Goal: Task Accomplishment & Management: Manage account settings

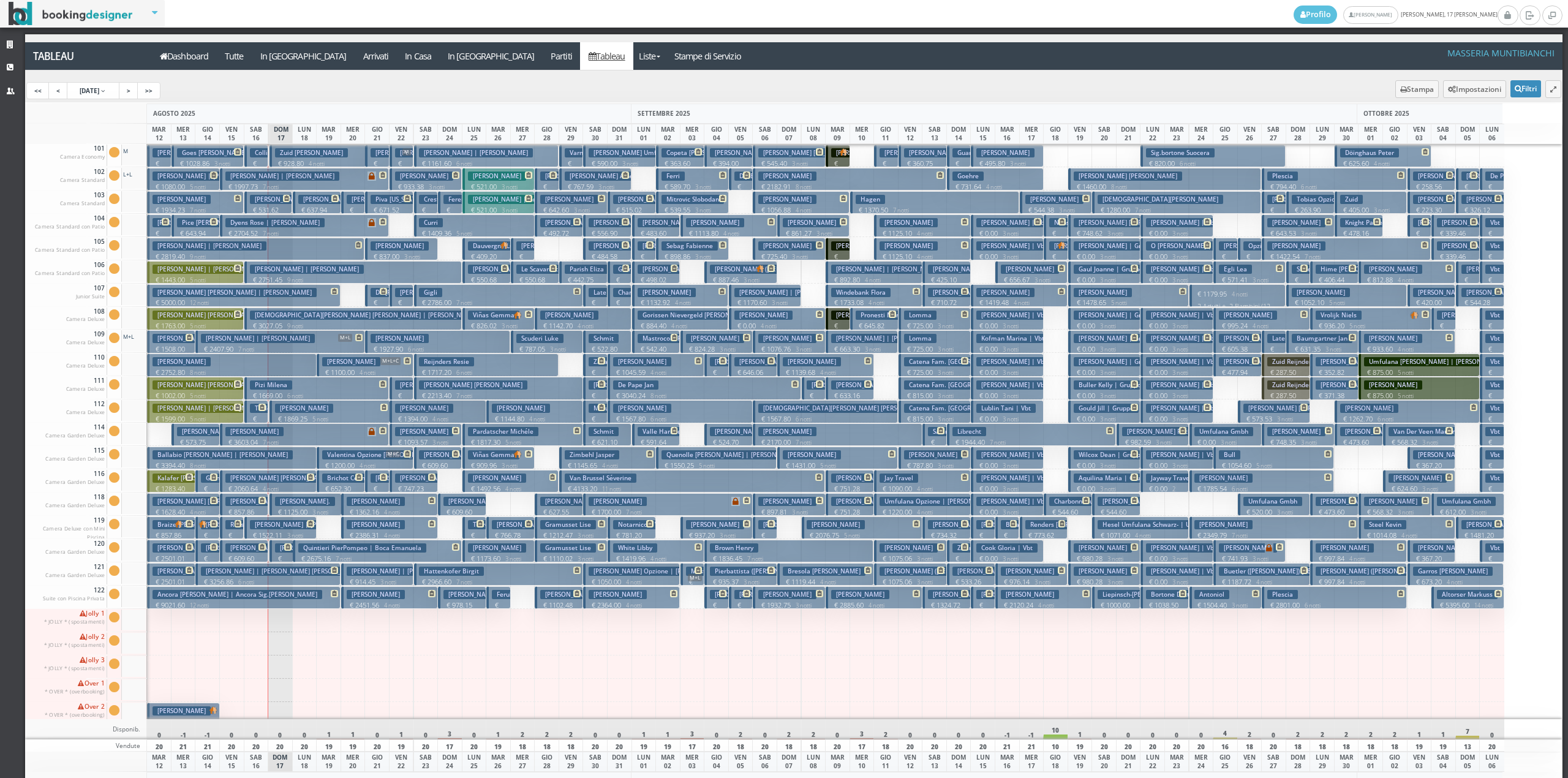
click at [292, 409] on h3 "Gianciotta Caterina Stefania" at bounding box center [303, 408] width 58 height 9
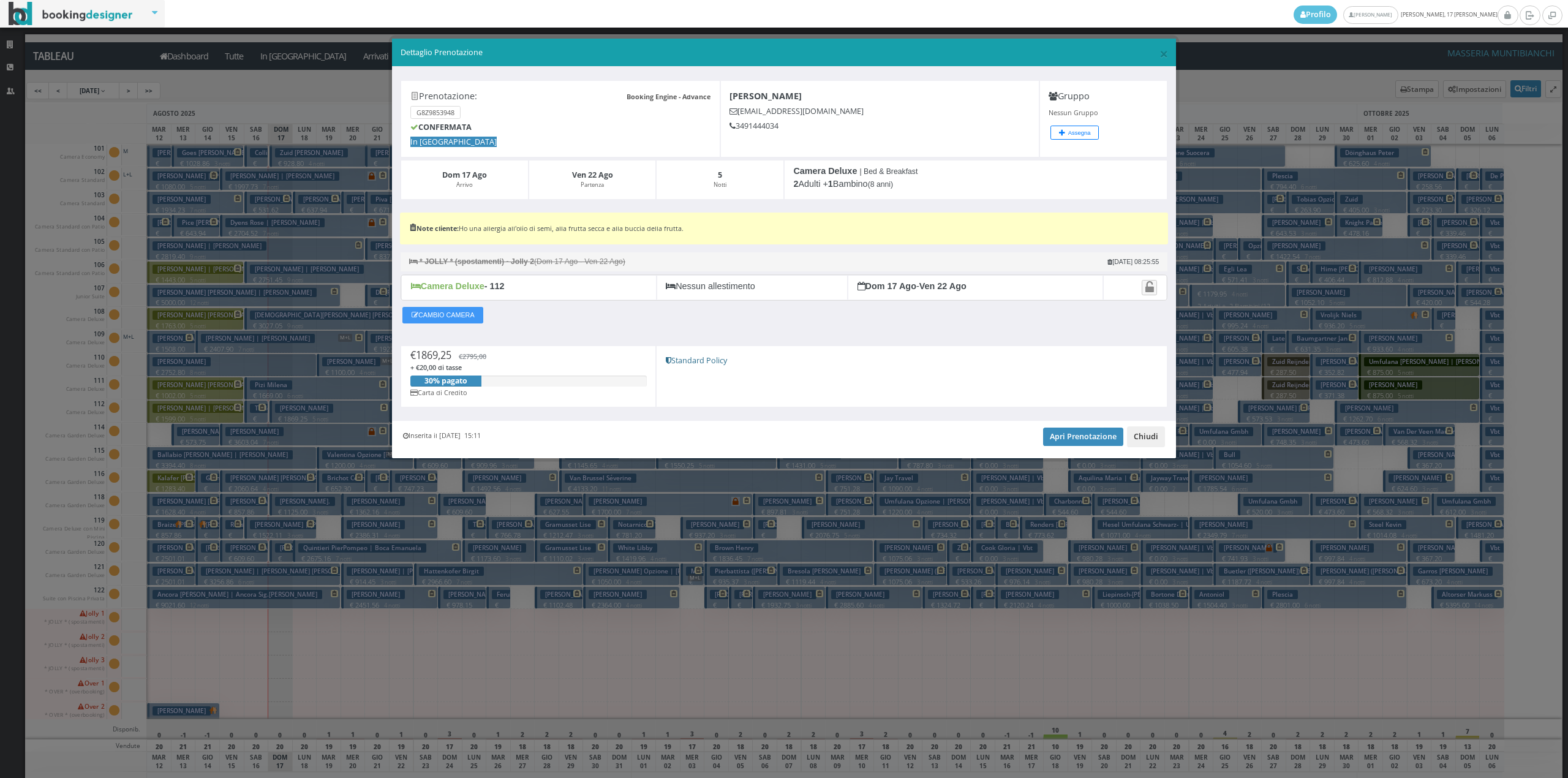
click at [1150, 443] on button "Chiudi" at bounding box center [1146, 436] width 38 height 21
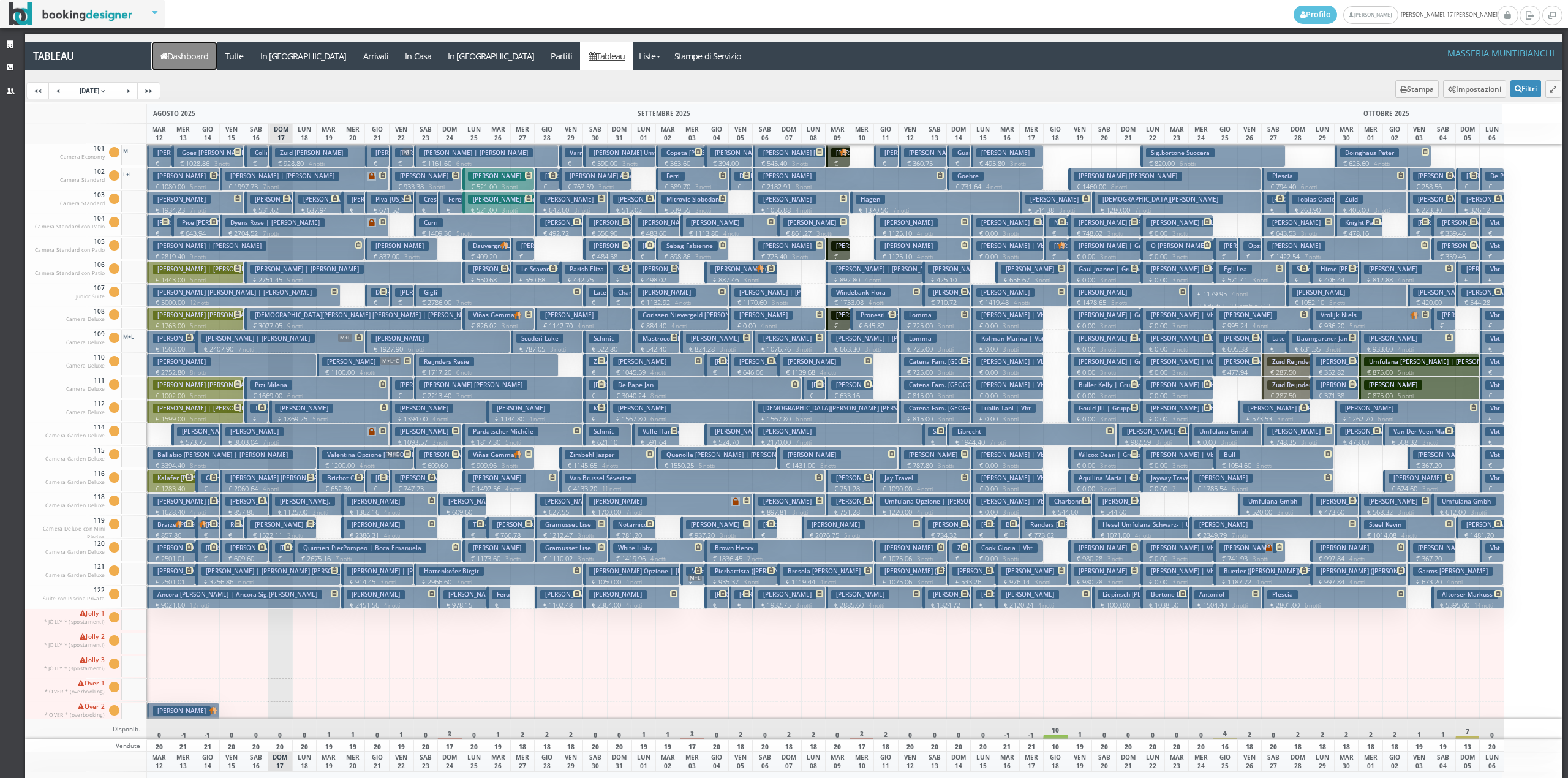
click at [195, 60] on link "Dashboard" at bounding box center [184, 56] width 65 height 28
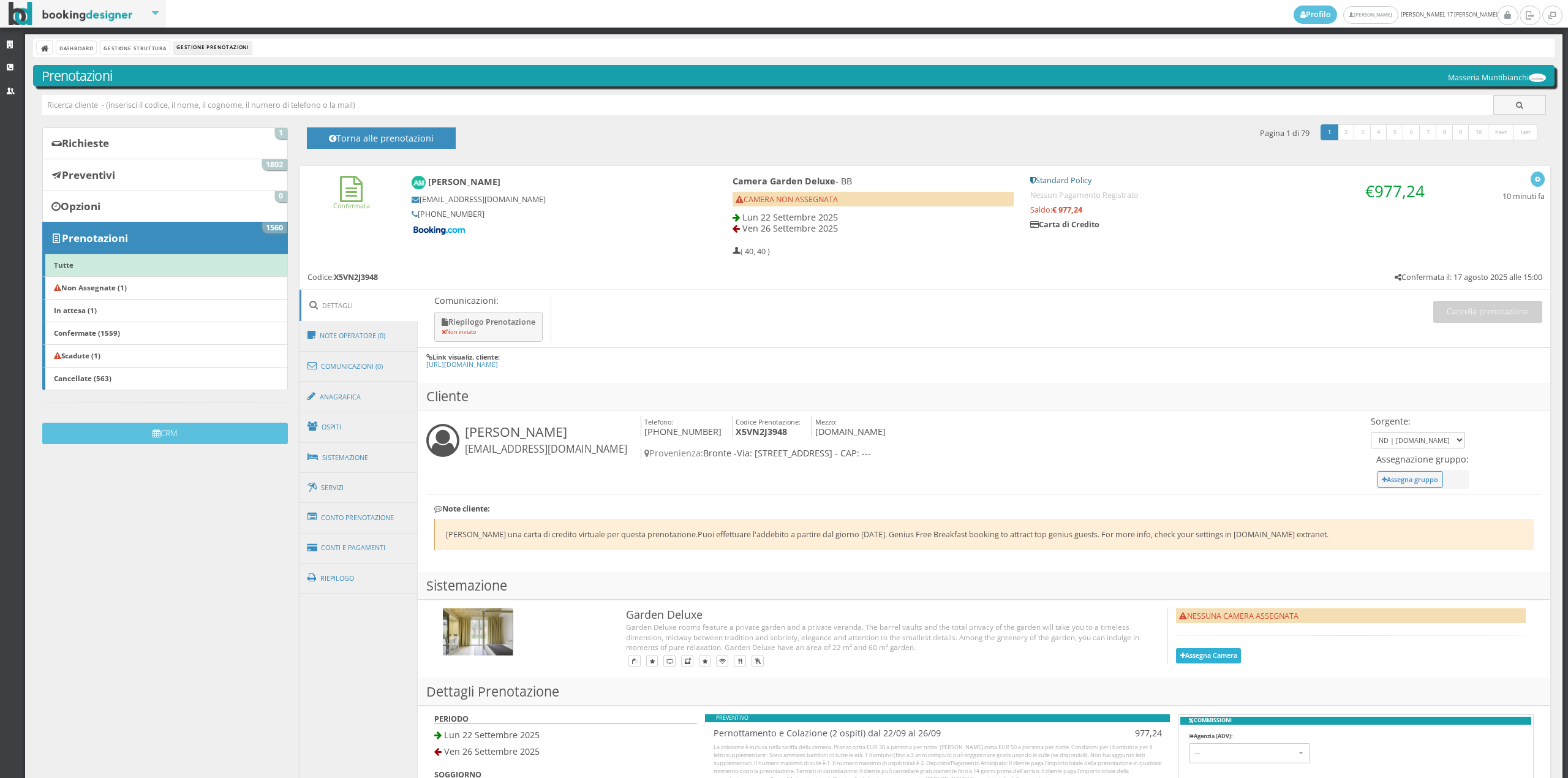
click at [1181, 663] on button "Assegna Camera" at bounding box center [1209, 655] width 65 height 15
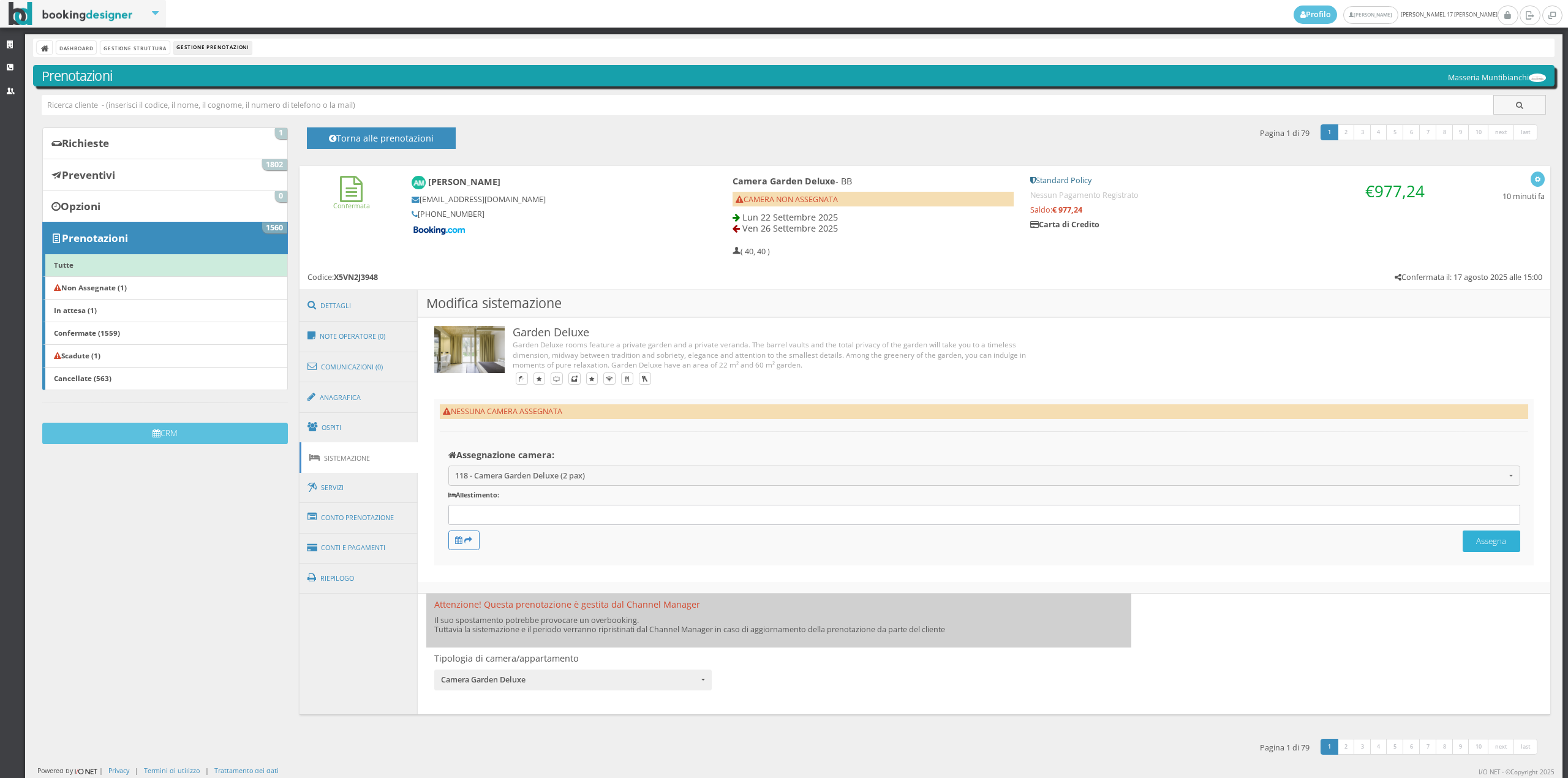
click at [1488, 539] on button "Assegna" at bounding box center [1491, 541] width 58 height 22
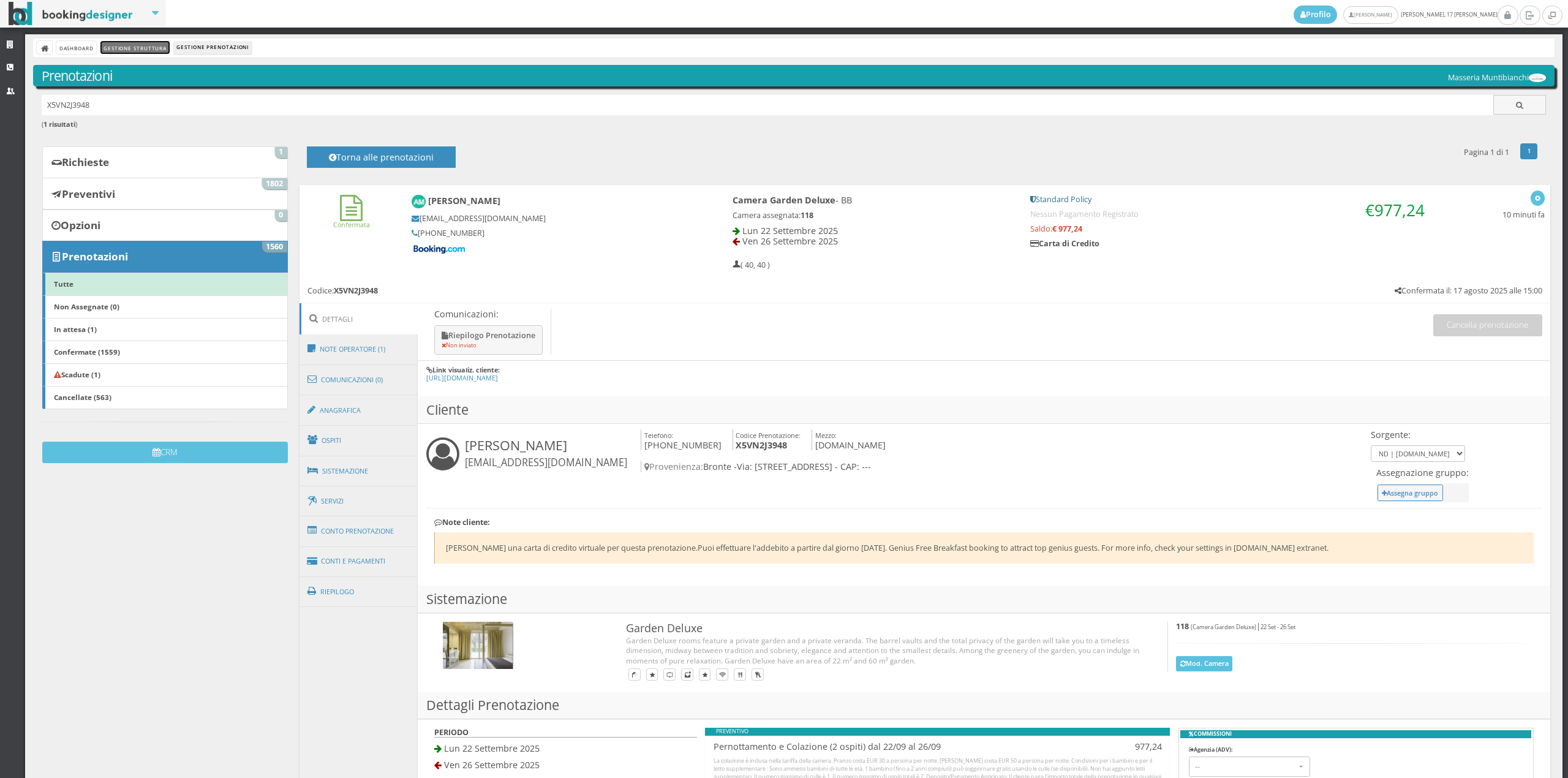
click at [134, 47] on link "Gestione Struttura" at bounding box center [135, 47] width 69 height 13
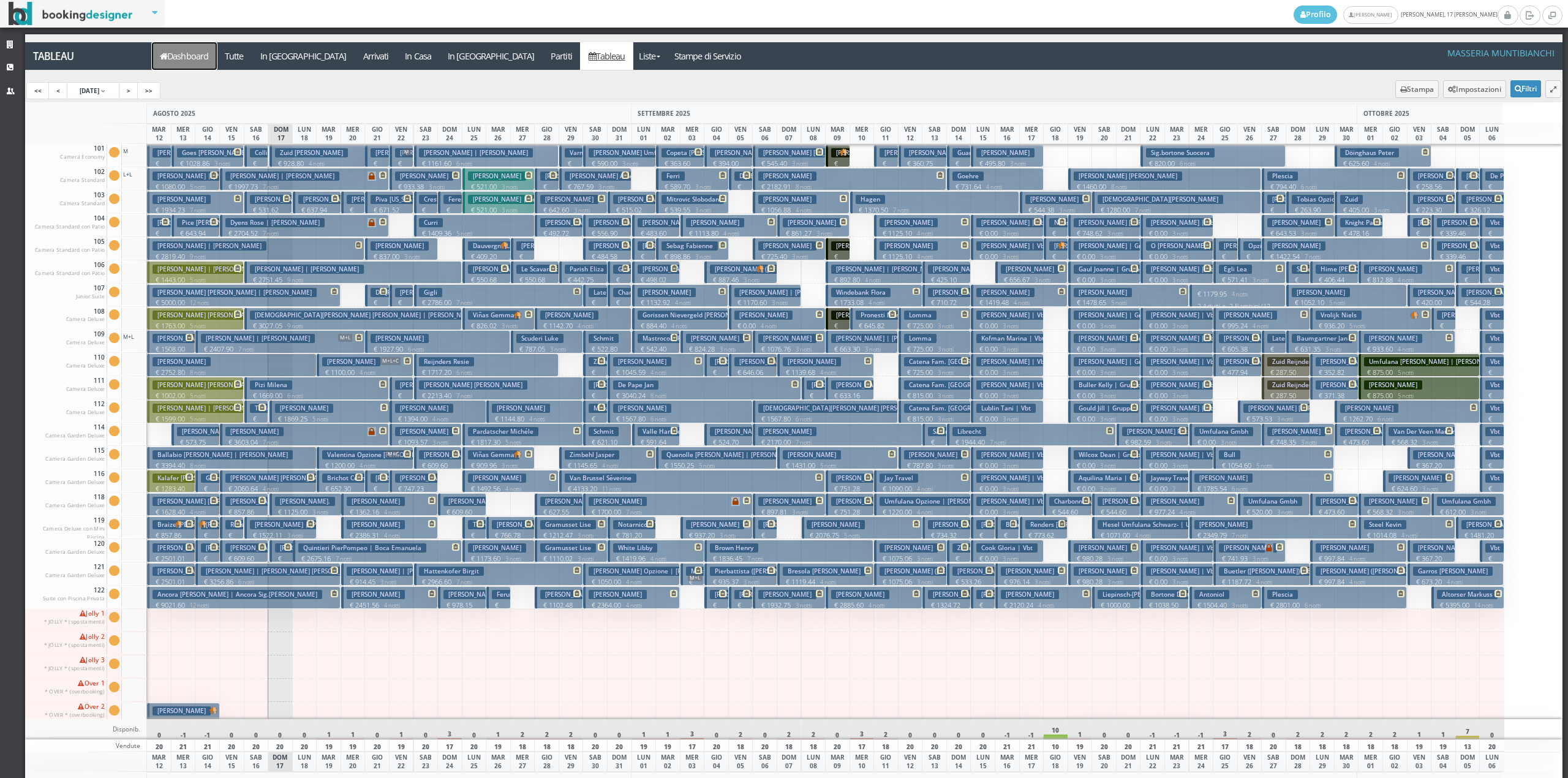
click at [197, 52] on link "Dashboard" at bounding box center [184, 56] width 65 height 28
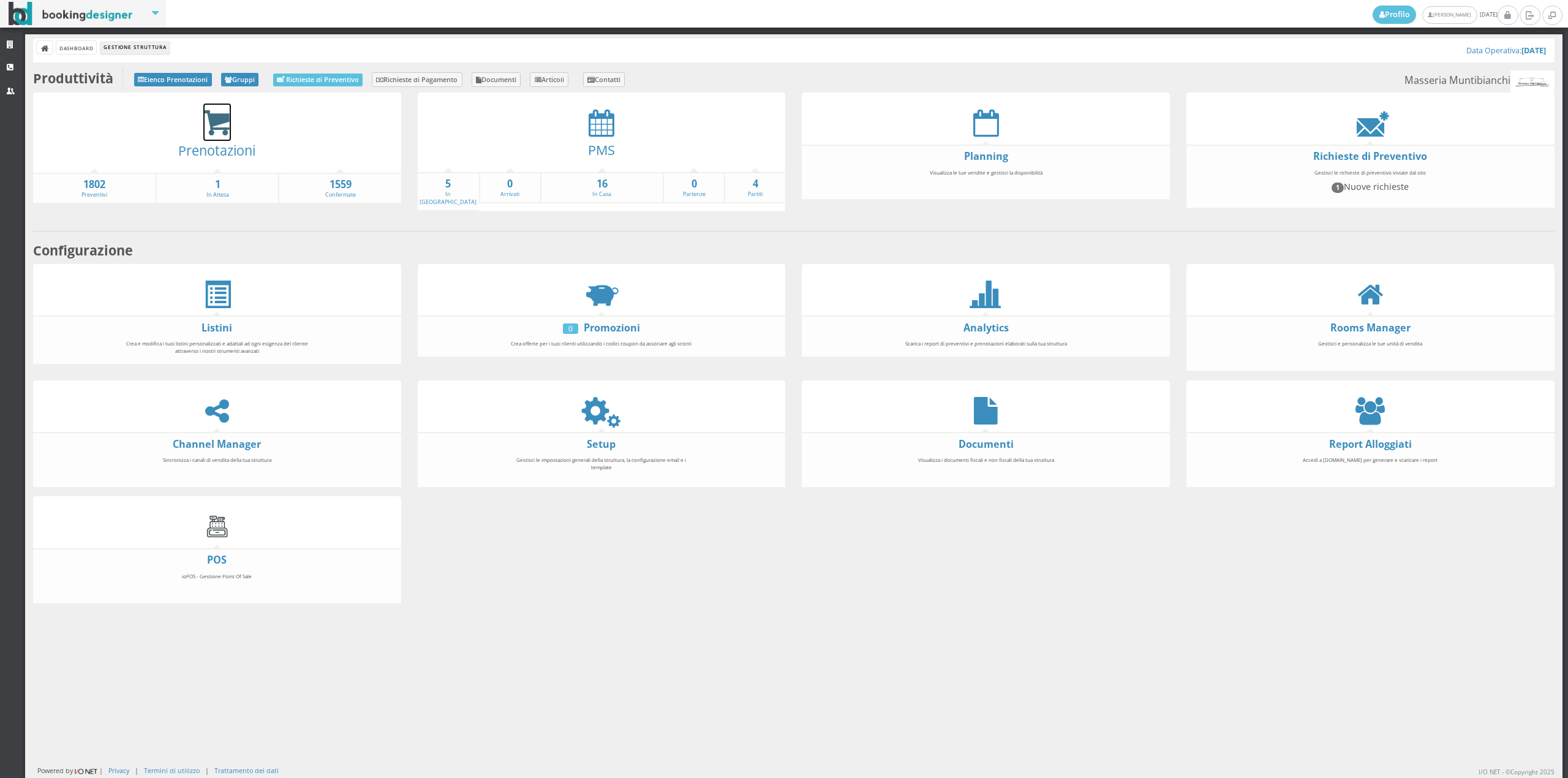
click at [217, 120] on icon at bounding box center [217, 123] width 28 height 28
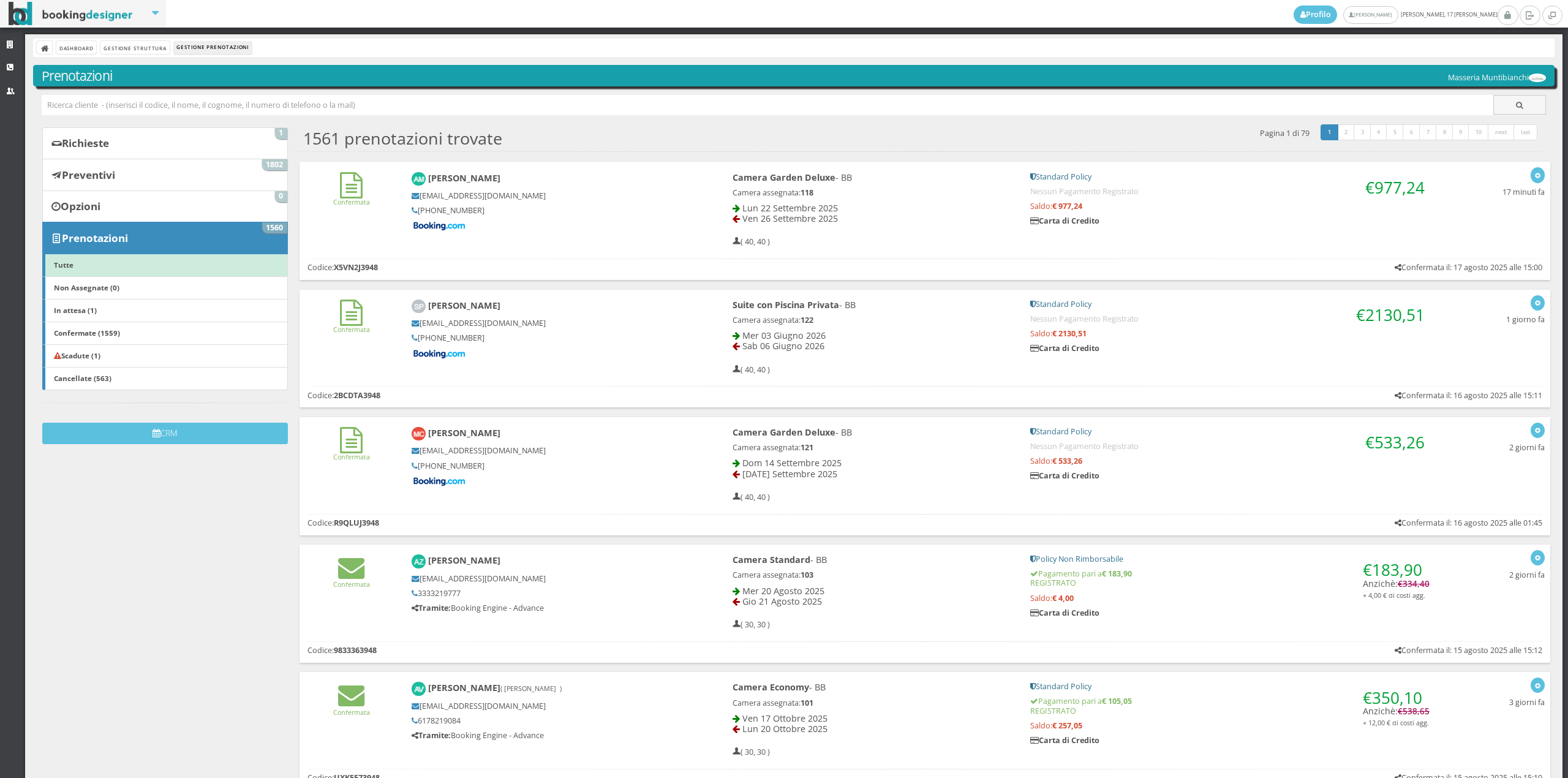
click at [145, 55] on div "Dashboard Gestione Struttura Gestione Prenotazioni" at bounding box center [794, 48] width 1521 height 18
click at [142, 52] on link "Gestione Struttura" at bounding box center [135, 47] width 69 height 13
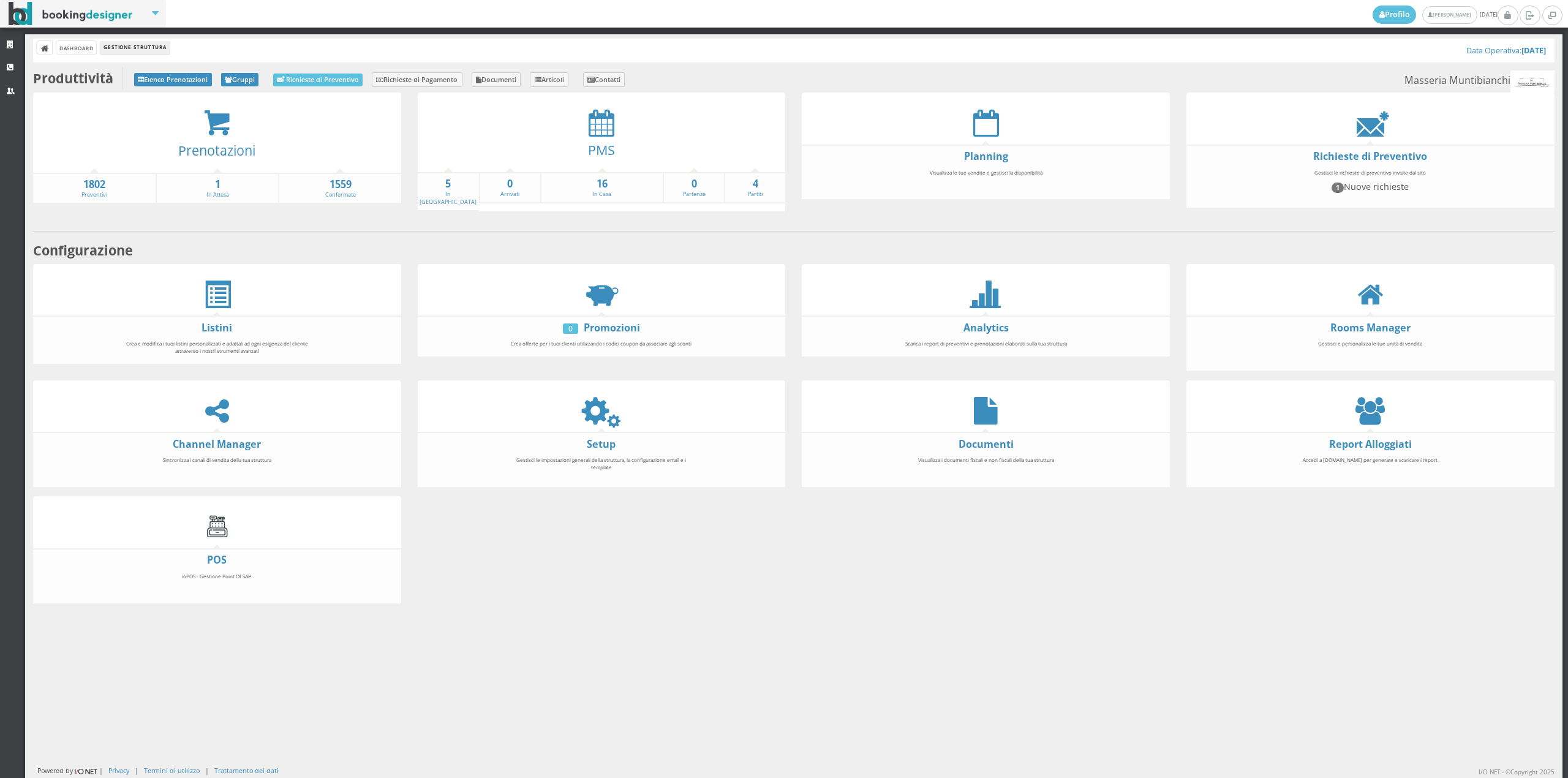
click at [589, 130] on icon at bounding box center [602, 123] width 25 height 28
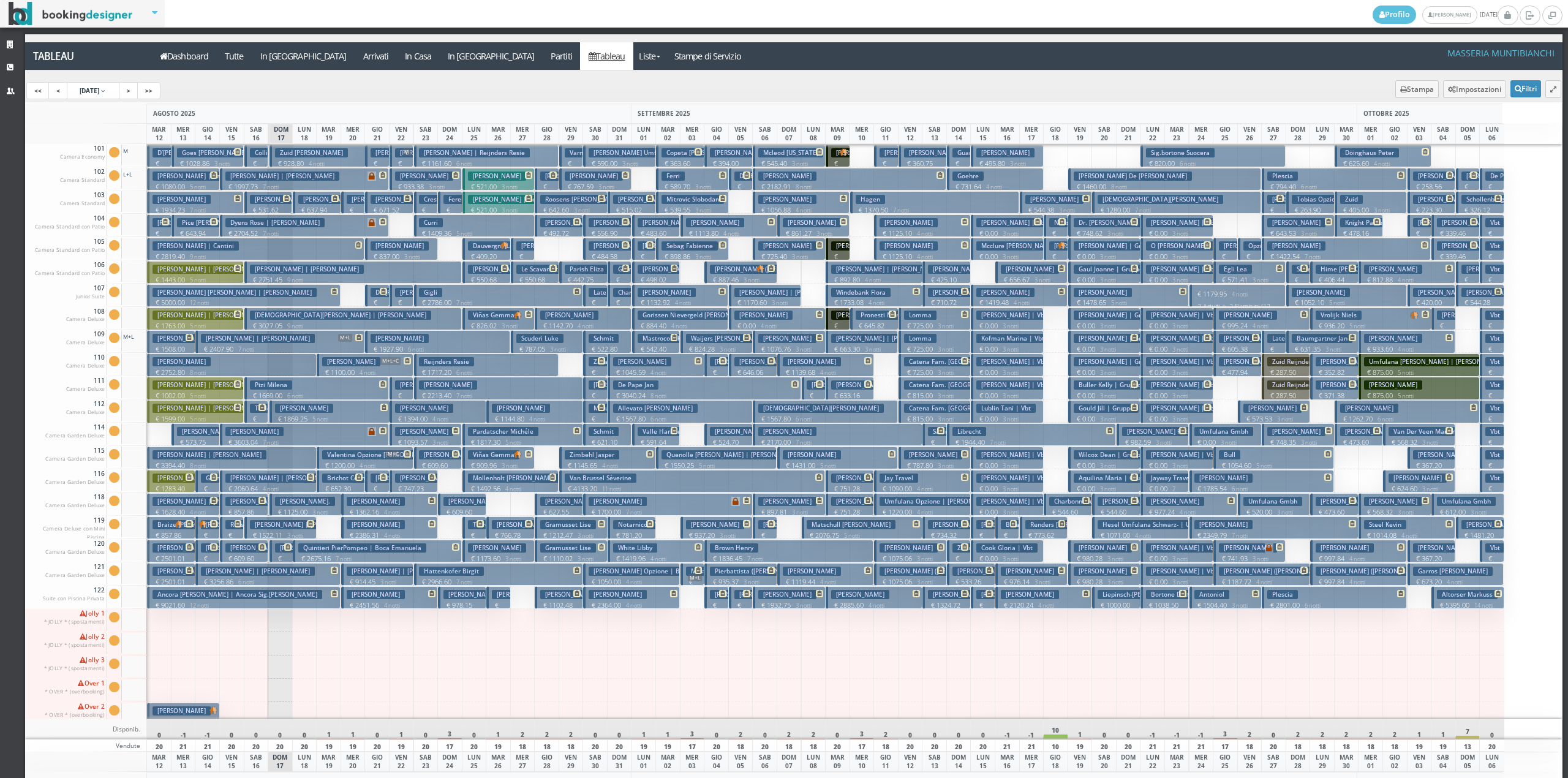
click at [757, 572] on h3 "Pierbattista ([PERSON_NAME]) [PERSON_NAME]" at bounding box center [784, 571] width 149 height 9
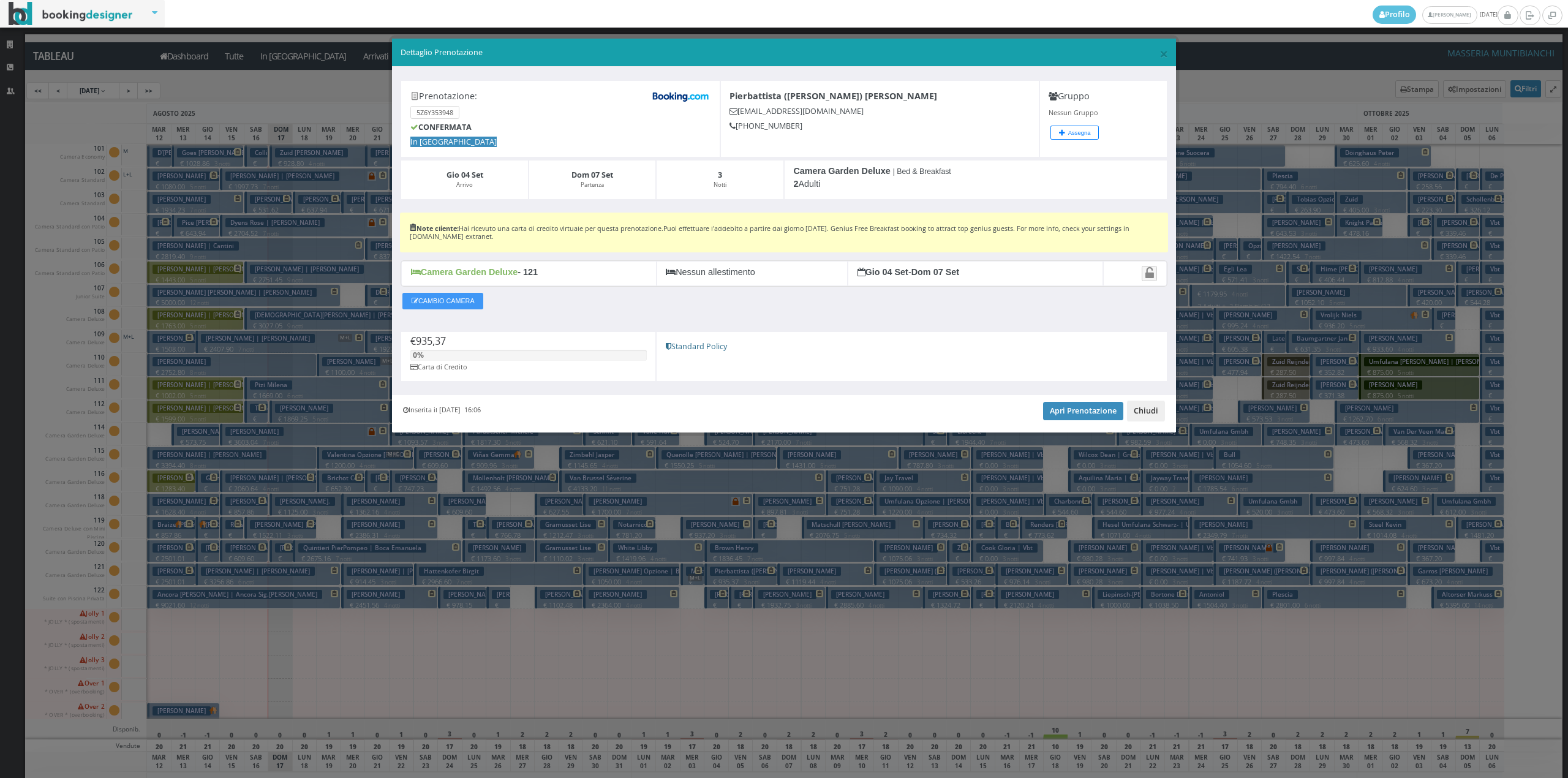
click at [1133, 415] on button "Chiudi" at bounding box center [1146, 410] width 38 height 21
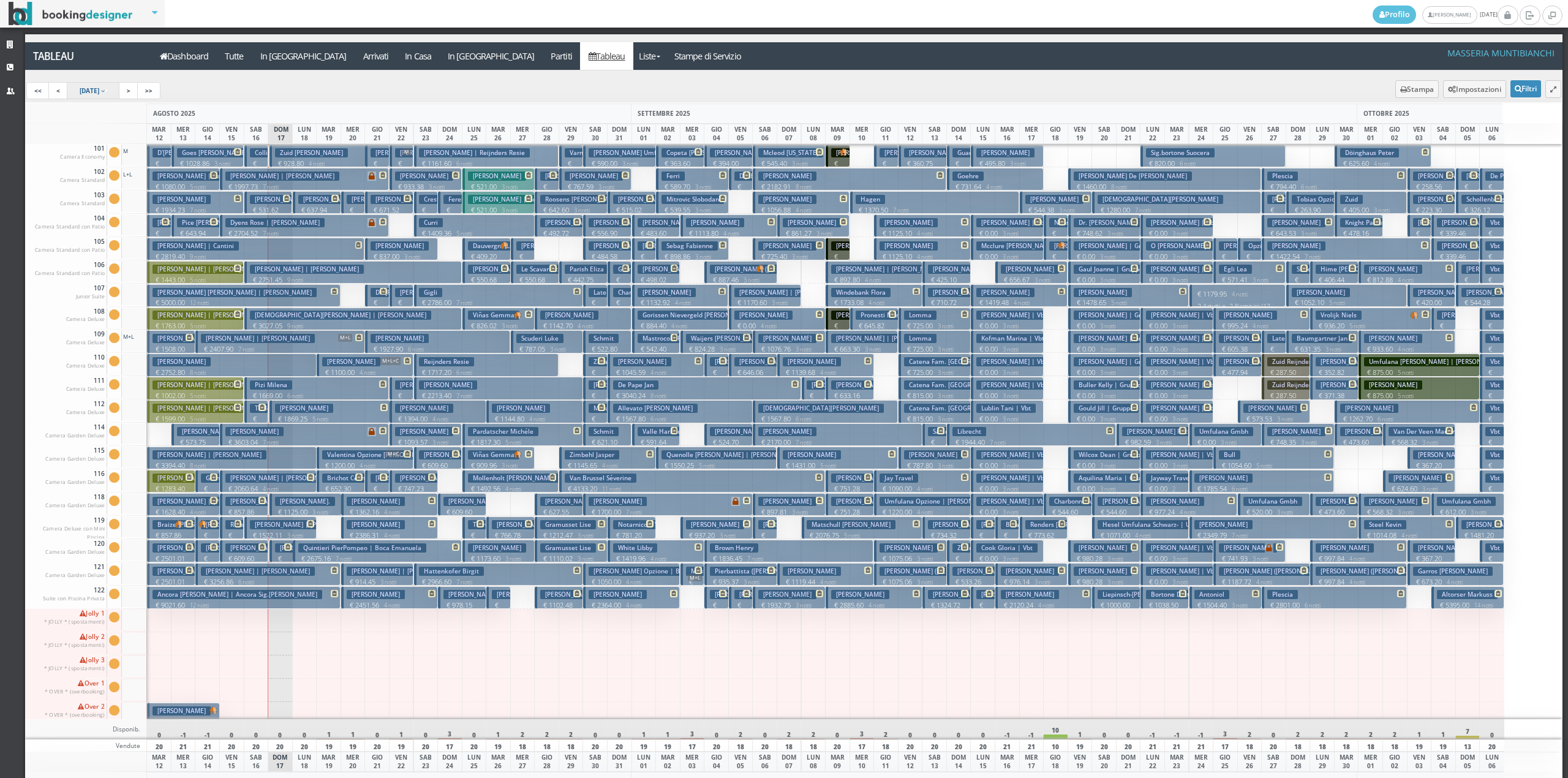
click at [103, 98] on link "12 Aug 2025" at bounding box center [93, 90] width 53 height 17
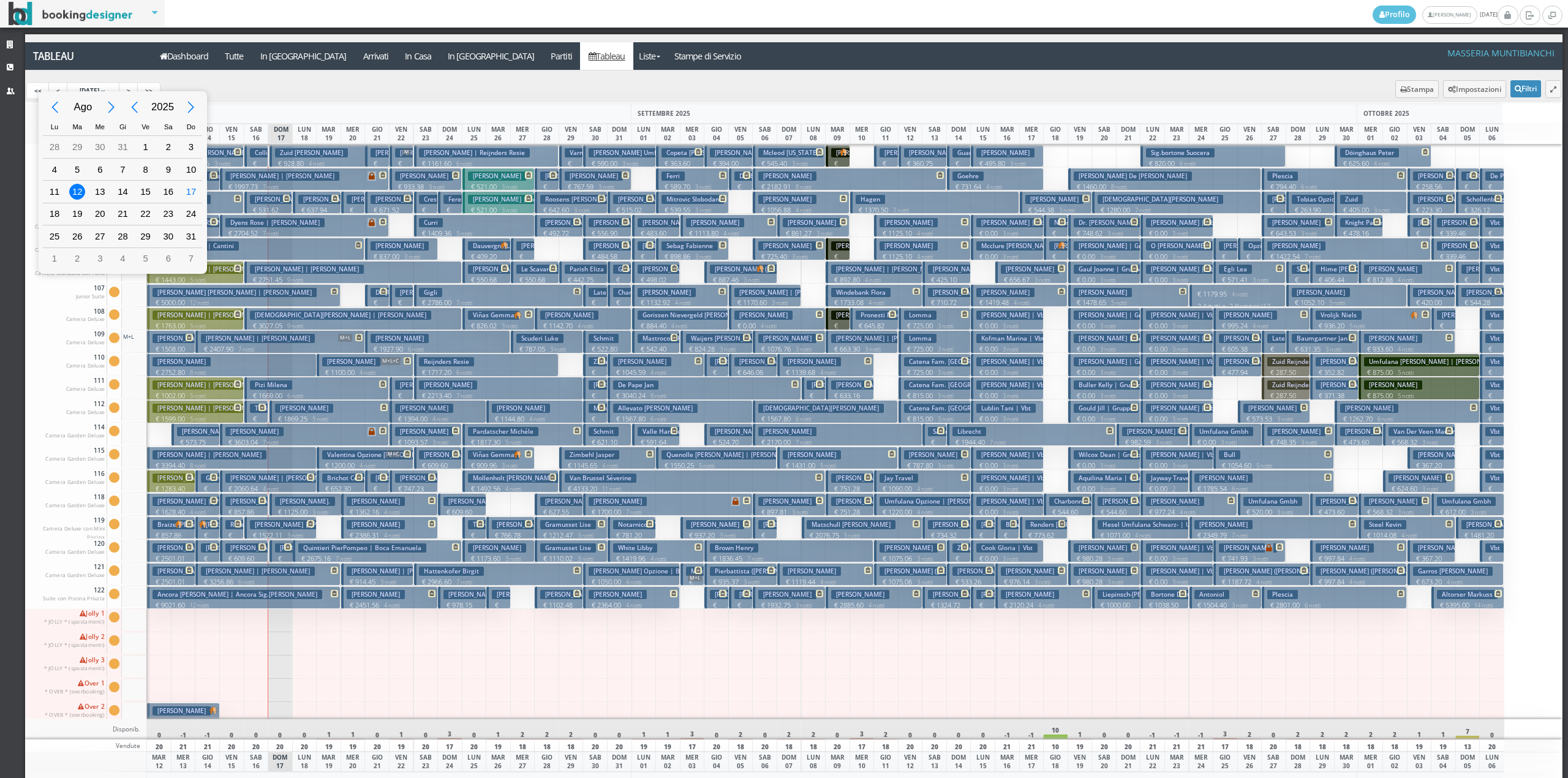
click at [108, 99] on div "Next Month" at bounding box center [111, 108] width 28 height 28
click at [100, 150] on div "1" at bounding box center [100, 147] width 16 height 16
type input "01/10/2025"
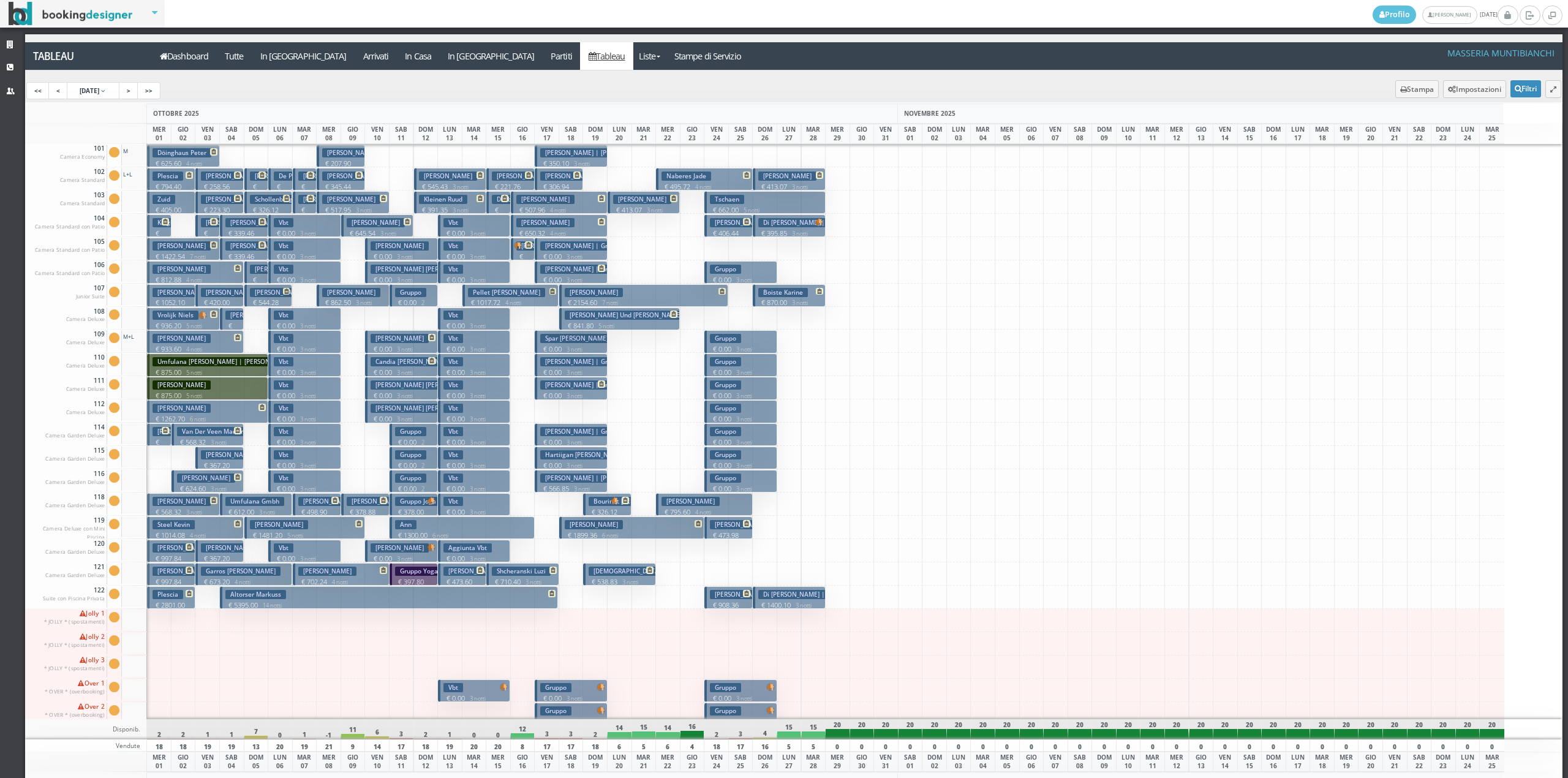
click at [722, 522] on h3 "Bals Manfred" at bounding box center [739, 525] width 58 height 9
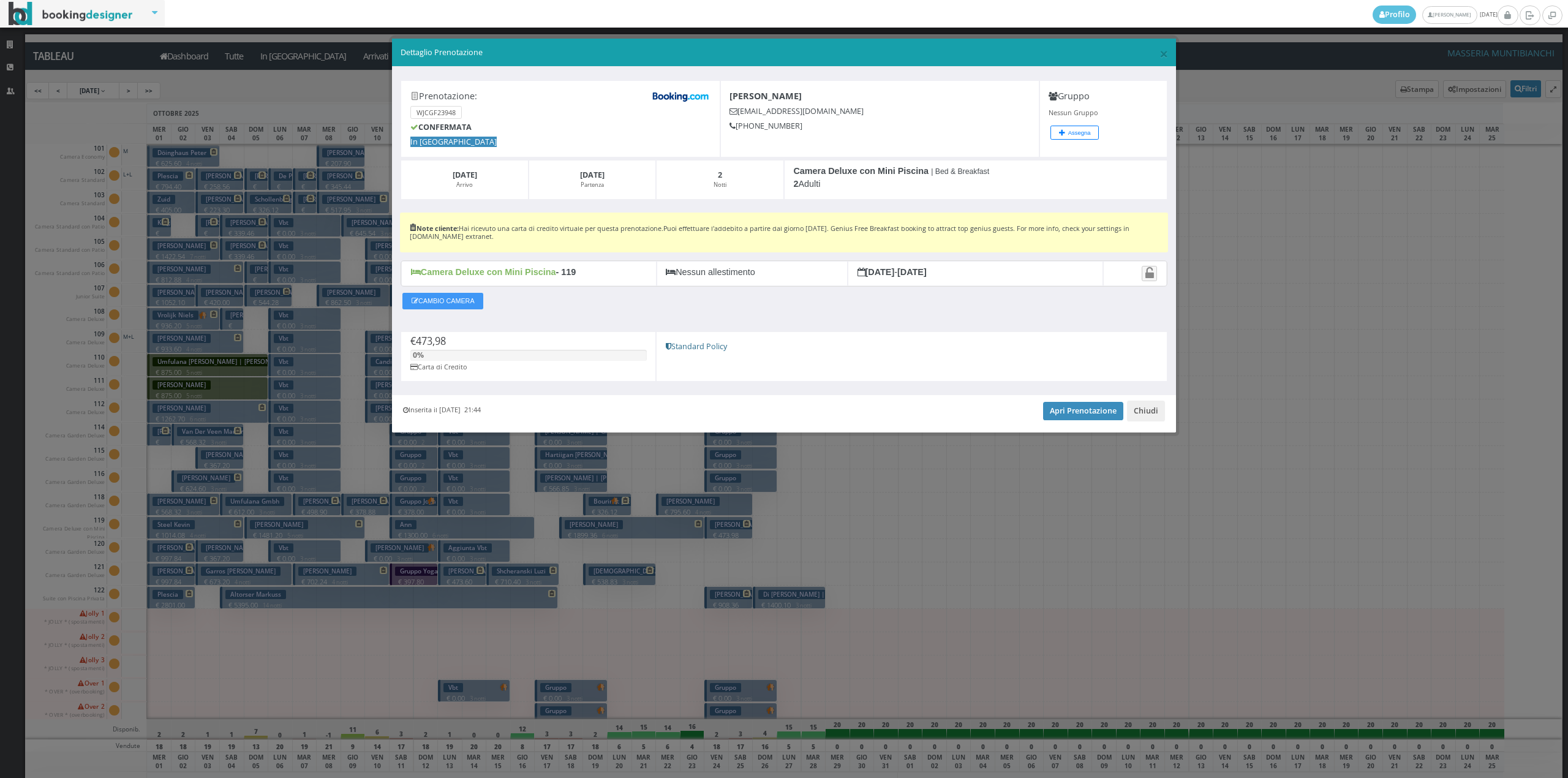
click at [1169, 51] on div "× Dettaglio Prenotazione" at bounding box center [784, 52] width 784 height 28
click at [1167, 51] on span "×" at bounding box center [1163, 52] width 8 height 21
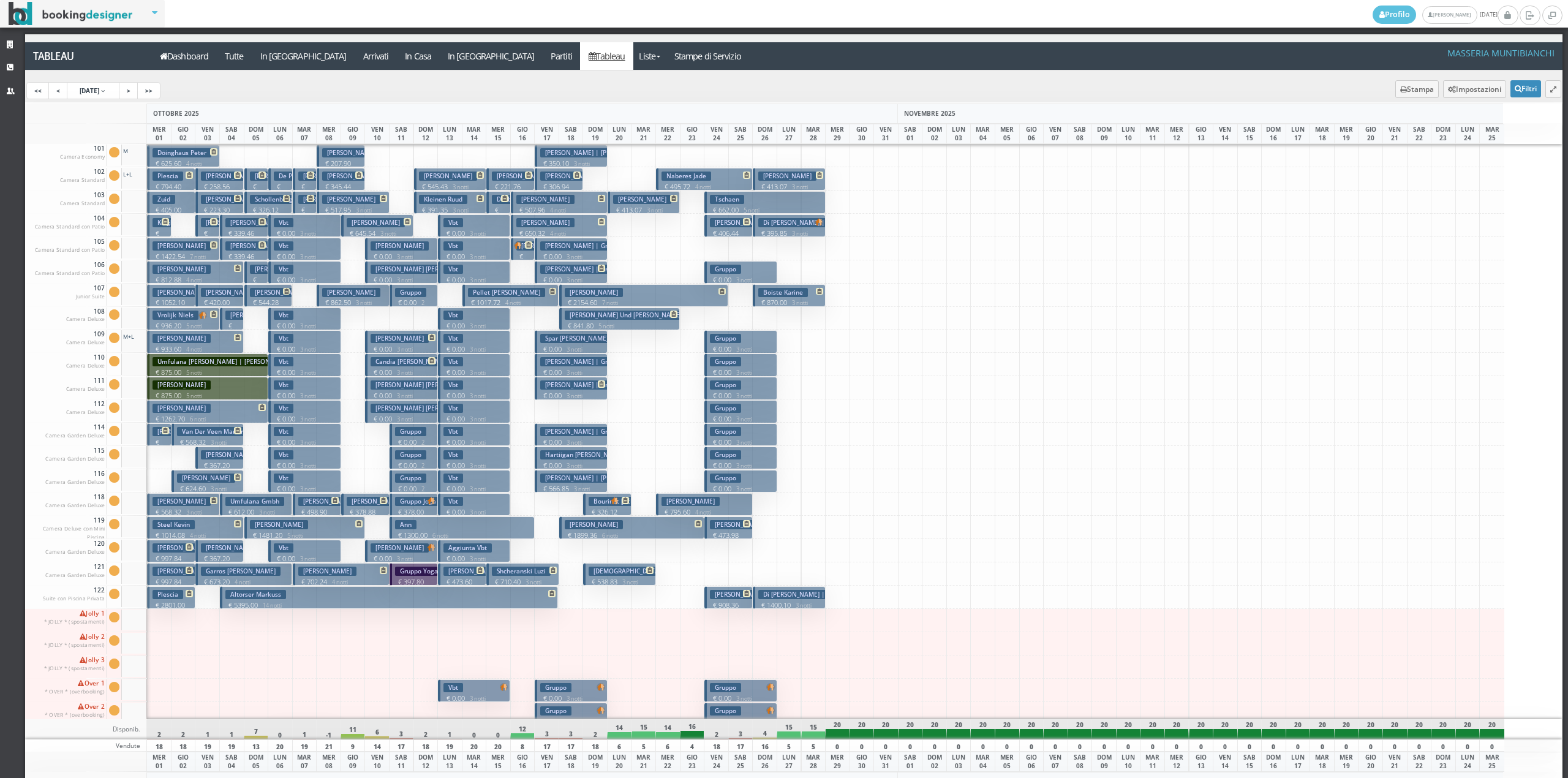
click at [741, 204] on h3 "Tschaen" at bounding box center [727, 200] width 34 height 9
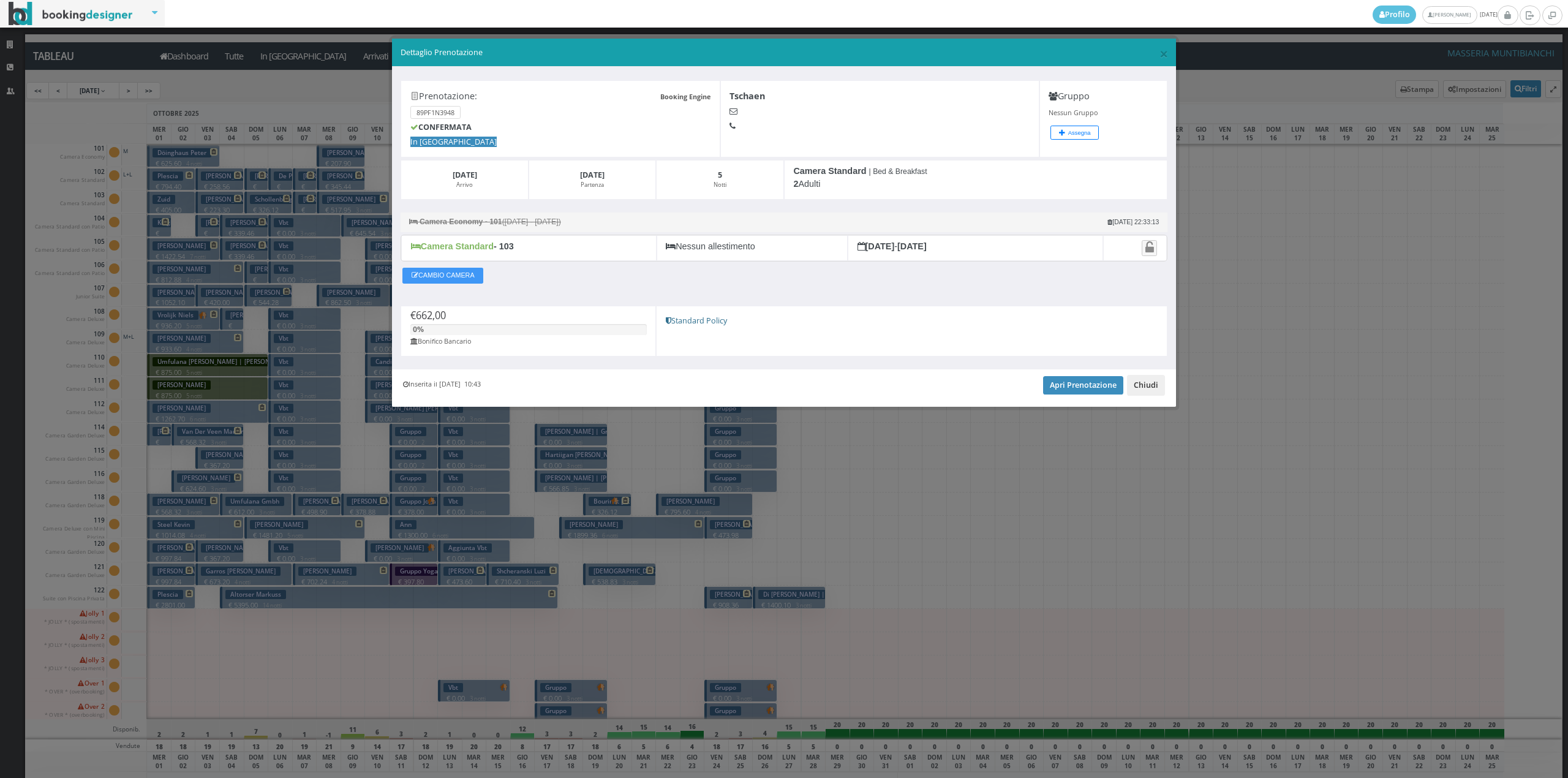
click at [1157, 386] on button "Chiudi" at bounding box center [1146, 385] width 38 height 21
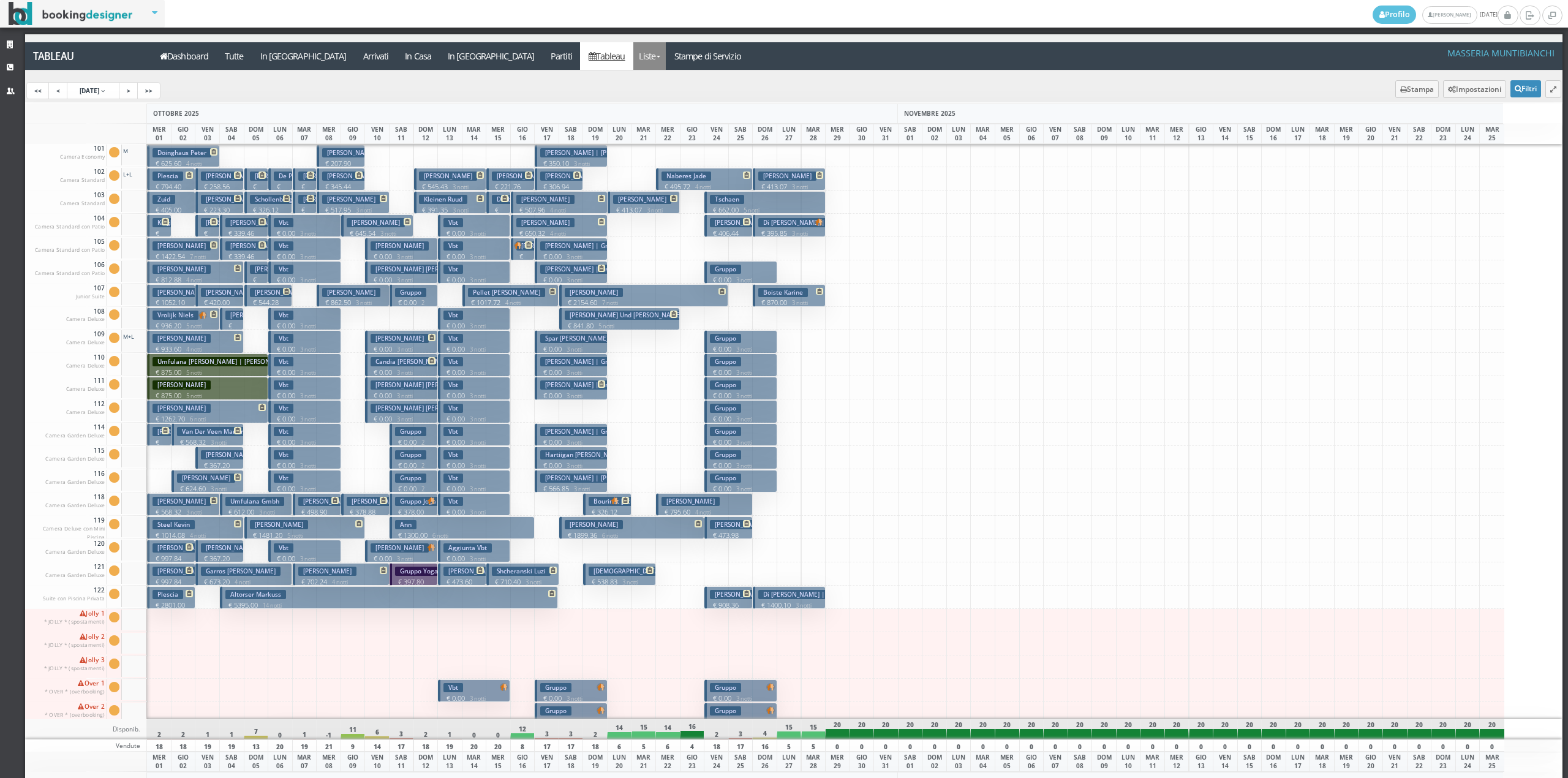
click at [633, 56] on link "Liste" at bounding box center [649, 56] width 33 height 28
click at [633, 96] on link "Foglio Pulizie" at bounding box center [677, 102] width 89 height 22
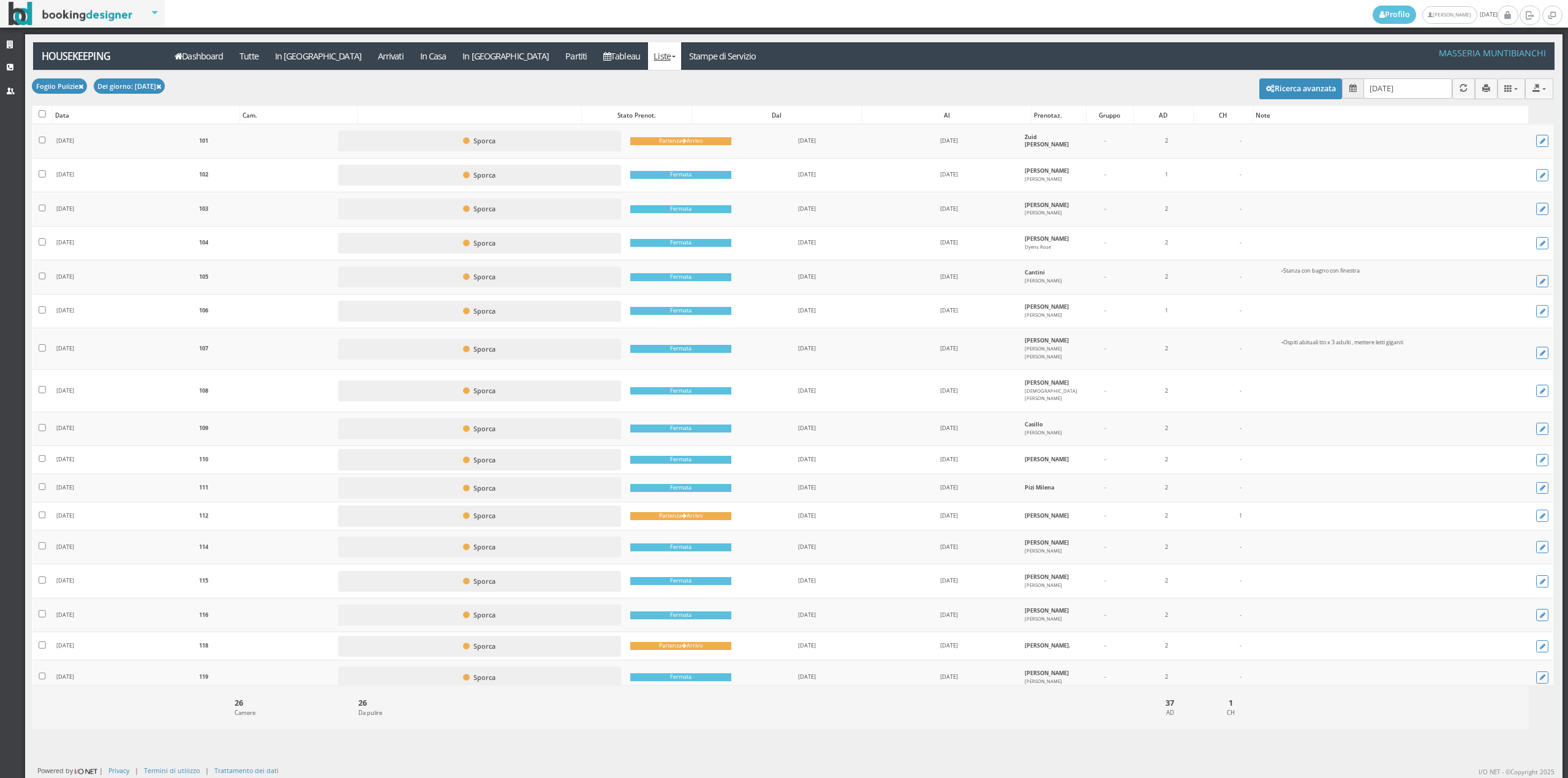
click at [1368, 87] on input "[DATE]" at bounding box center [1407, 89] width 89 height 20
click at [1365, 87] on input "[DATE]" at bounding box center [1407, 89] width 89 height 20
type input "[DATE]"
click at [967, 52] on div "Applica Foglio Pulizie × Filtri Foglio Pulizie Foglio Pulizie Dashboard Tutte I…" at bounding box center [794, 56] width 1521 height 28
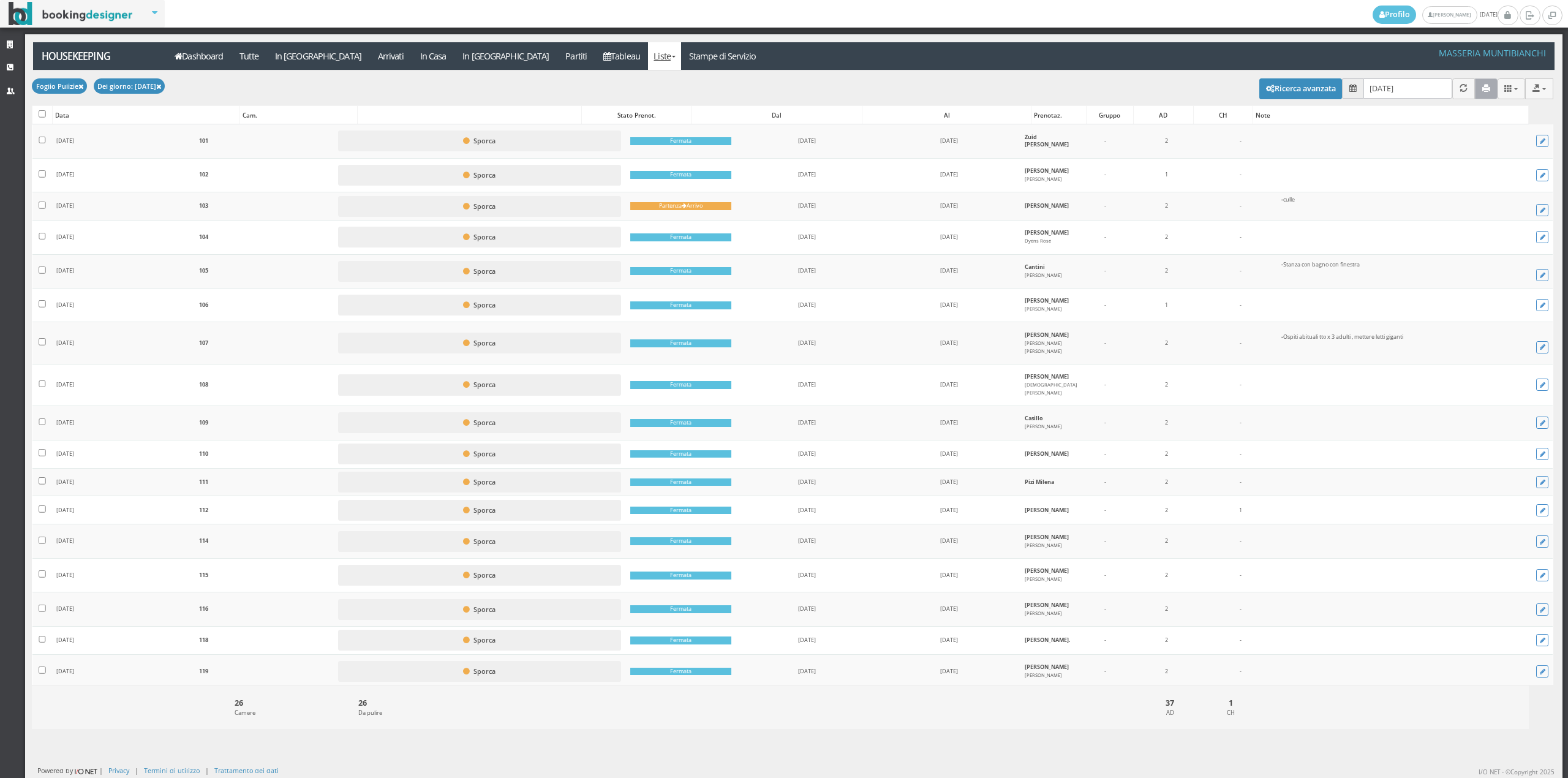
click at [1480, 90] on button "button" at bounding box center [1486, 89] width 23 height 20
click at [681, 52] on link "Stampe di Servizio" at bounding box center [723, 56] width 83 height 28
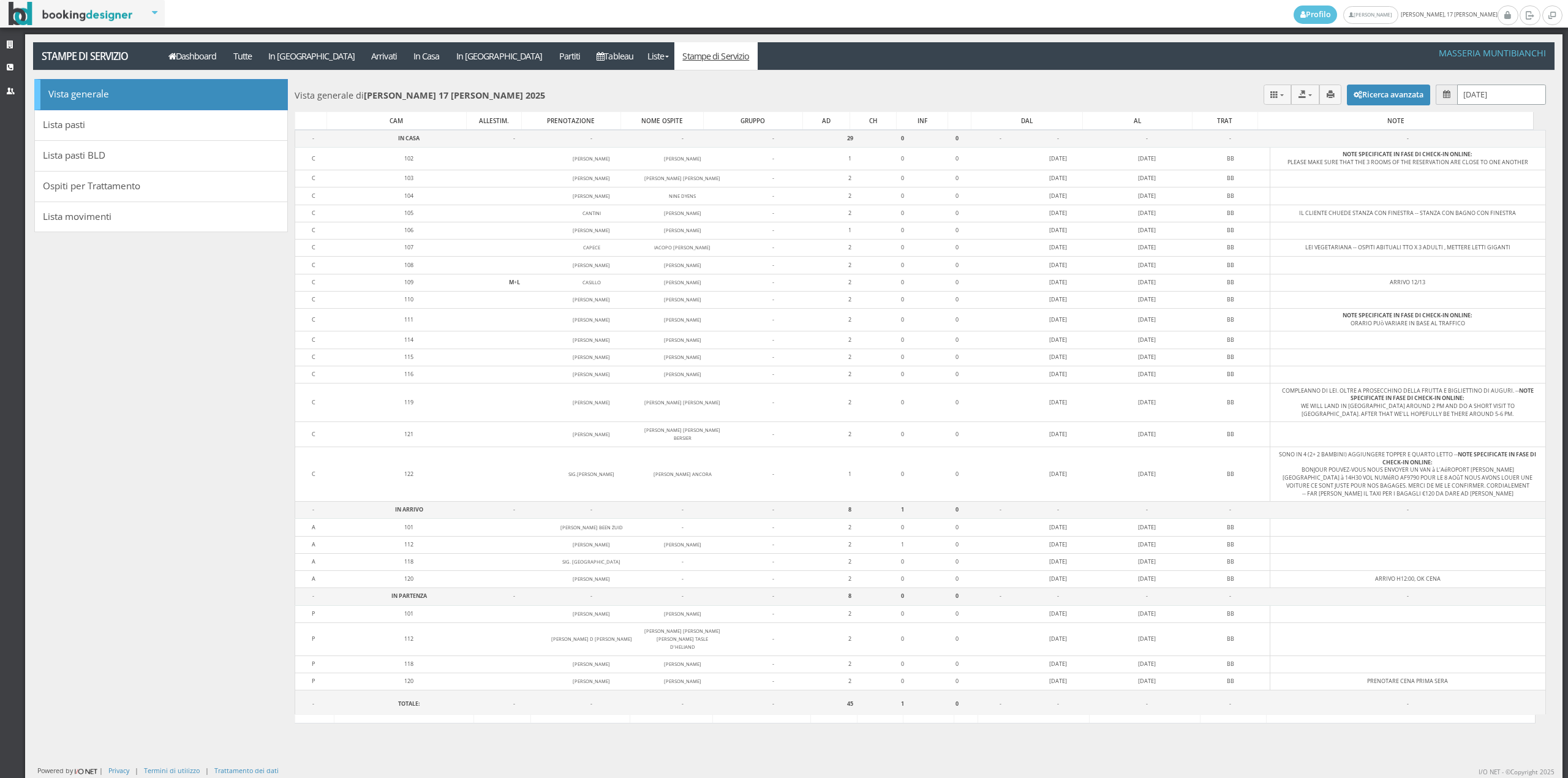
click at [1458, 94] on input "[DATE]" at bounding box center [1501, 95] width 89 height 20
click at [1448, 236] on link "18" at bounding box center [1447, 238] width 16 height 21
type input "[DATE]"
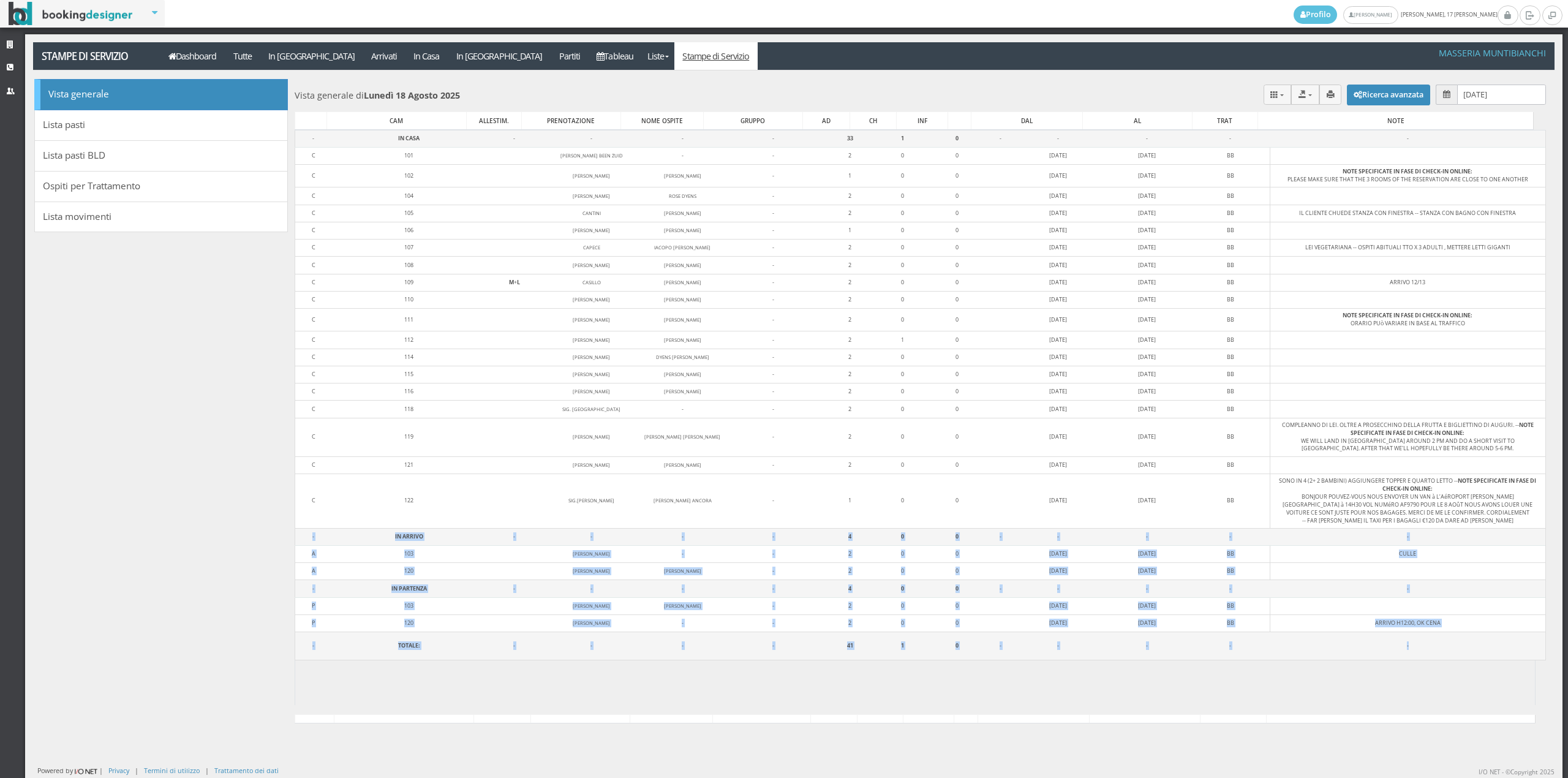
drag, startPoint x: 293, startPoint y: 548, endPoint x: 1451, endPoint y: 685, distance: 1166.1
click at [1451, 685] on div "Caricamento in corso CAM ALLESTIM. PRENOTAZIONE NOME OSPITE GRUPPO AD CH INF DA…" at bounding box center [919, 422] width 1251 height 585
click at [170, 59] on icon at bounding box center [172, 56] width 7 height 8
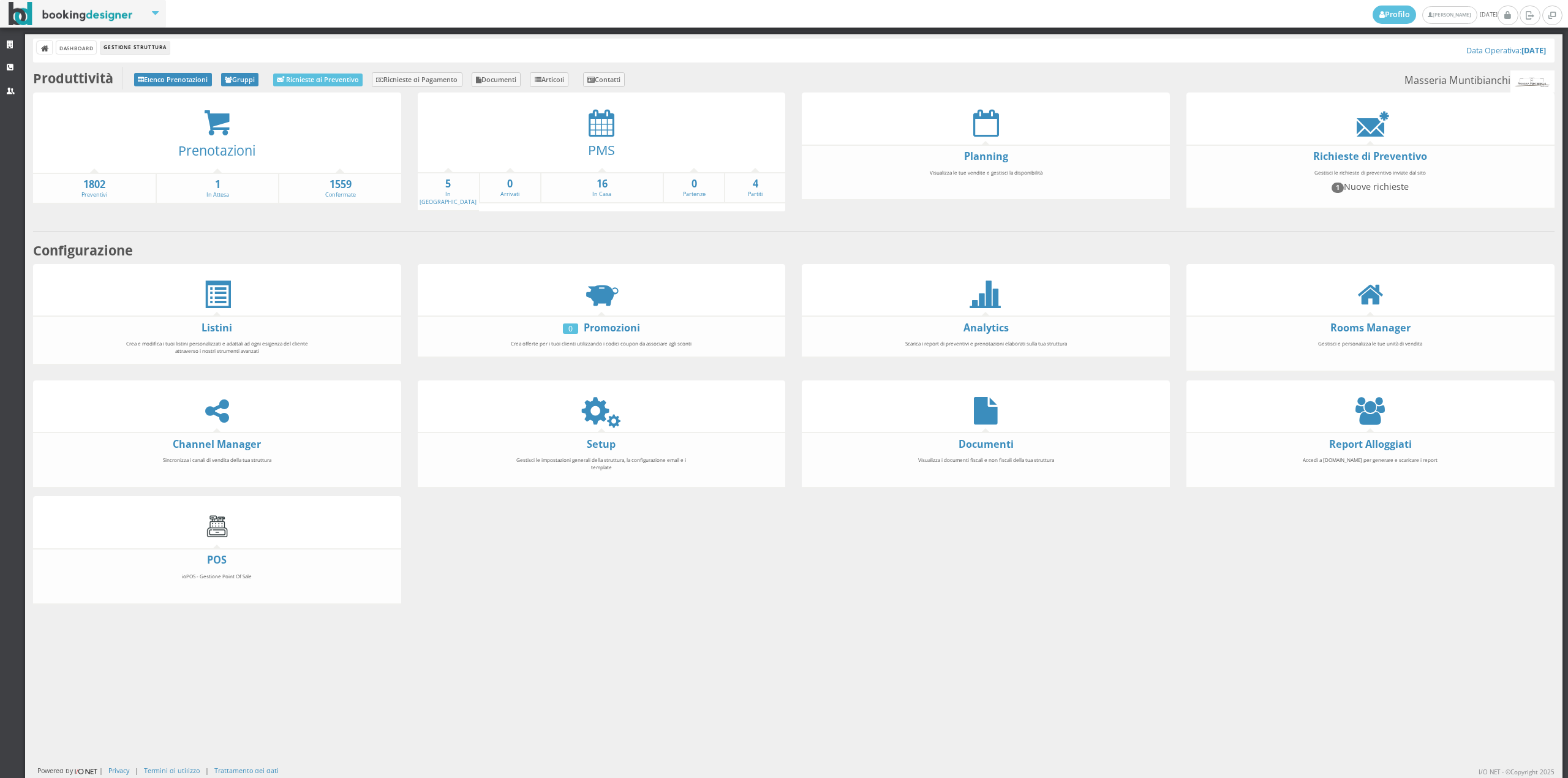
click at [610, 131] on div at bounding box center [602, 123] width 369 height 28
click at [589, 126] on icon at bounding box center [602, 123] width 25 height 28
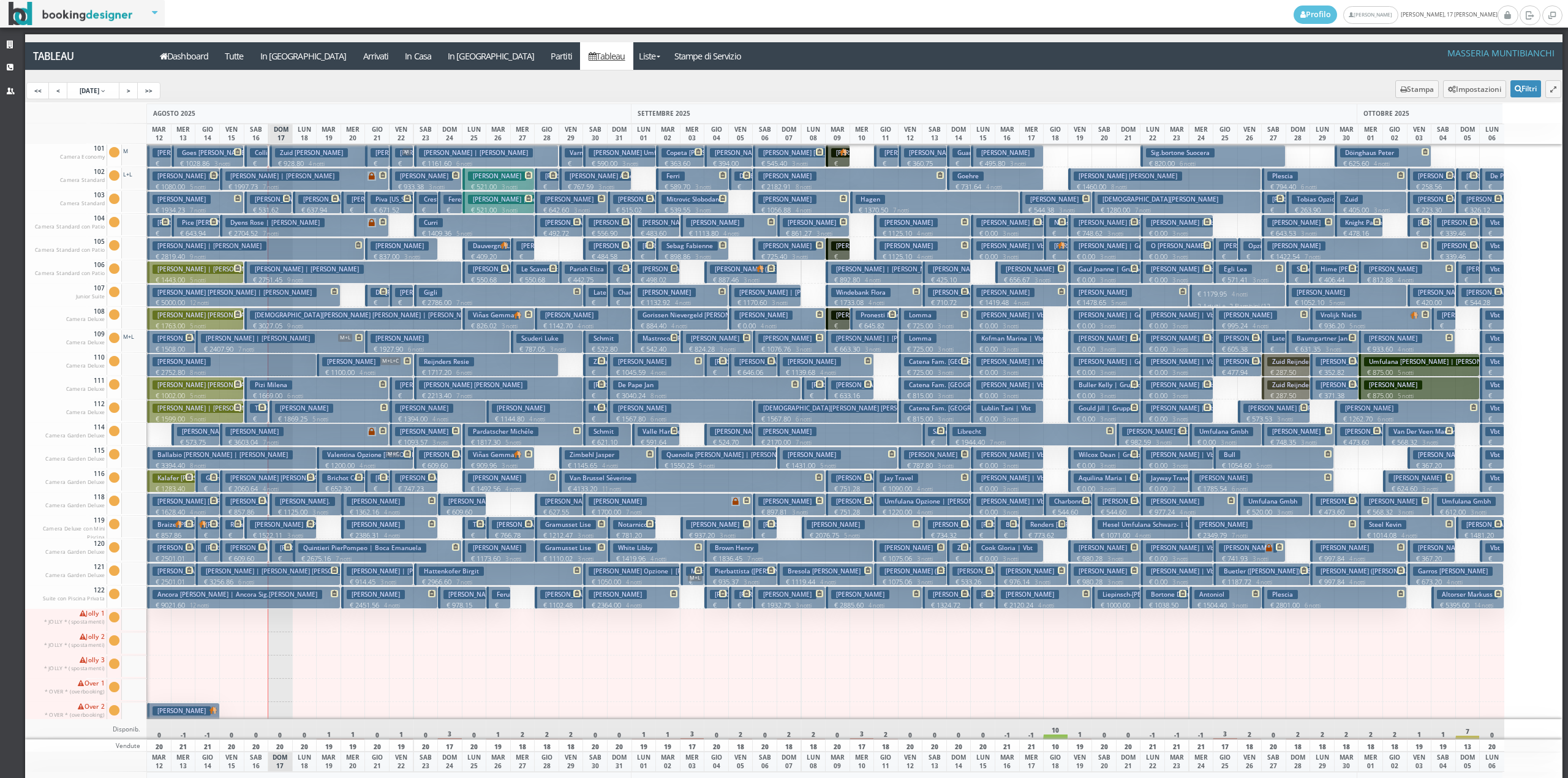
click at [285, 557] on p "€ 250.00 1 notti" at bounding box center [282, 573] width 14 height 39
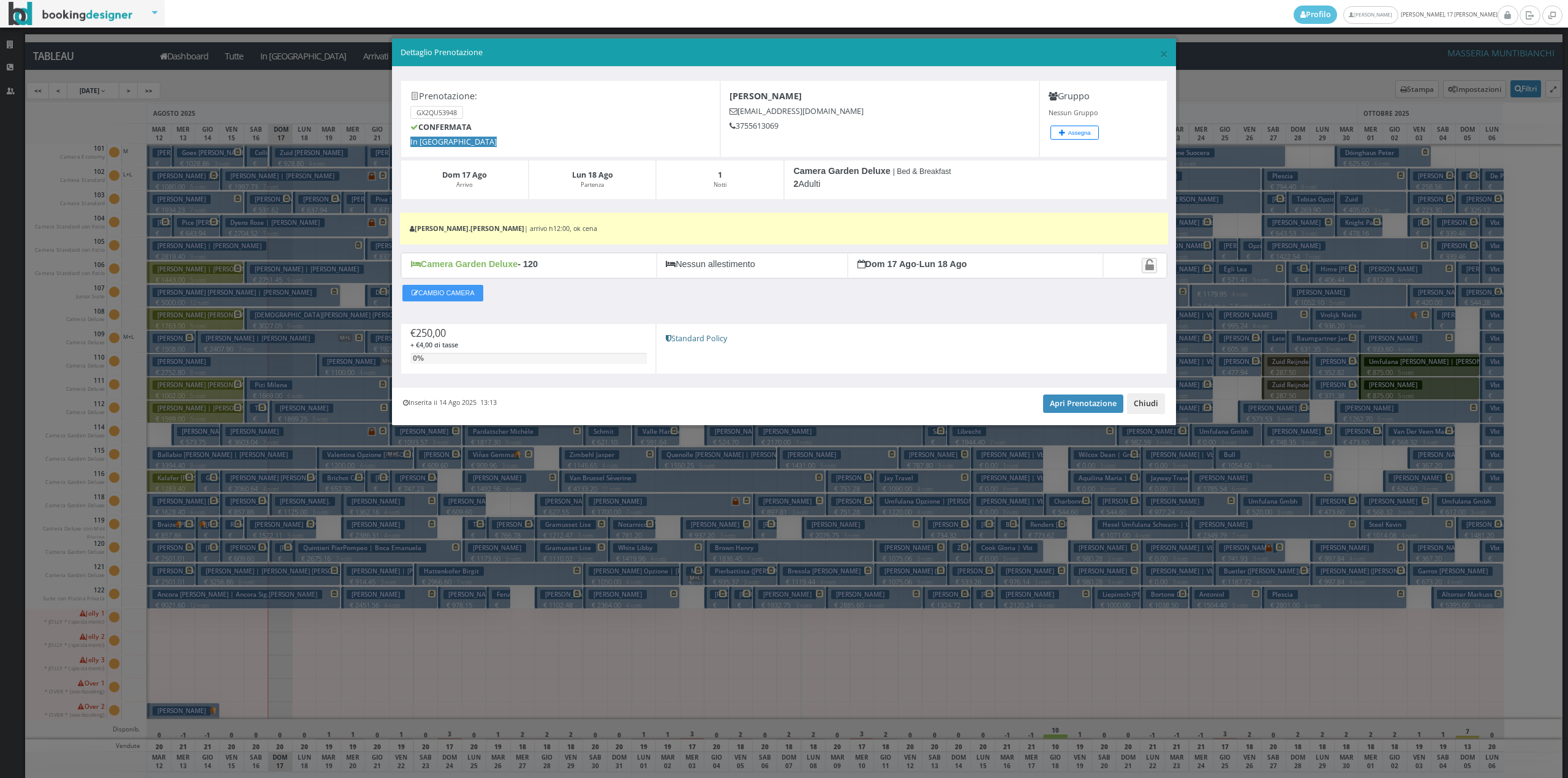
click at [1139, 400] on button "Chiudi" at bounding box center [1146, 403] width 38 height 21
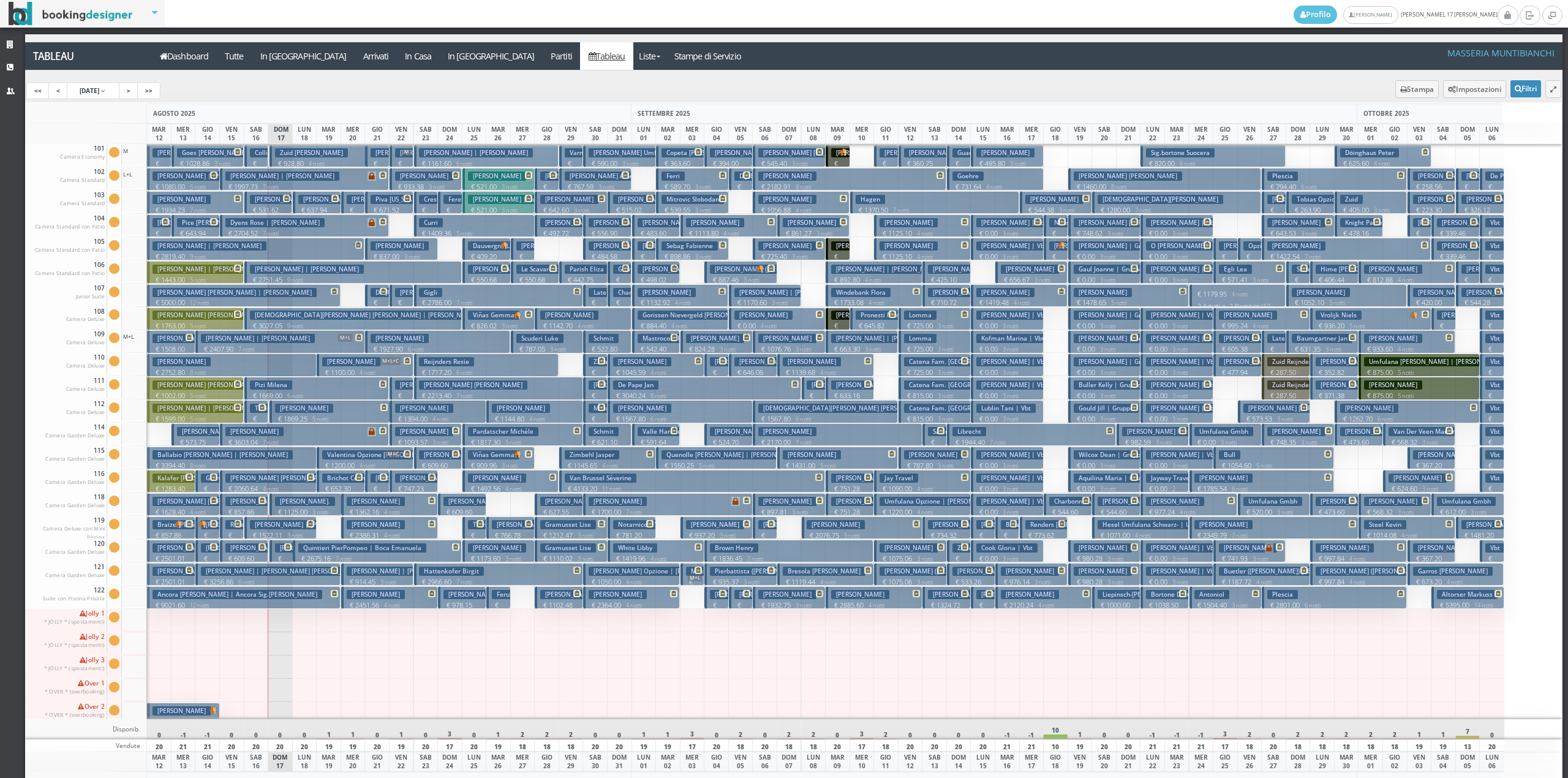
click at [298, 157] on h3 "Zuid Yolanda Been" at bounding box center [311, 153] width 73 height 9
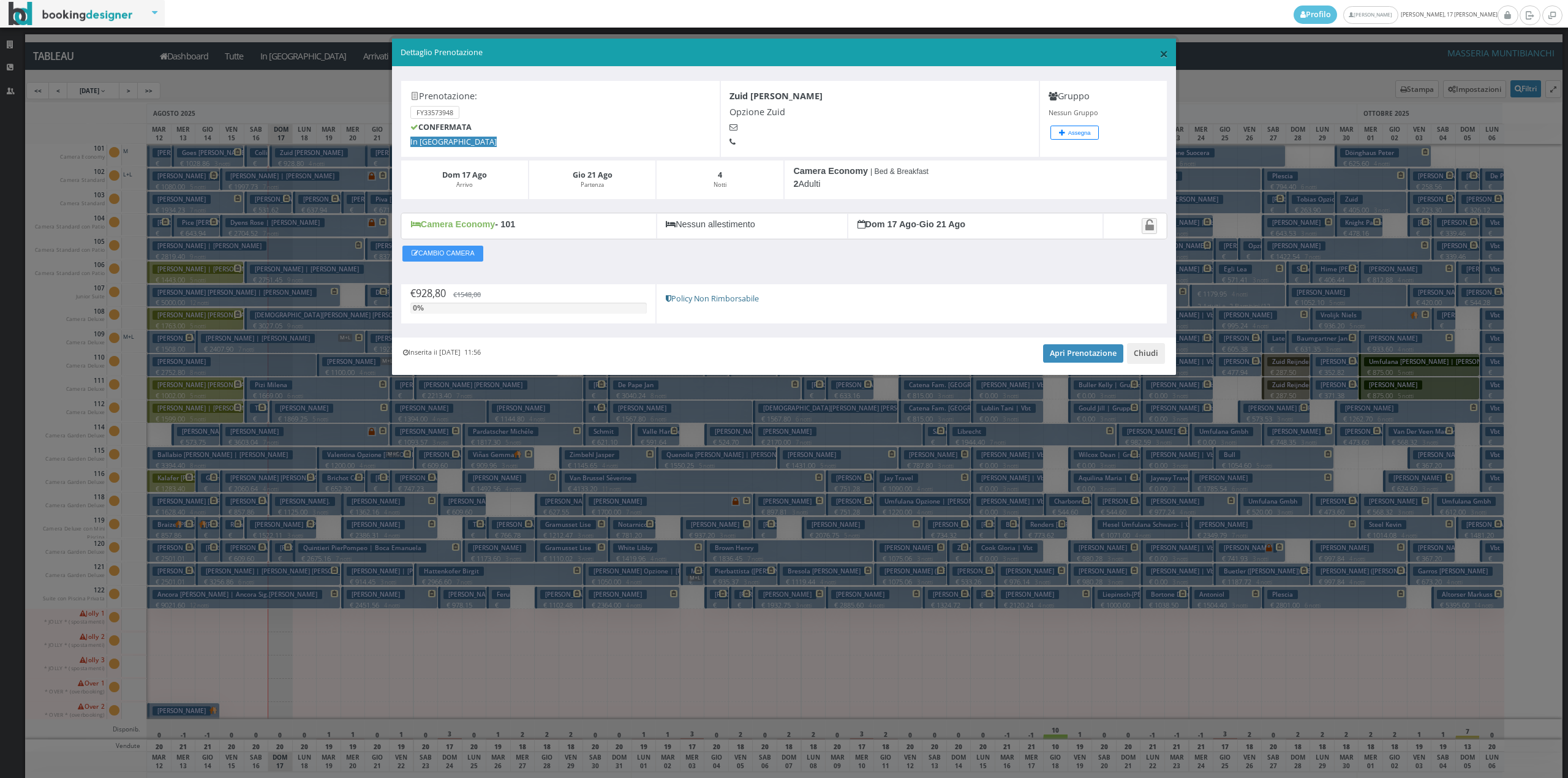
click at [1166, 47] on span "×" at bounding box center [1163, 52] width 8 height 21
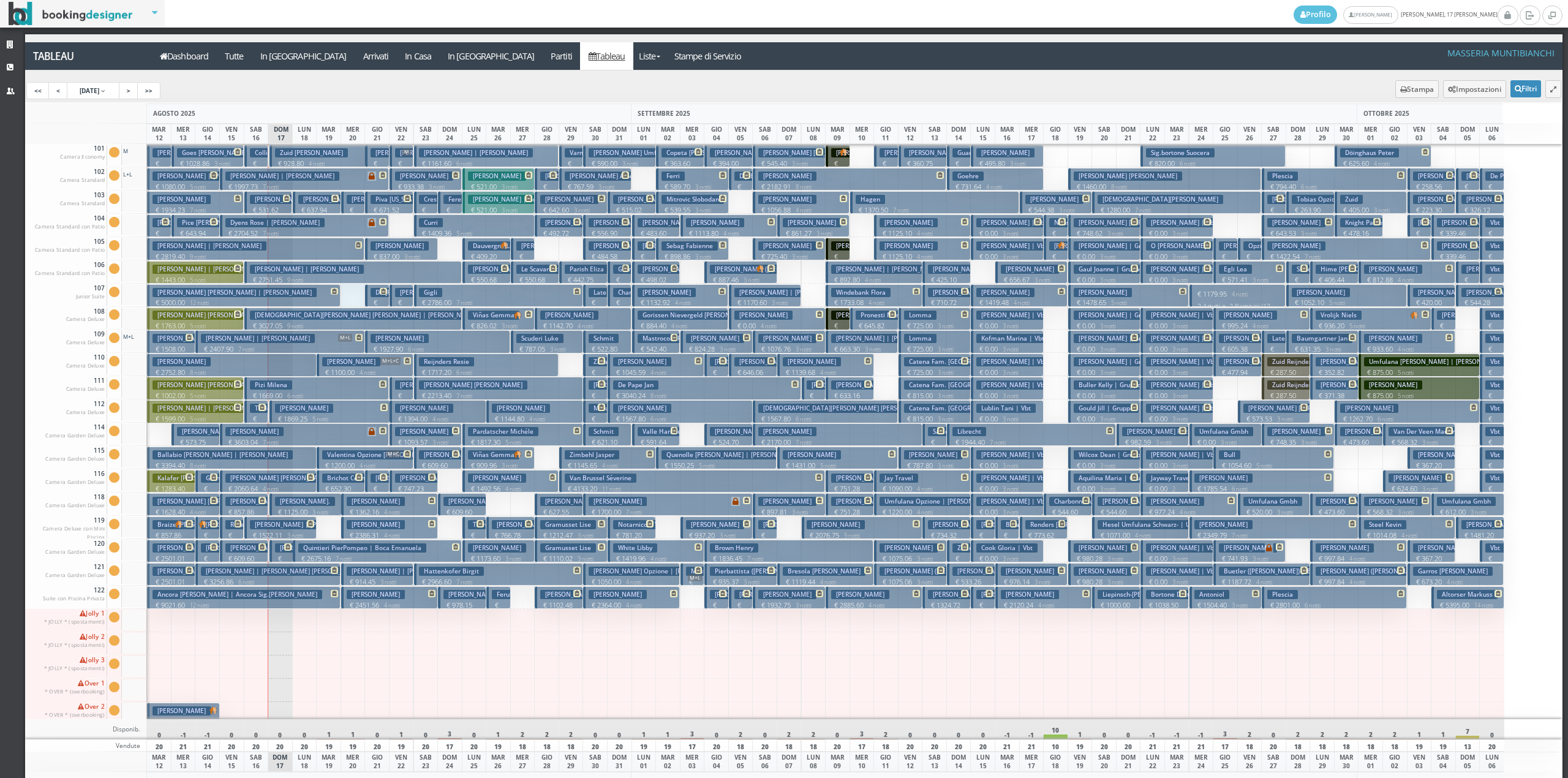
click at [350, 289] on div at bounding box center [353, 295] width 25 height 23
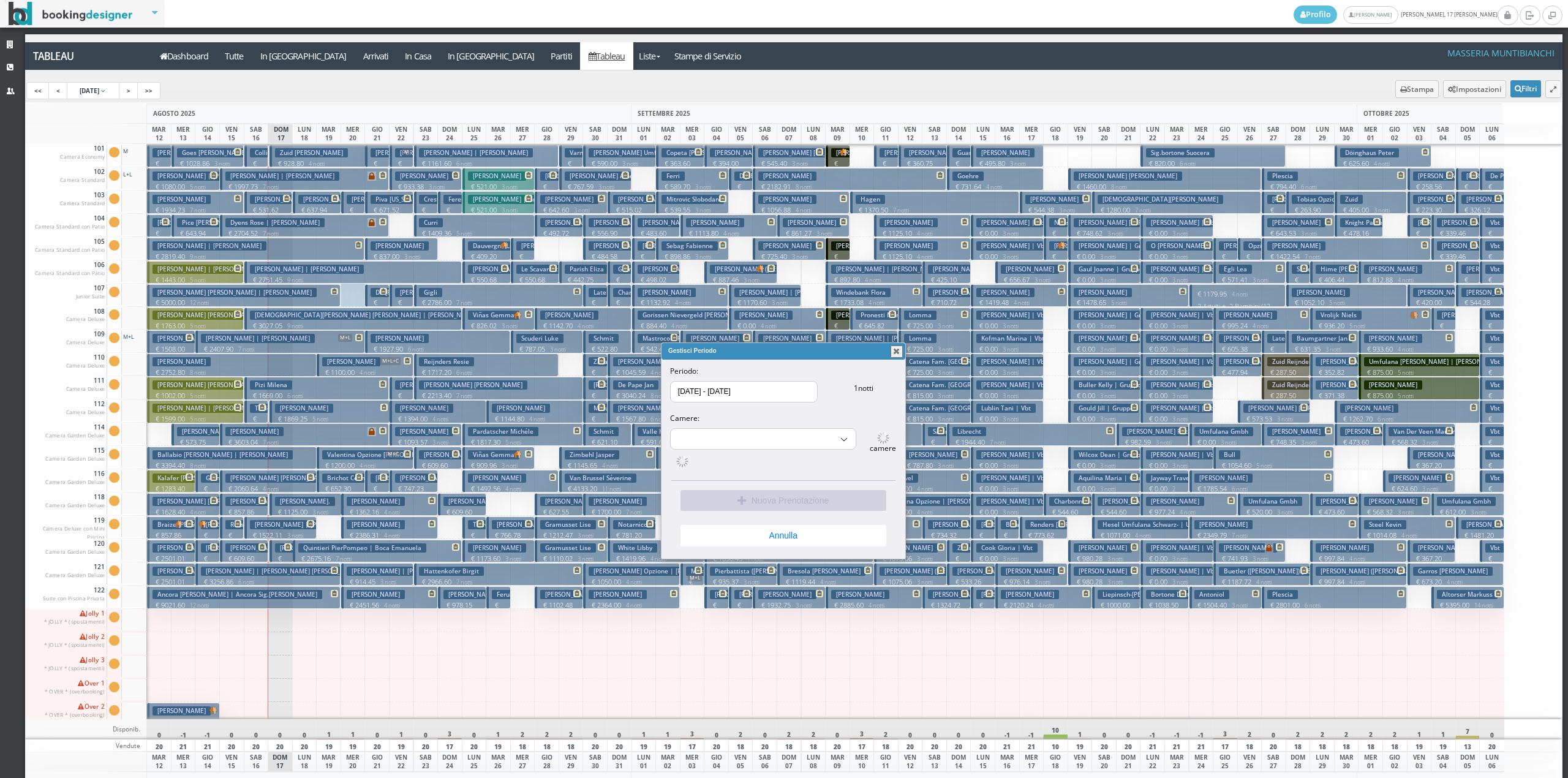
select select "15492"
click at [740, 499] on span at bounding box center [744, 497] width 14 height 10
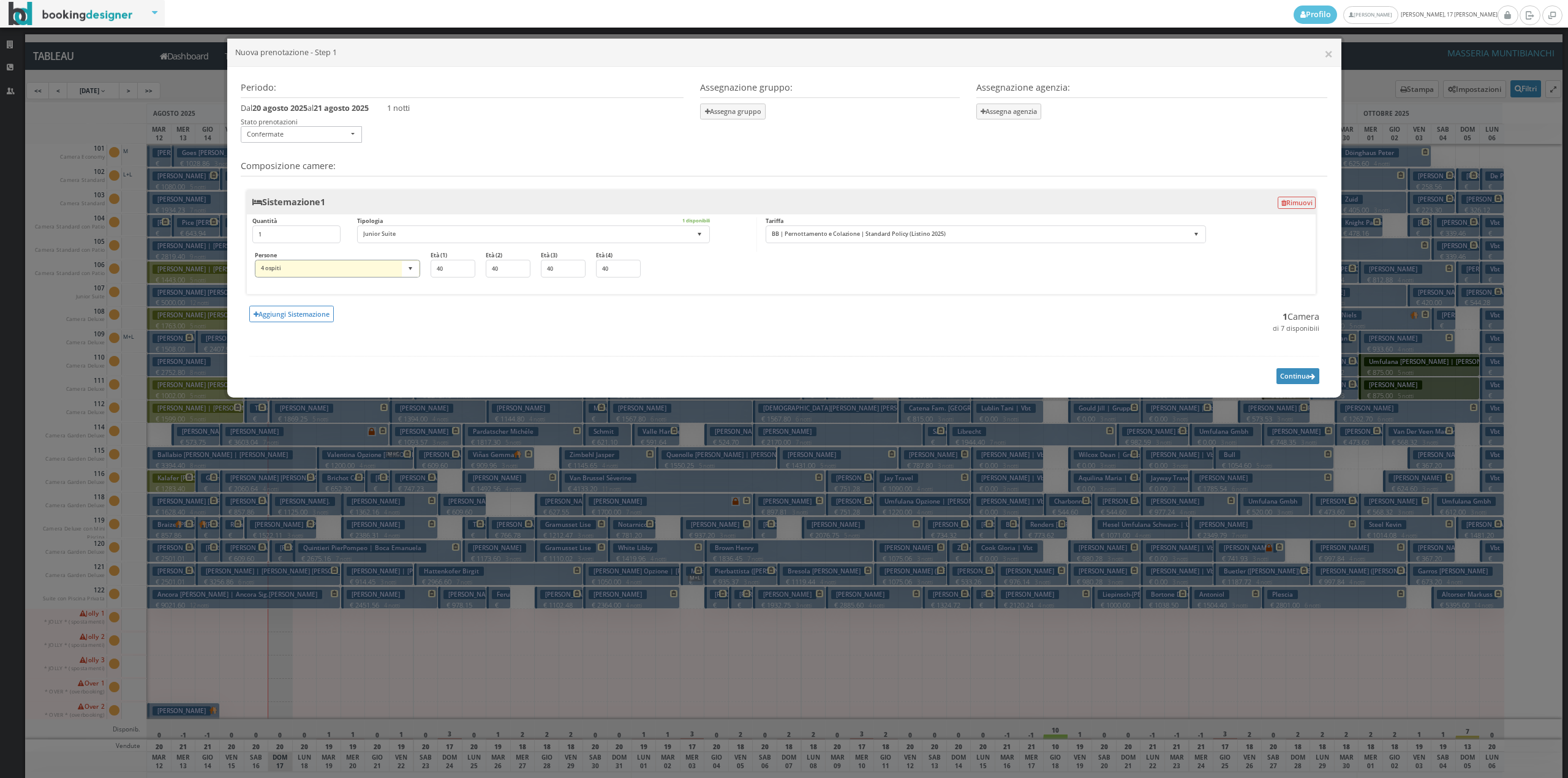
click at [405, 265] on select "1 ospite 2 ospiti 3 ospiti 4 ospiti 5 ospiti 6 ospiti 7 ospiti 8 ospiti 9 ospit…" at bounding box center [338, 269] width 166 height 18
select select "2"
click at [255, 260] on select "1 ospite 2 ospiti 3 ospiti 4 ospiti 5 ospiti 6 ospiti 7 ospiti 8 ospiti 9 ospit…" at bounding box center [338, 269] width 166 height 18
click at [1293, 376] on button "Continua" at bounding box center [1297, 376] width 42 height 15
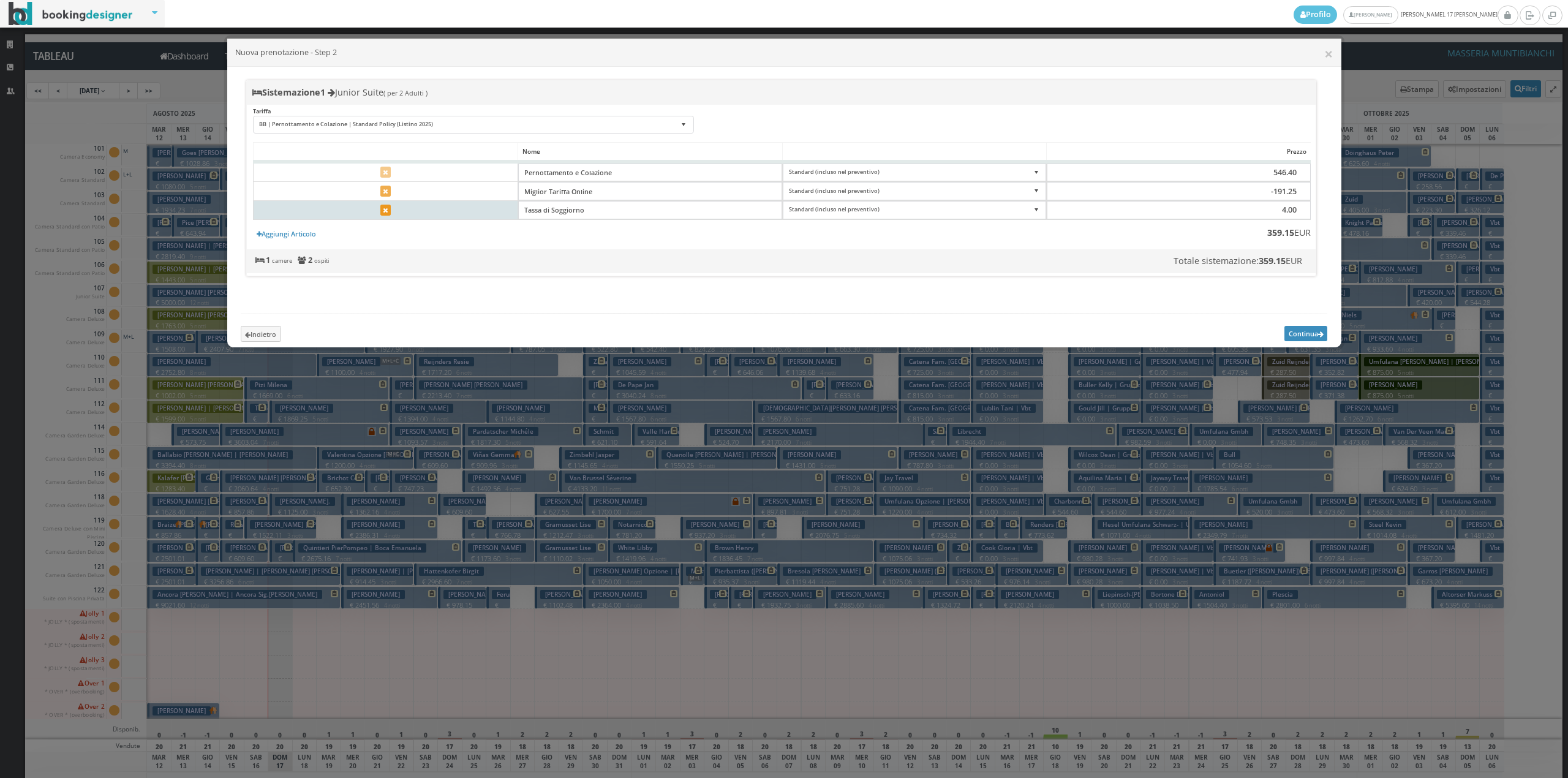
click at [386, 204] on button at bounding box center [386, 210] width 11 height 11
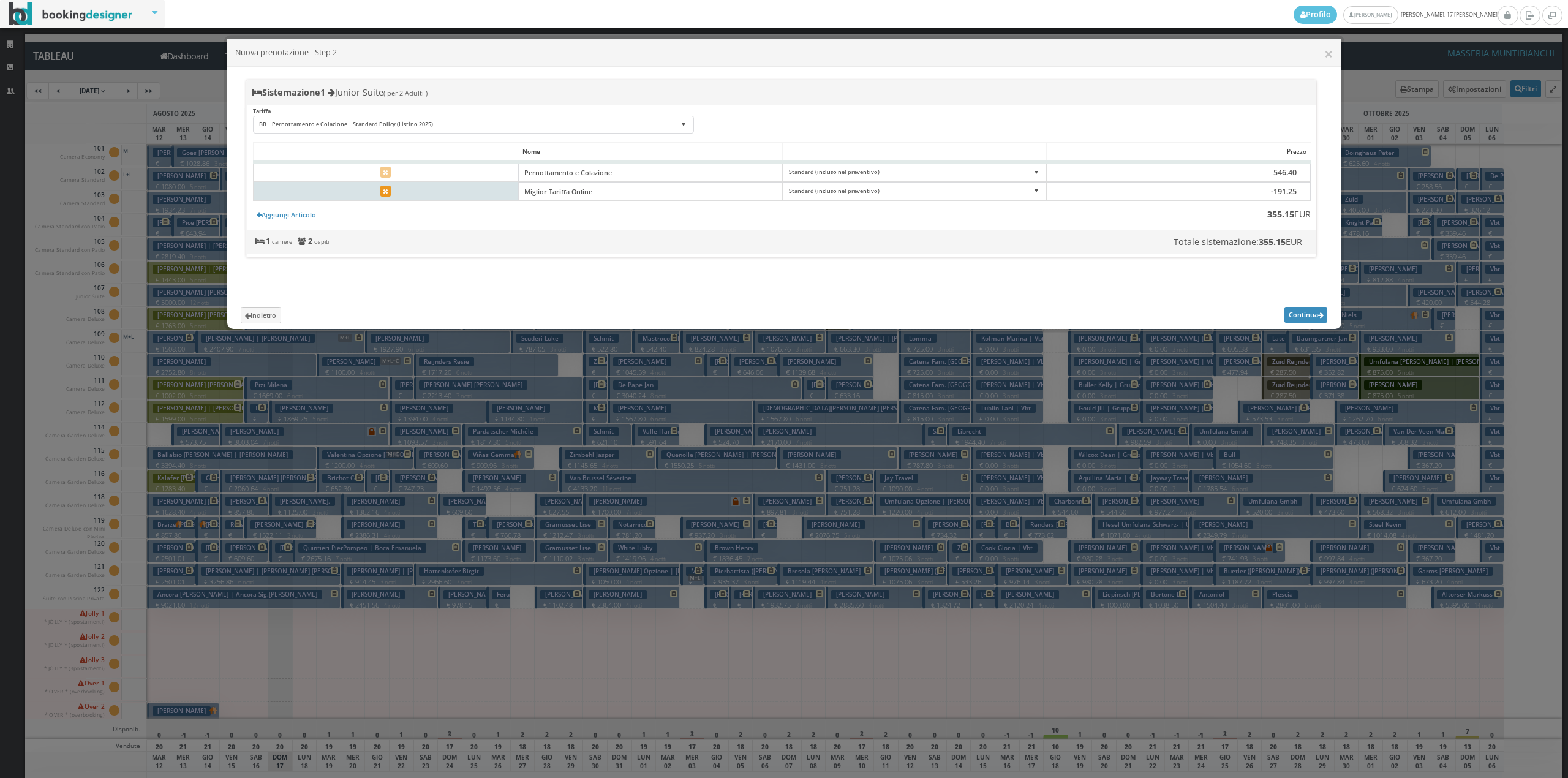
click at [386, 192] on icon at bounding box center [385, 192] width 5 height 6
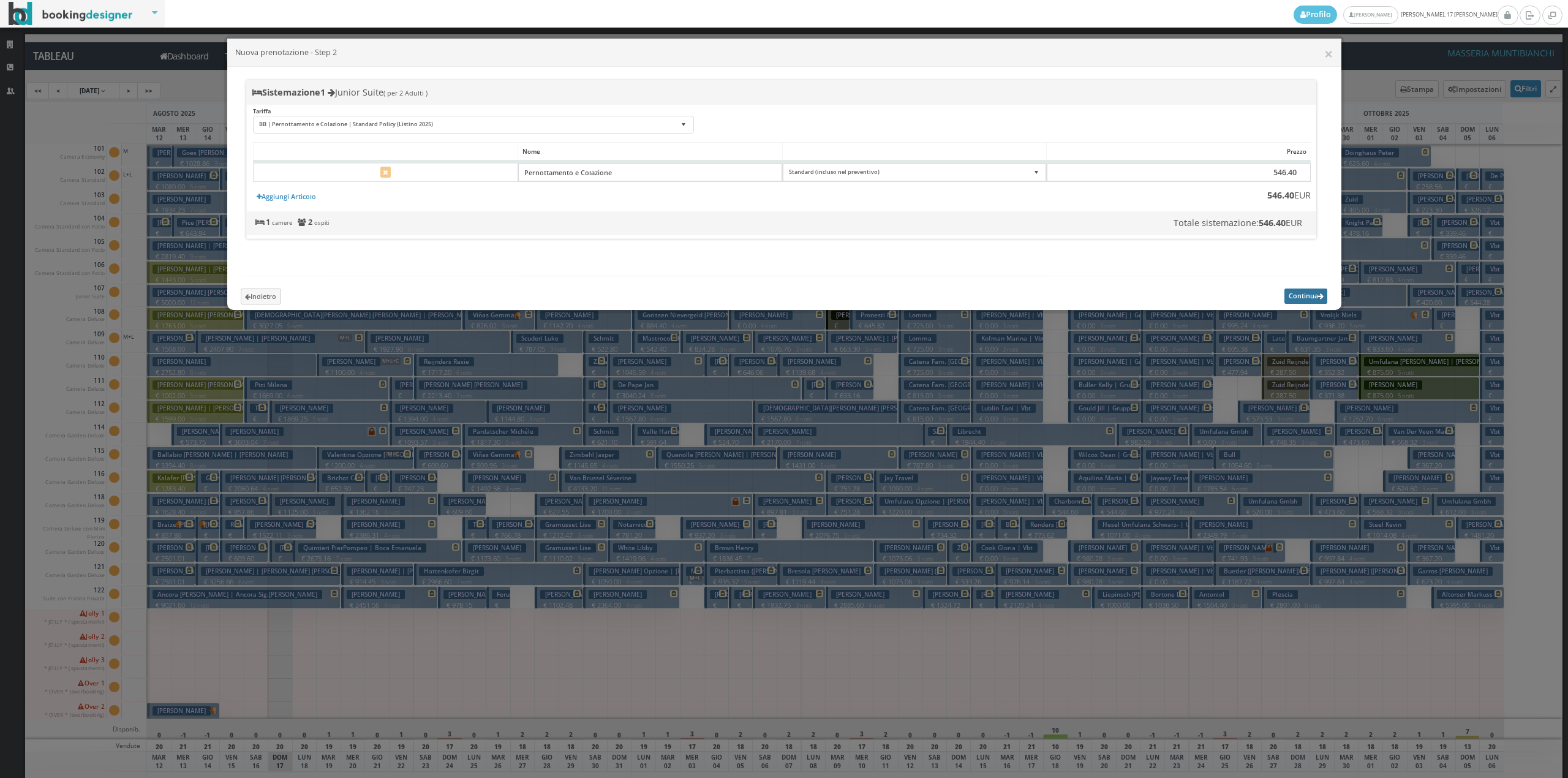
click at [1292, 304] on button "Continua" at bounding box center [1305, 295] width 42 height 15
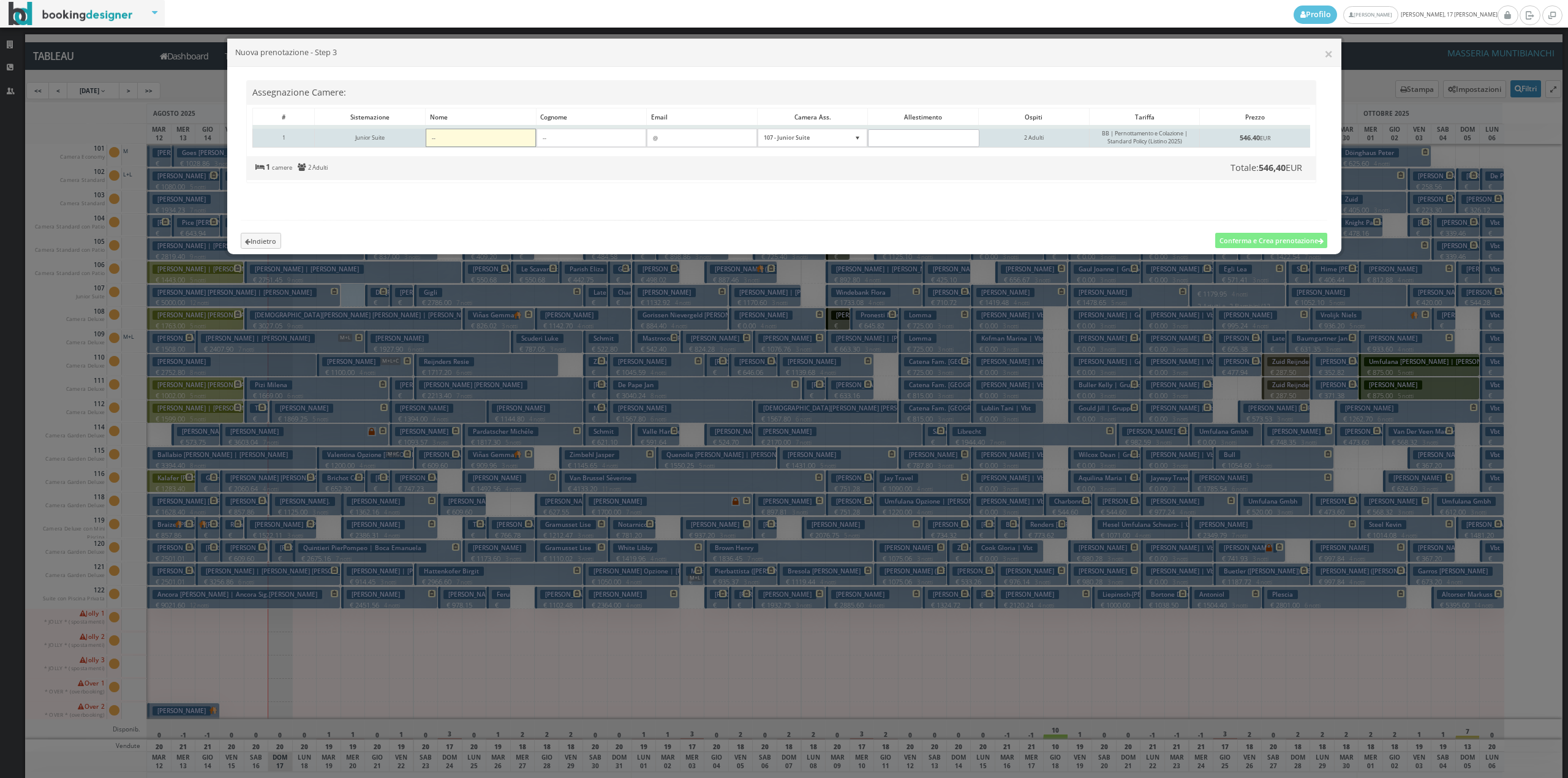
click at [528, 137] on input"] at bounding box center [481, 137] width 110 height 18
type input"] "Yolanda"
click at [551, 141] on input"] at bounding box center [592, 137] width 110 height 18
type input"] "BEEN"
click at [692, 138] on input"] "text" at bounding box center [702, 137] width 110 height 18
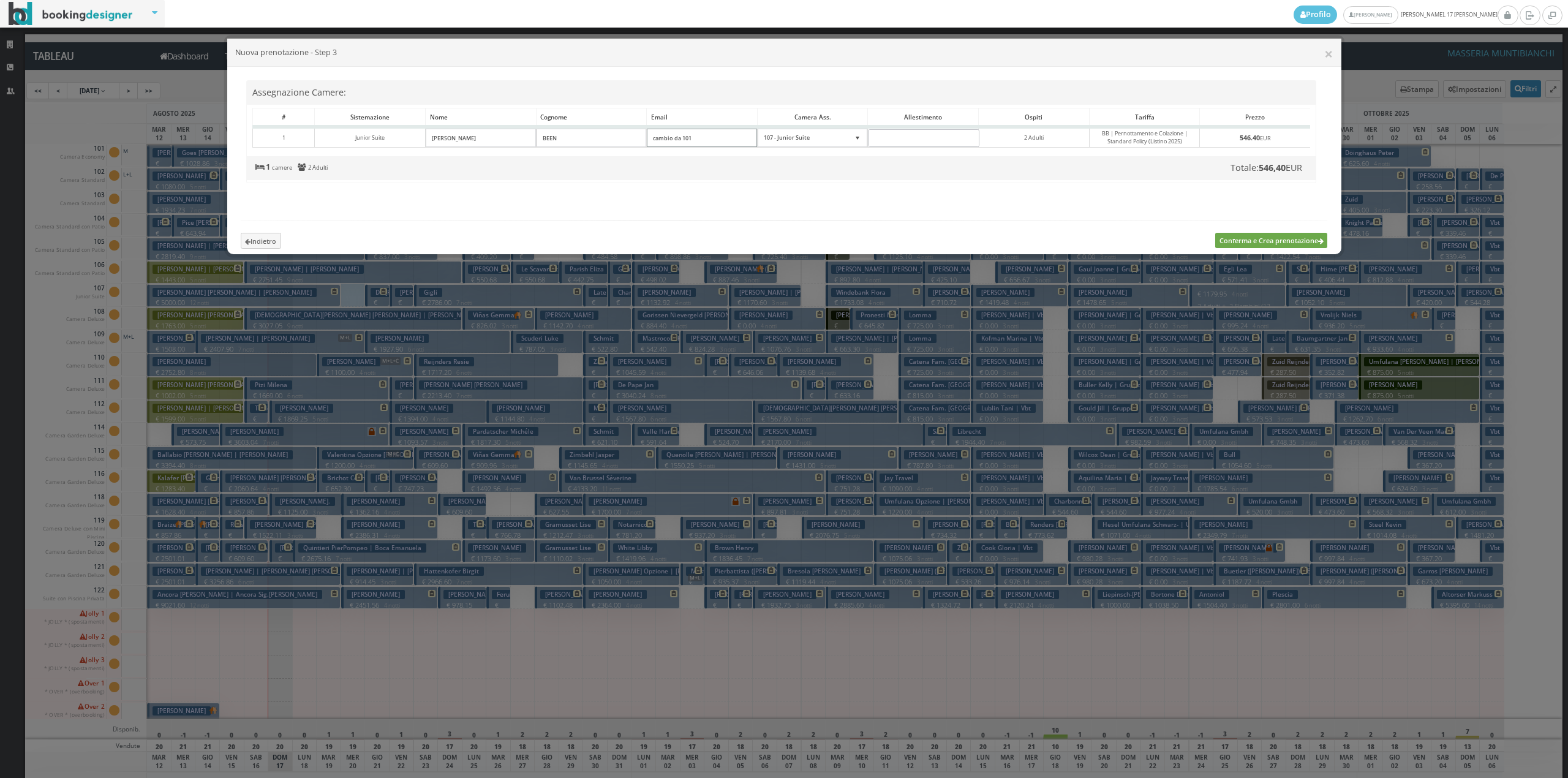
type input"] "cambio da 101"
click at [1232, 248] on button "Conferma e Crea prenotazione" at bounding box center [1271, 240] width 112 height 15
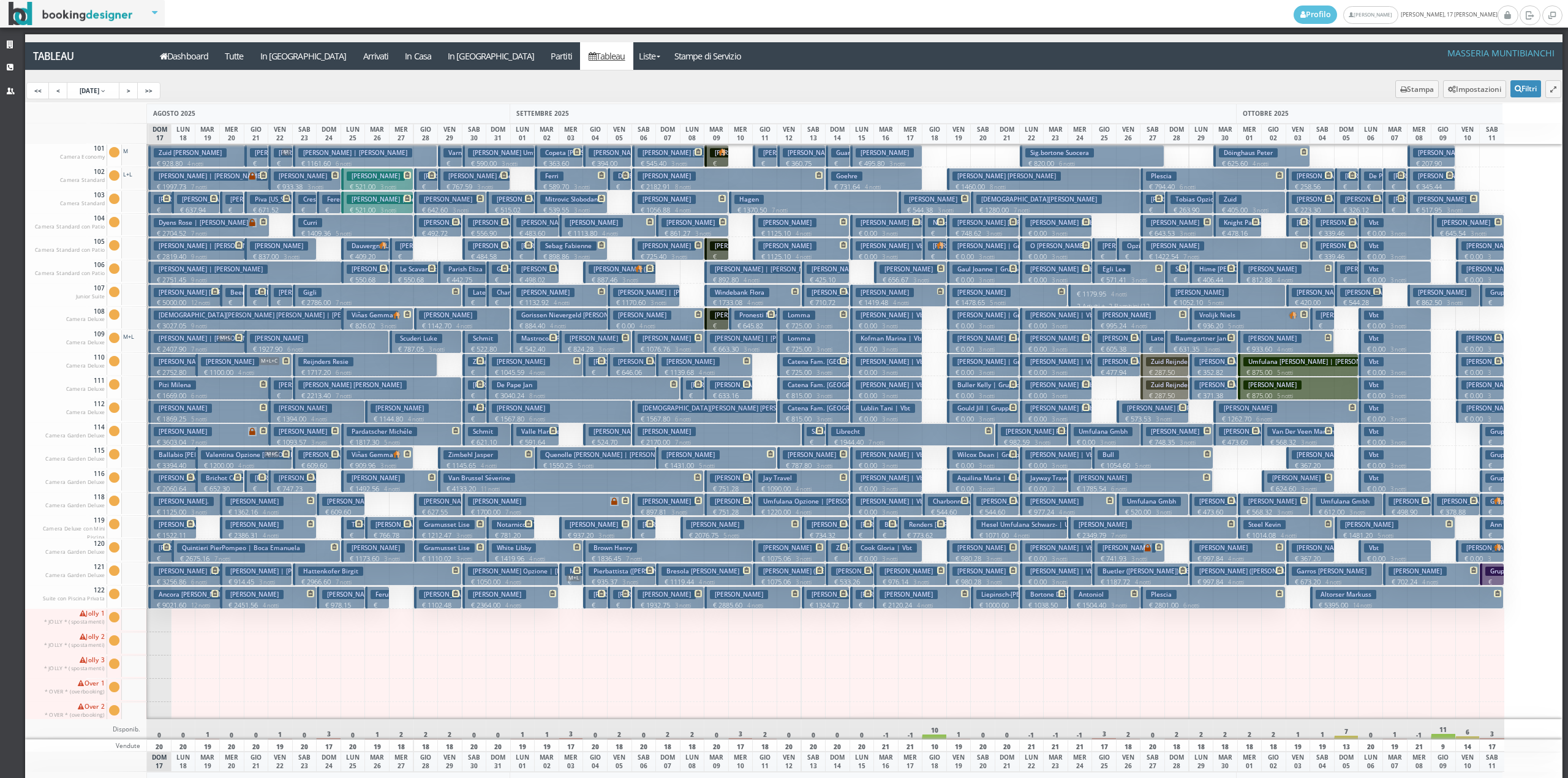
click at [243, 159] on button "Zuid Yolanda Been € 928.80 4 notti 2 Adulti" at bounding box center [196, 155] width 97 height 23
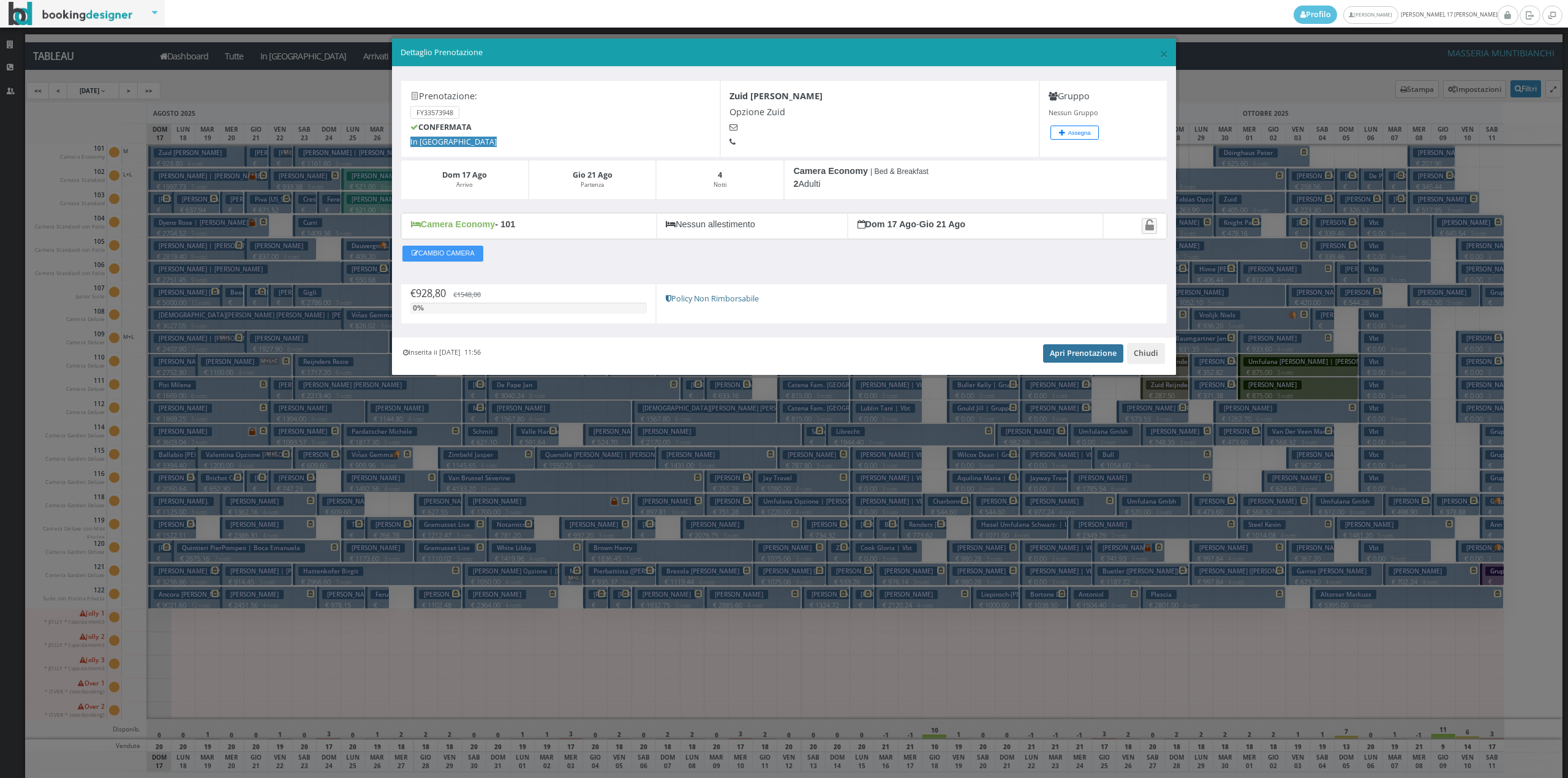
click at [1107, 356] on link "Apri Prenotazione" at bounding box center [1083, 353] width 80 height 18
click at [1145, 355] on button "Chiudi" at bounding box center [1146, 353] width 38 height 21
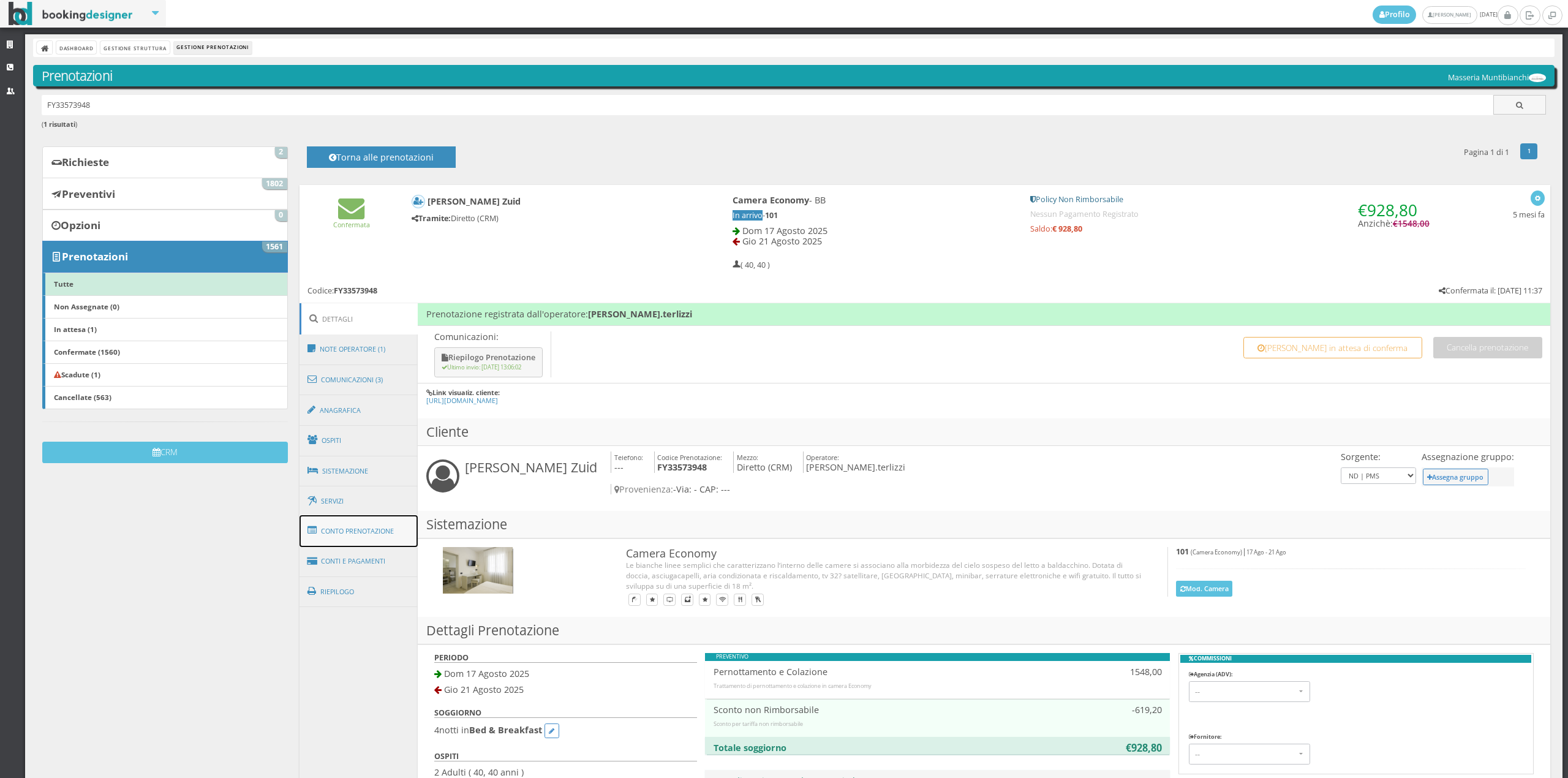
click at [370, 532] on link "Conto Prenotazione" at bounding box center [359, 530] width 119 height 32
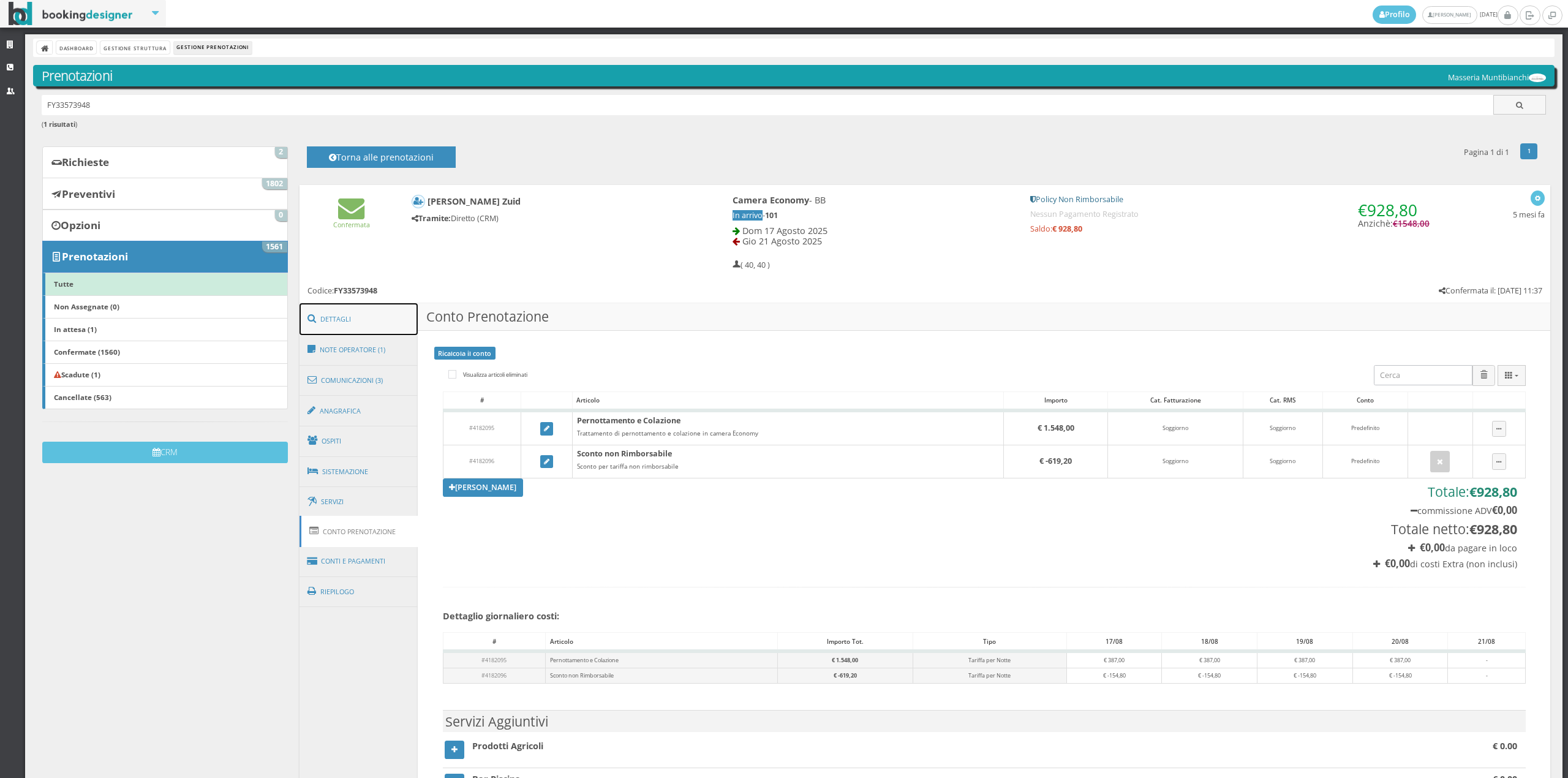
click at [380, 320] on link "Dettagli" at bounding box center [359, 319] width 119 height 32
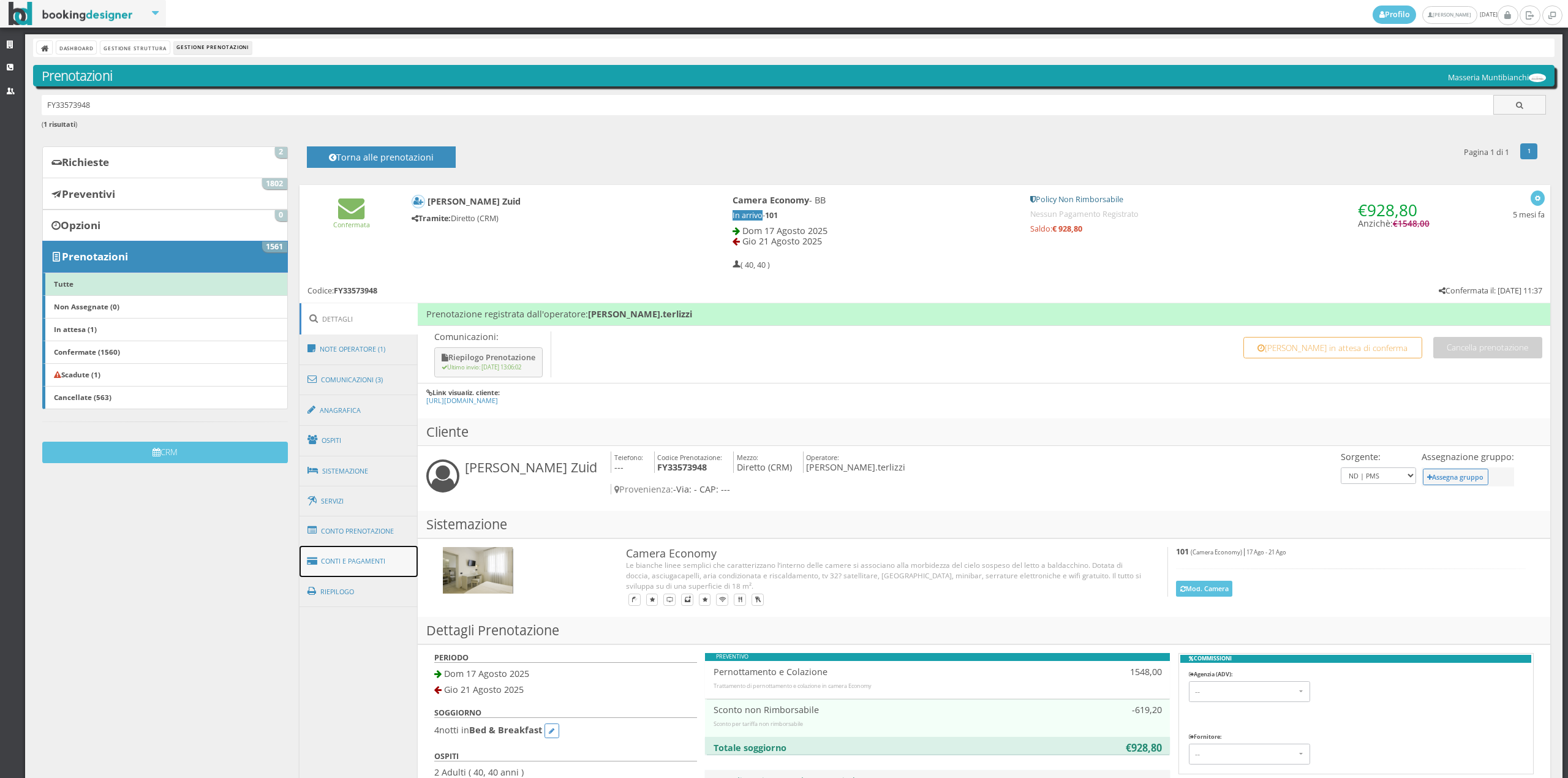
click at [361, 565] on link "Conti e Pagamenti" at bounding box center [359, 561] width 119 height 32
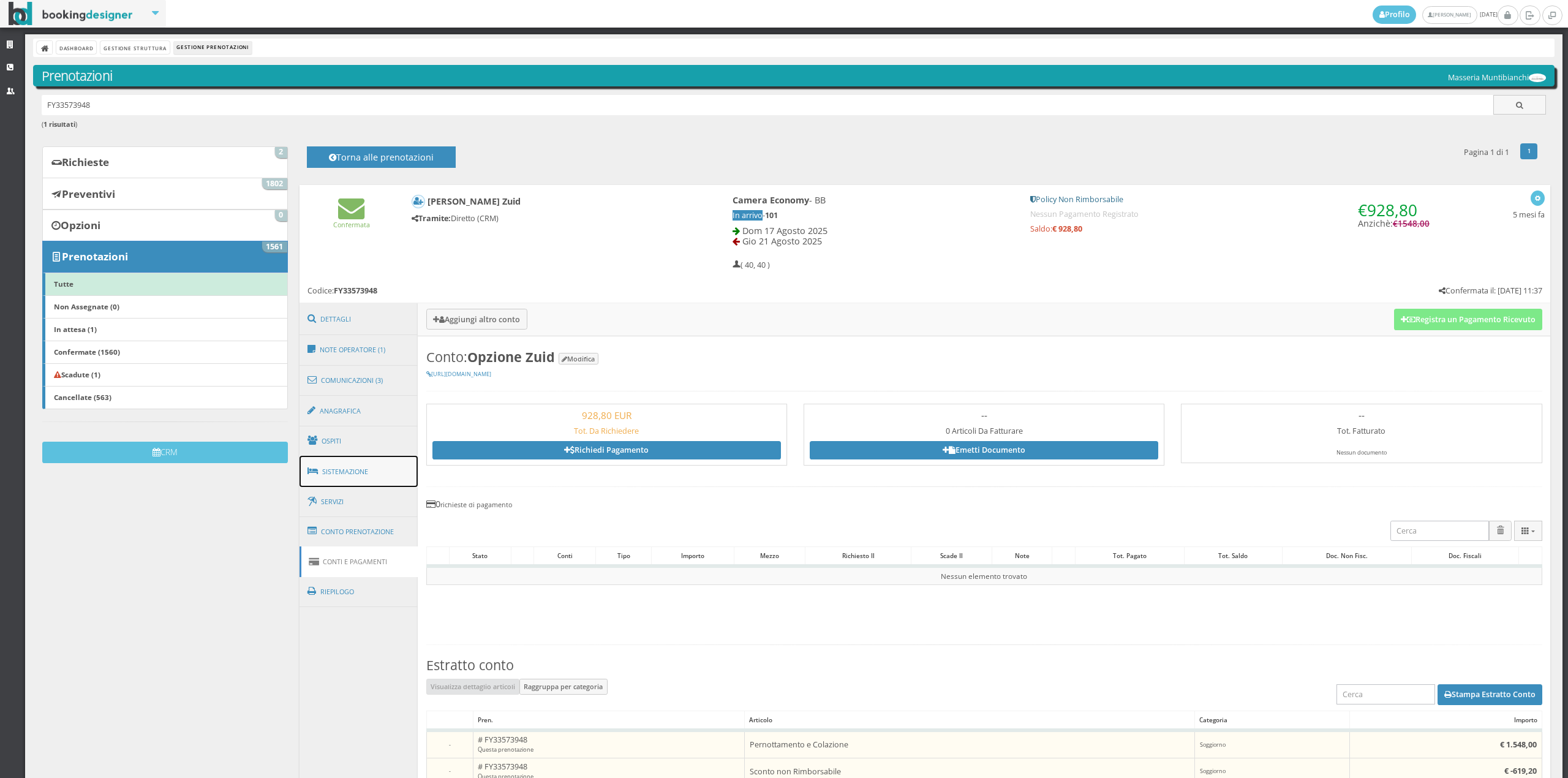
click at [337, 469] on link "Sistemazione" at bounding box center [359, 471] width 119 height 32
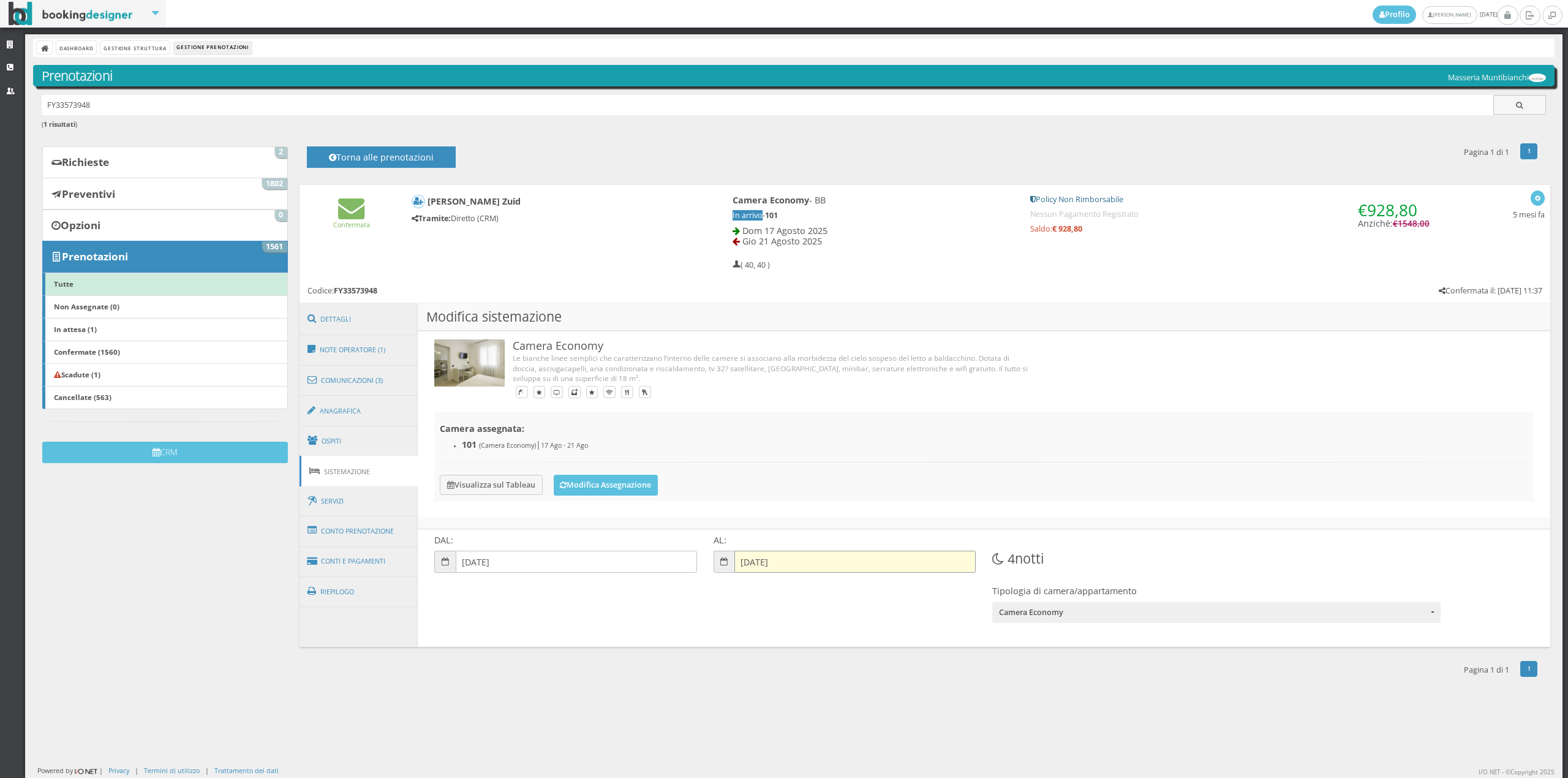
click at [734, 557] on input "21-08-2025" at bounding box center [854, 562] width 241 height 22
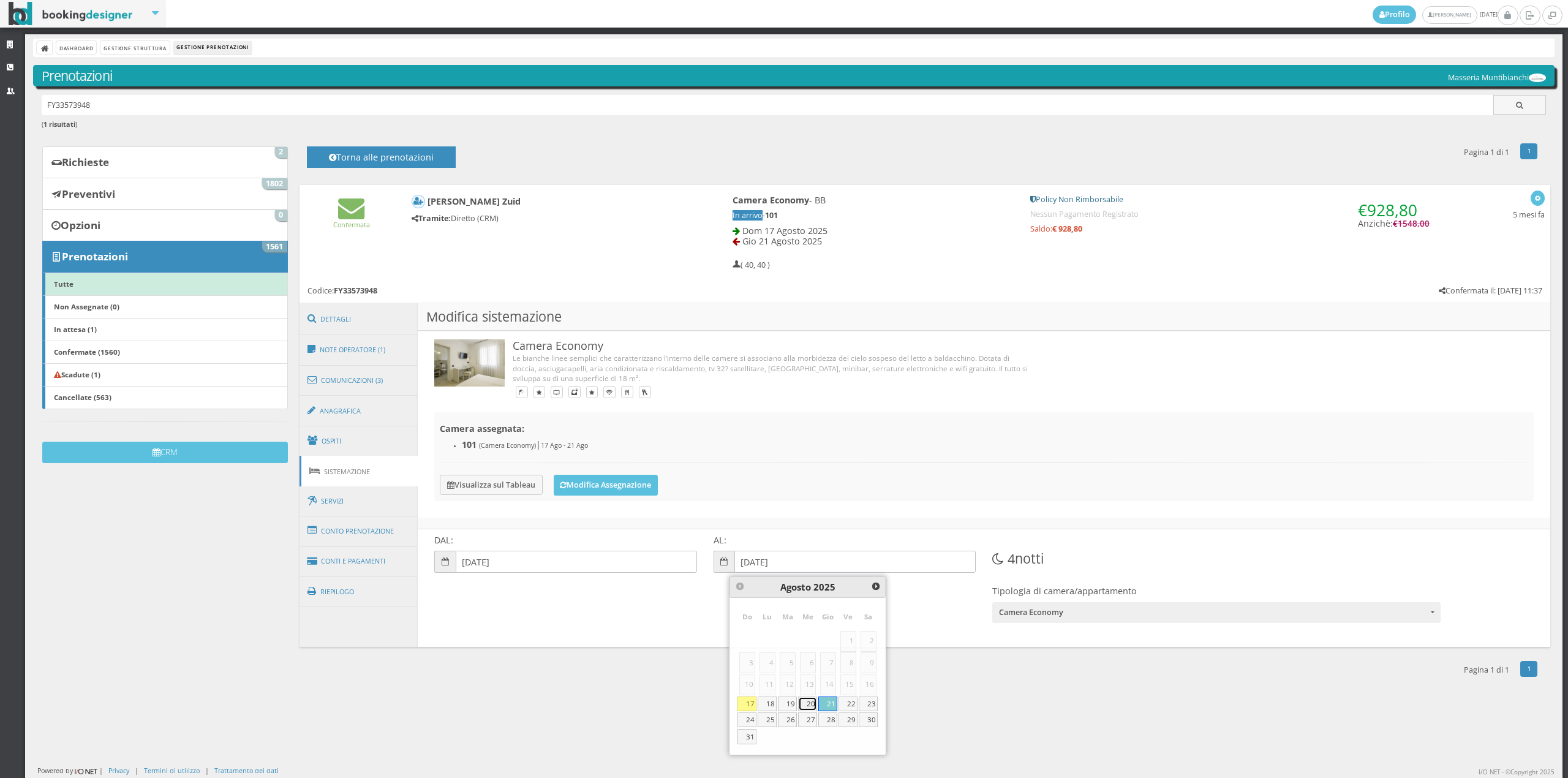
click at [809, 703] on link "20" at bounding box center [807, 704] width 19 height 14
type input "[DATE]"
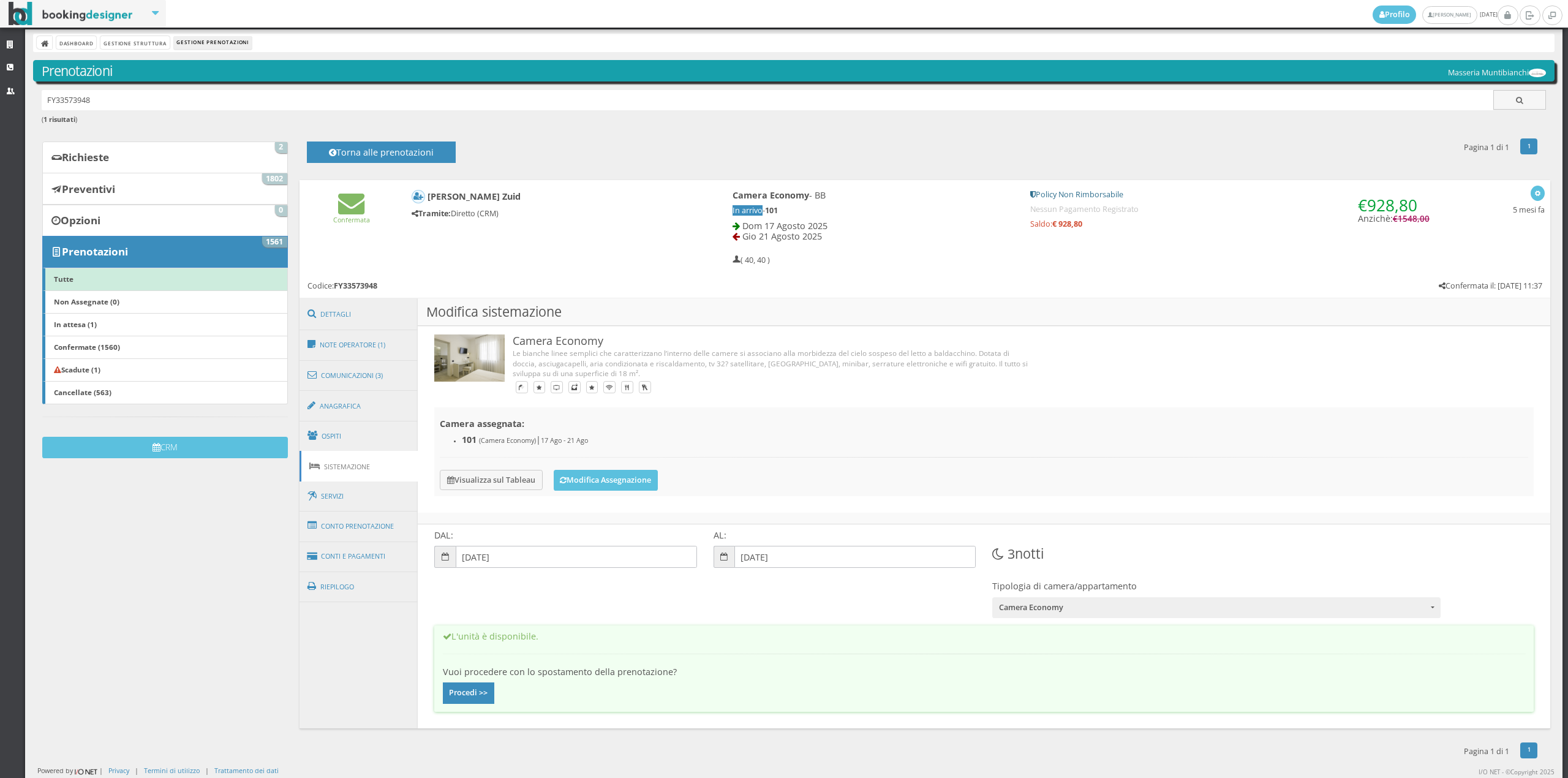
scroll to position [6, 0]
click at [479, 695] on button "Procedi >>" at bounding box center [469, 692] width 52 height 21
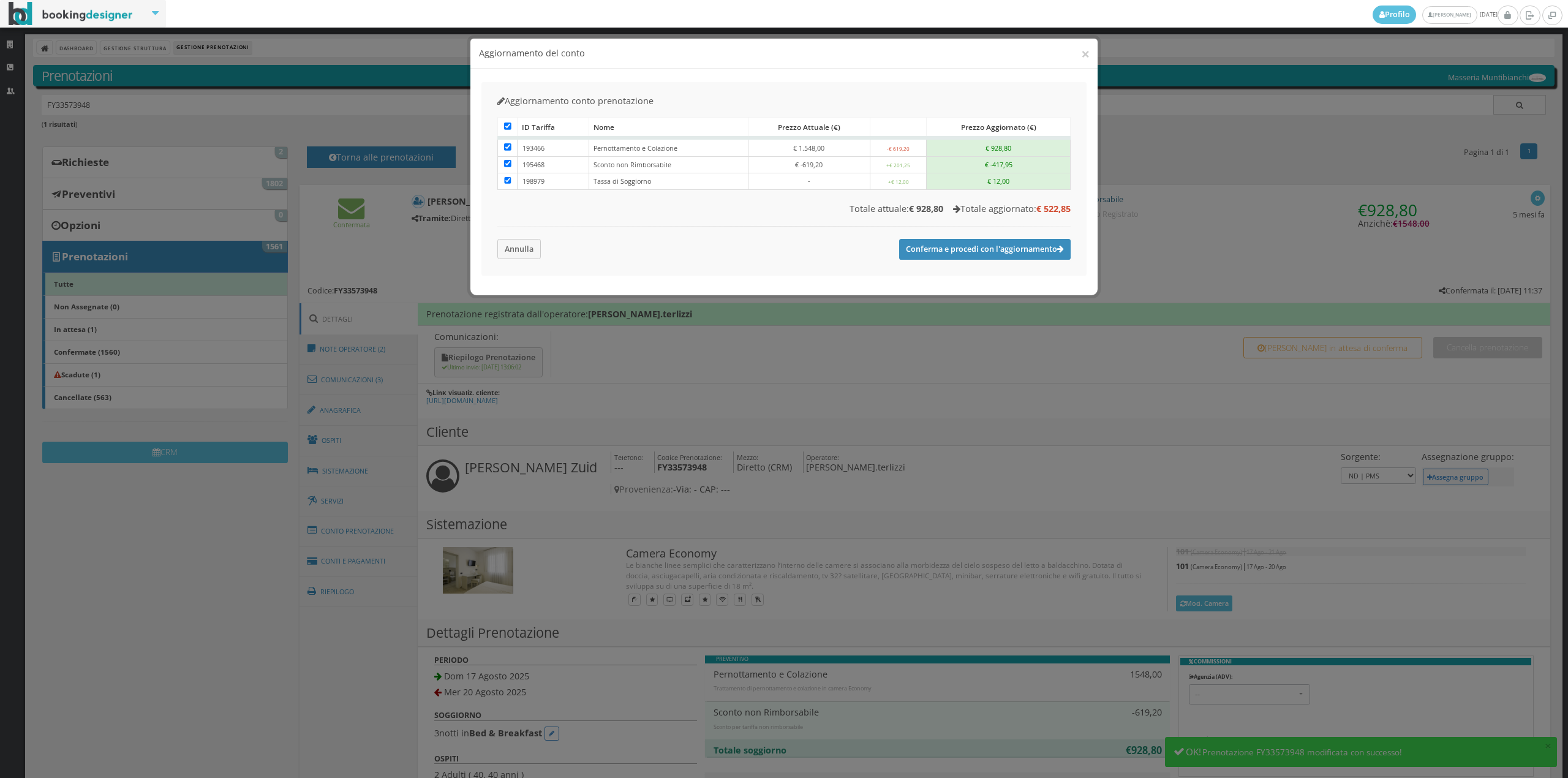
click at [1081, 40] on div "× Aggiornamento del conto" at bounding box center [784, 53] width 627 height 30
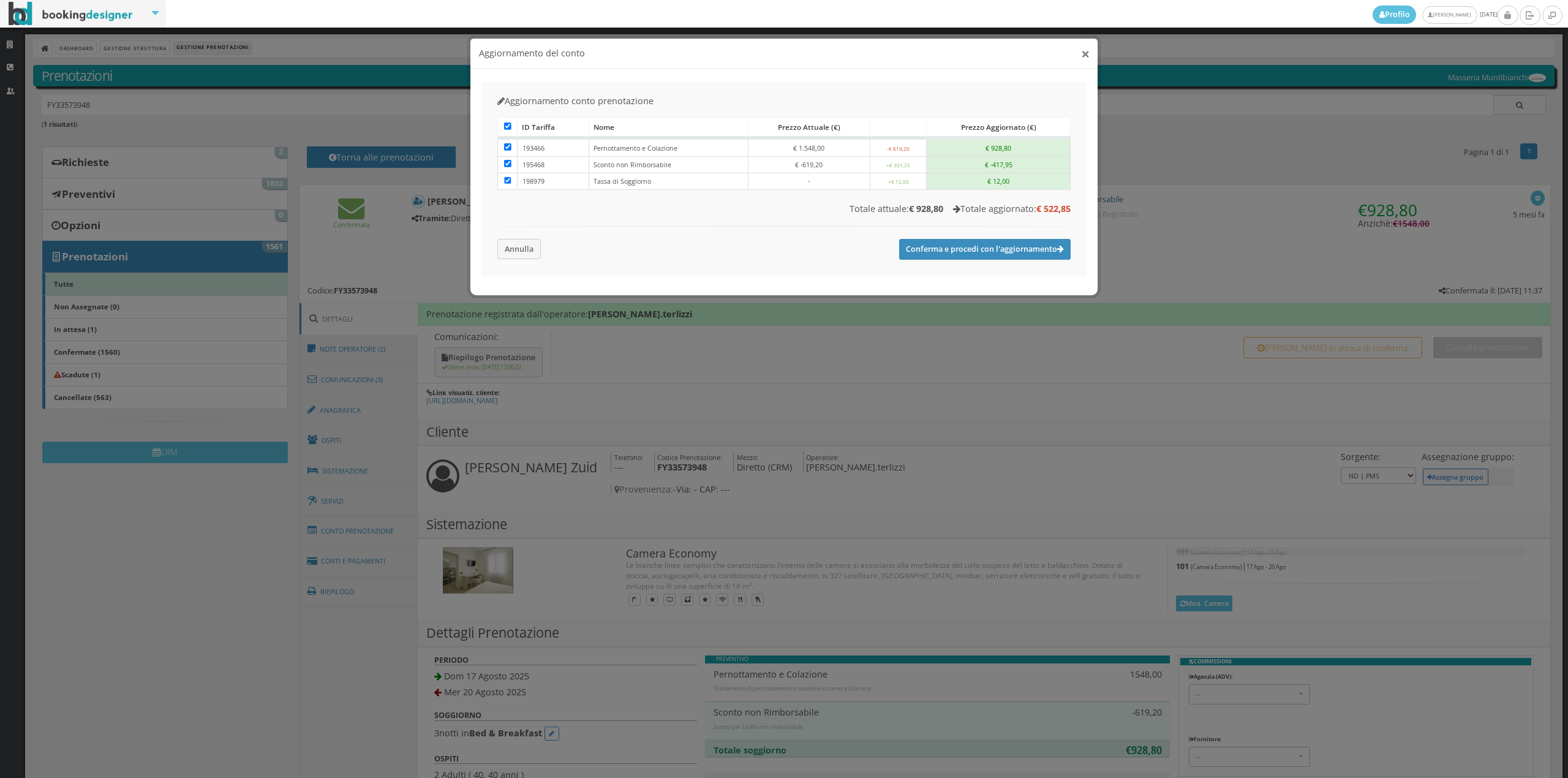
click at [1086, 47] on button "×" at bounding box center [1085, 53] width 8 height 15
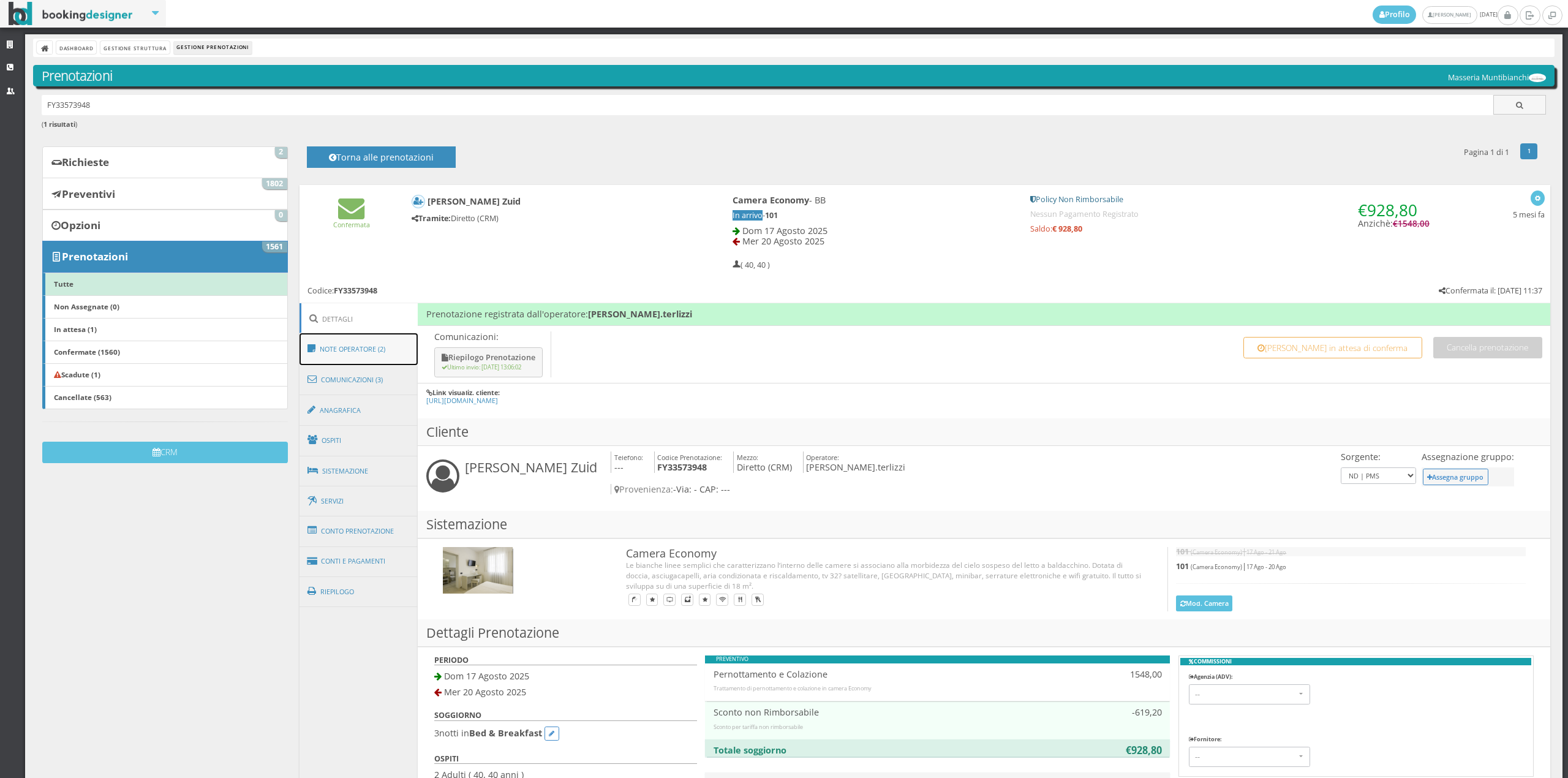
click at [391, 347] on link "Note Operatore (2)" at bounding box center [359, 349] width 119 height 32
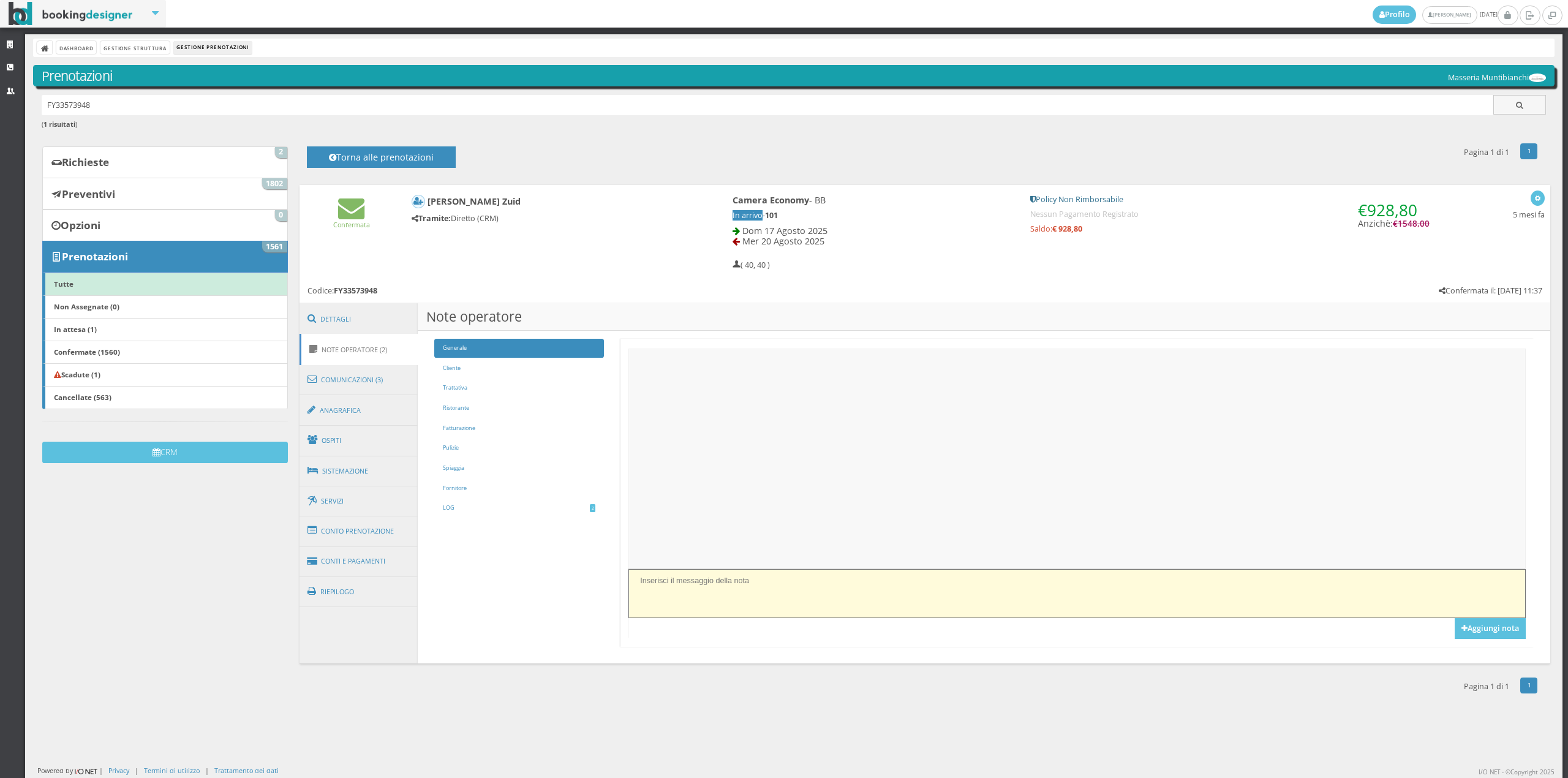
click at [690, 582] on textarea at bounding box center [1077, 594] width 897 height 49
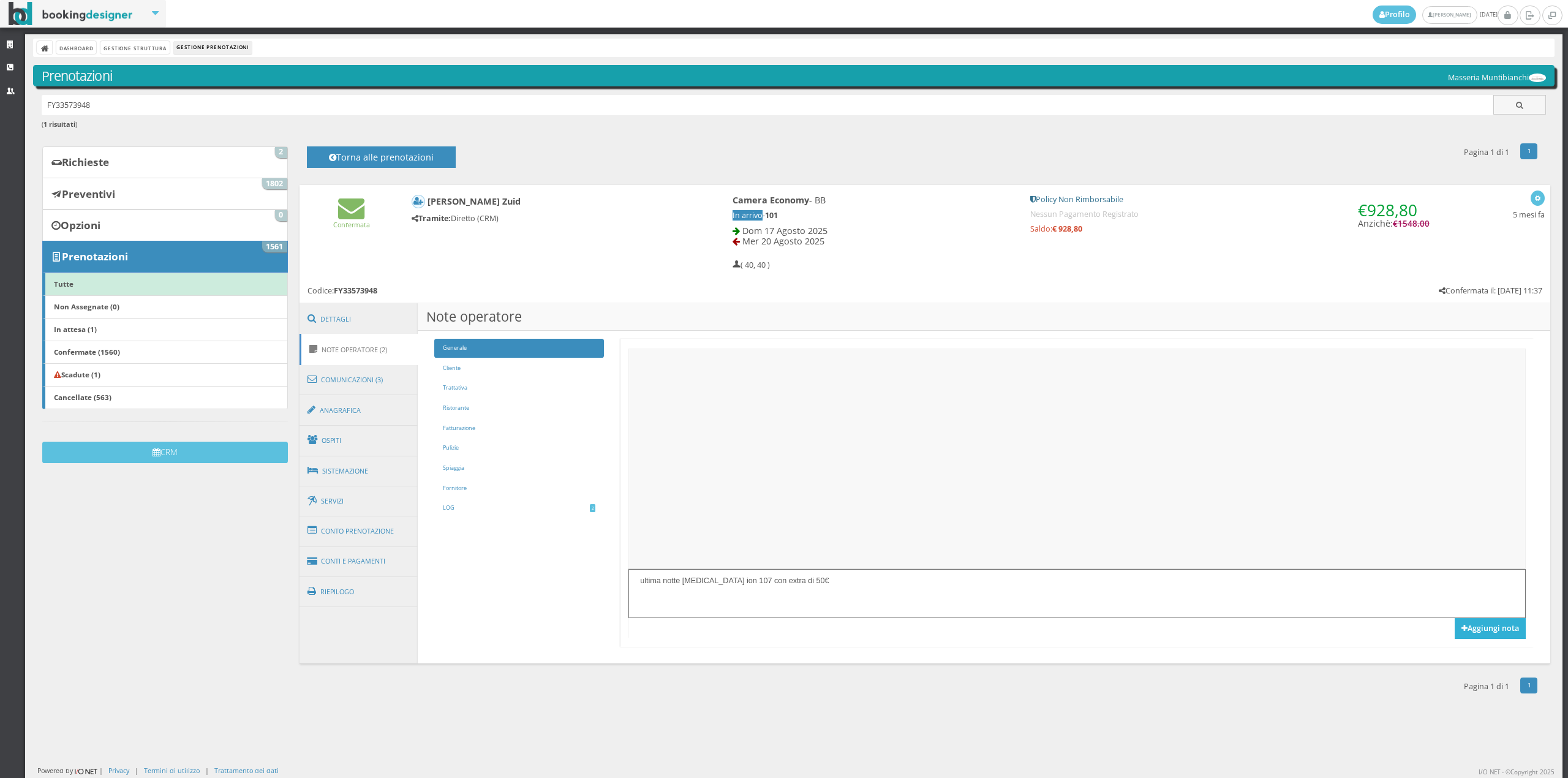
type textarea "ultima notte [MEDICAL_DATA] ion 107 con extra di 50€"
click at [1496, 633] on button "Aggiungi nota" at bounding box center [1489, 628] width 71 height 21
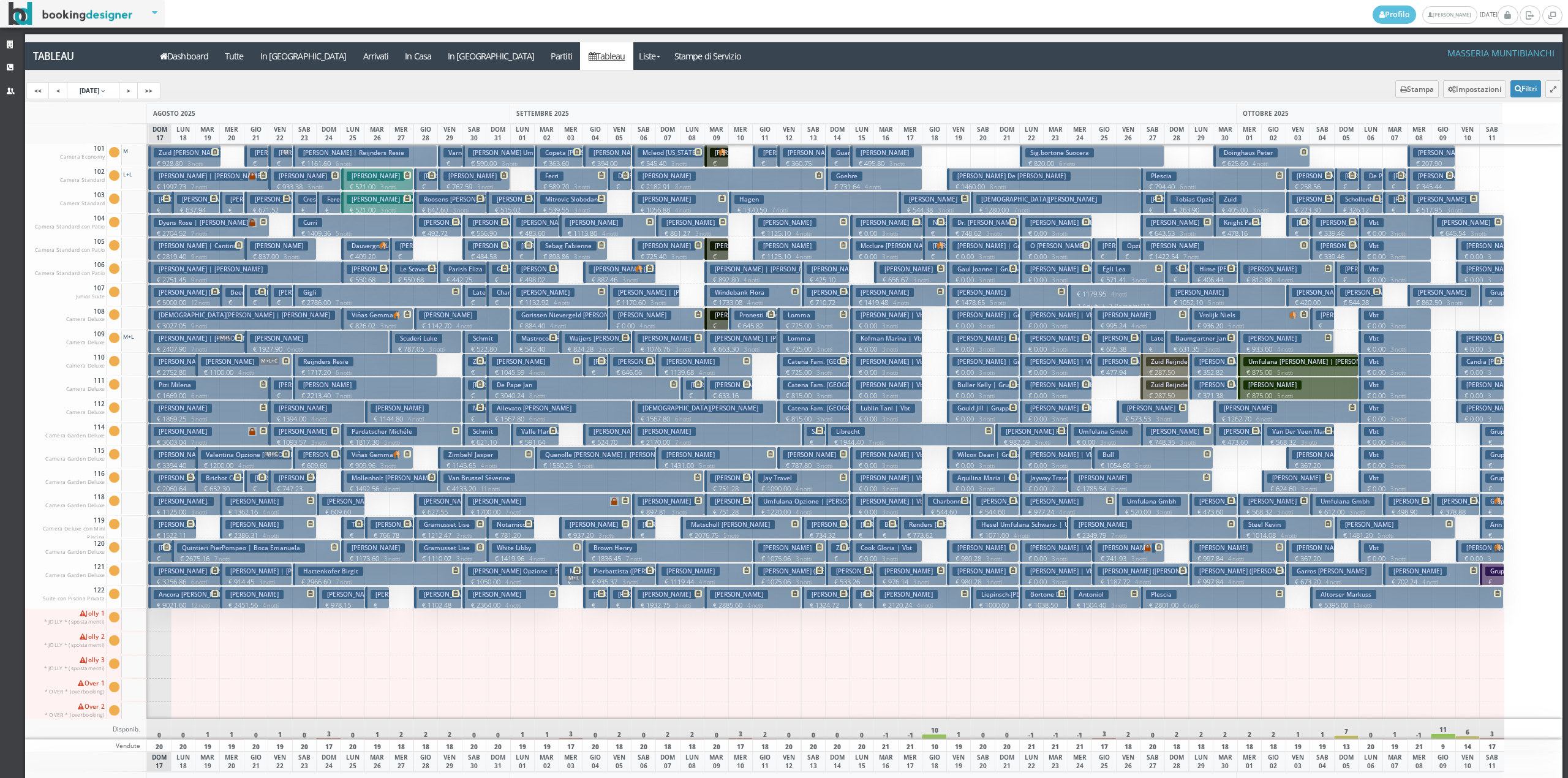
click at [228, 292] on h3 "Been Yolanda" at bounding box center [263, 293] width 75 height 9
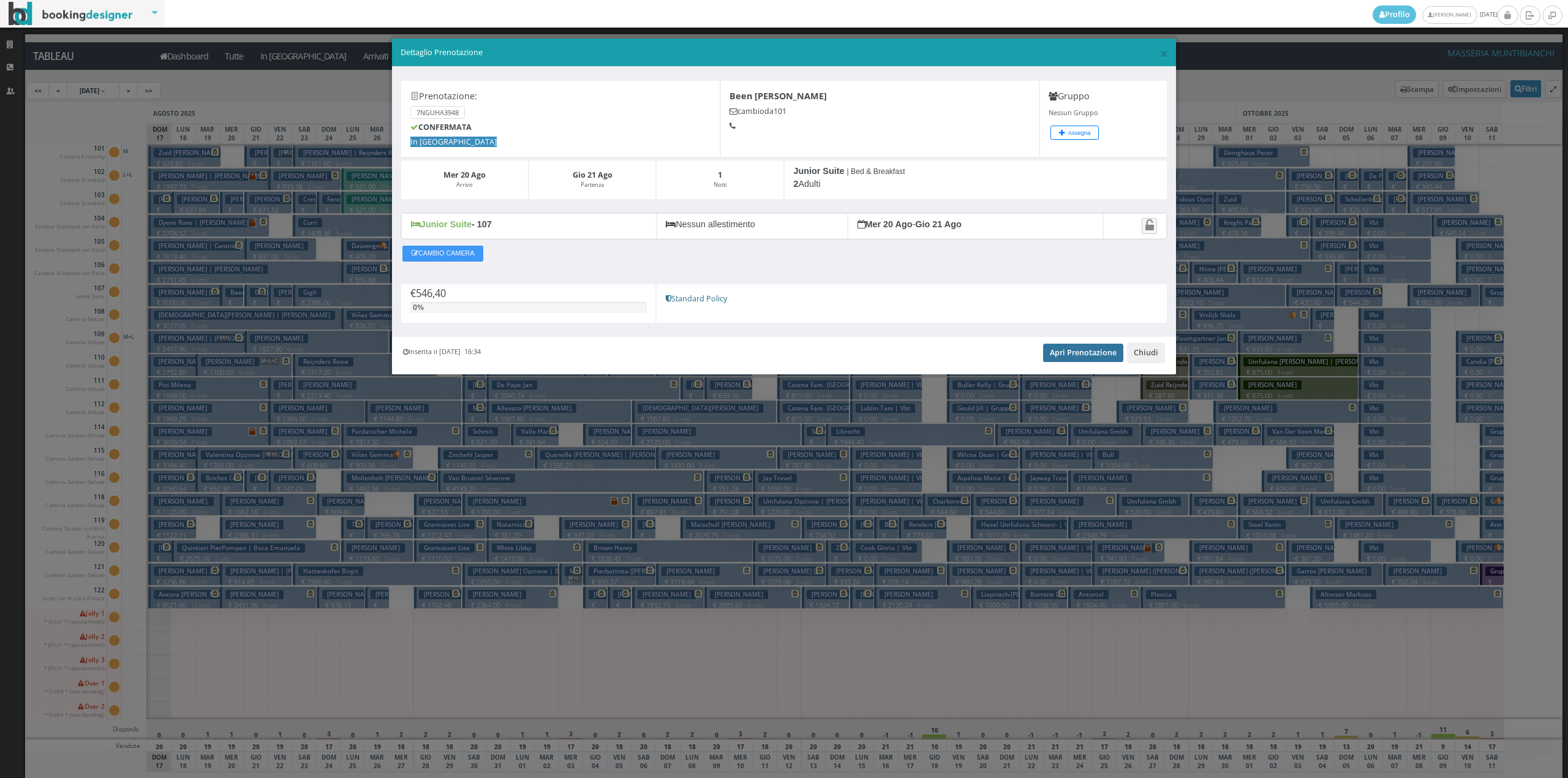
click at [1072, 359] on link "Apri Prenotazione" at bounding box center [1083, 352] width 80 height 18
click at [1158, 52] on div "× Dettaglio Prenotazione" at bounding box center [784, 52] width 784 height 28
click at [1160, 55] on span "×" at bounding box center [1163, 52] width 8 height 21
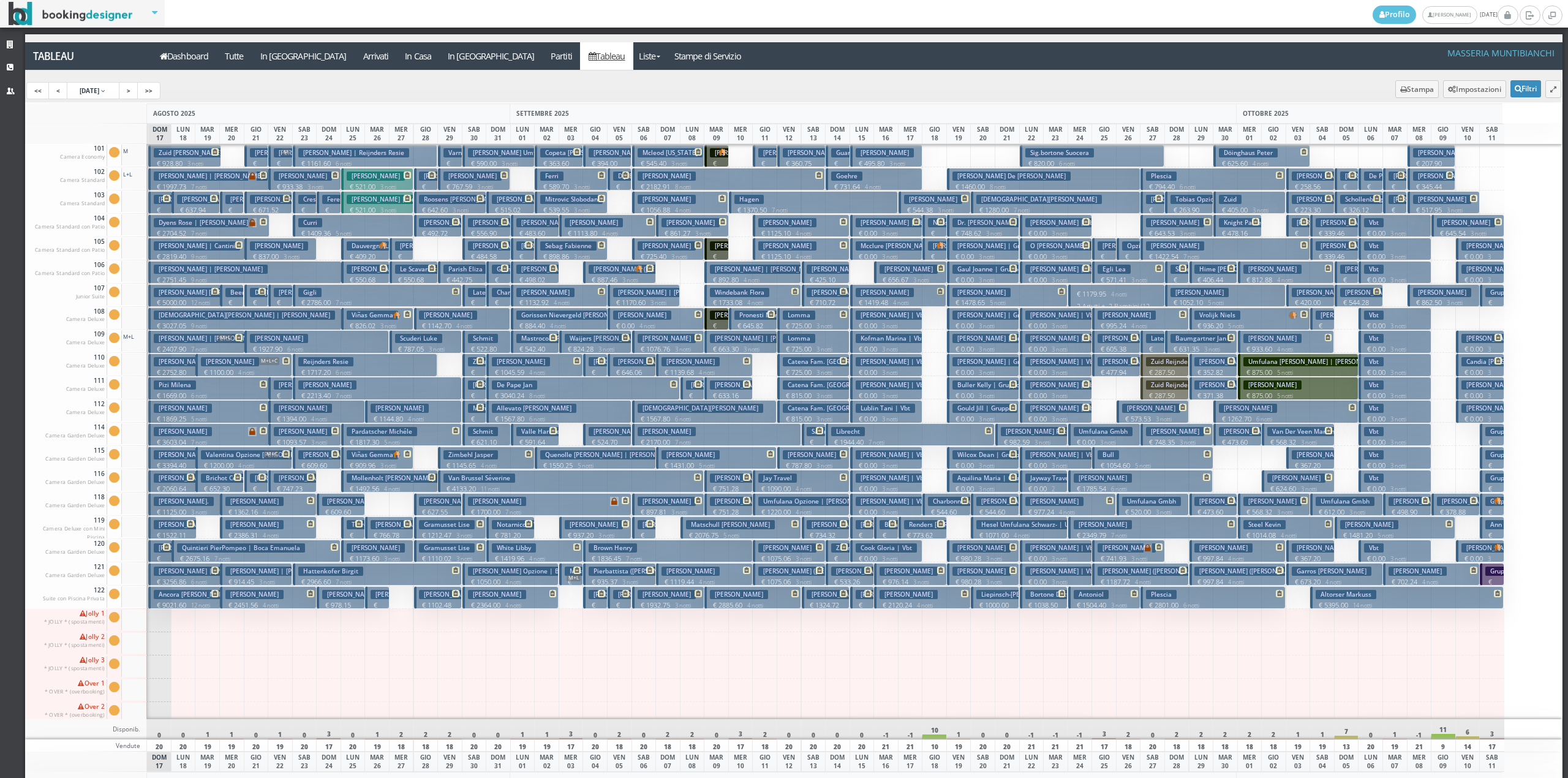
click at [211, 157] on h3 "Zuid Yolanda Been" at bounding box center [190, 153] width 73 height 9
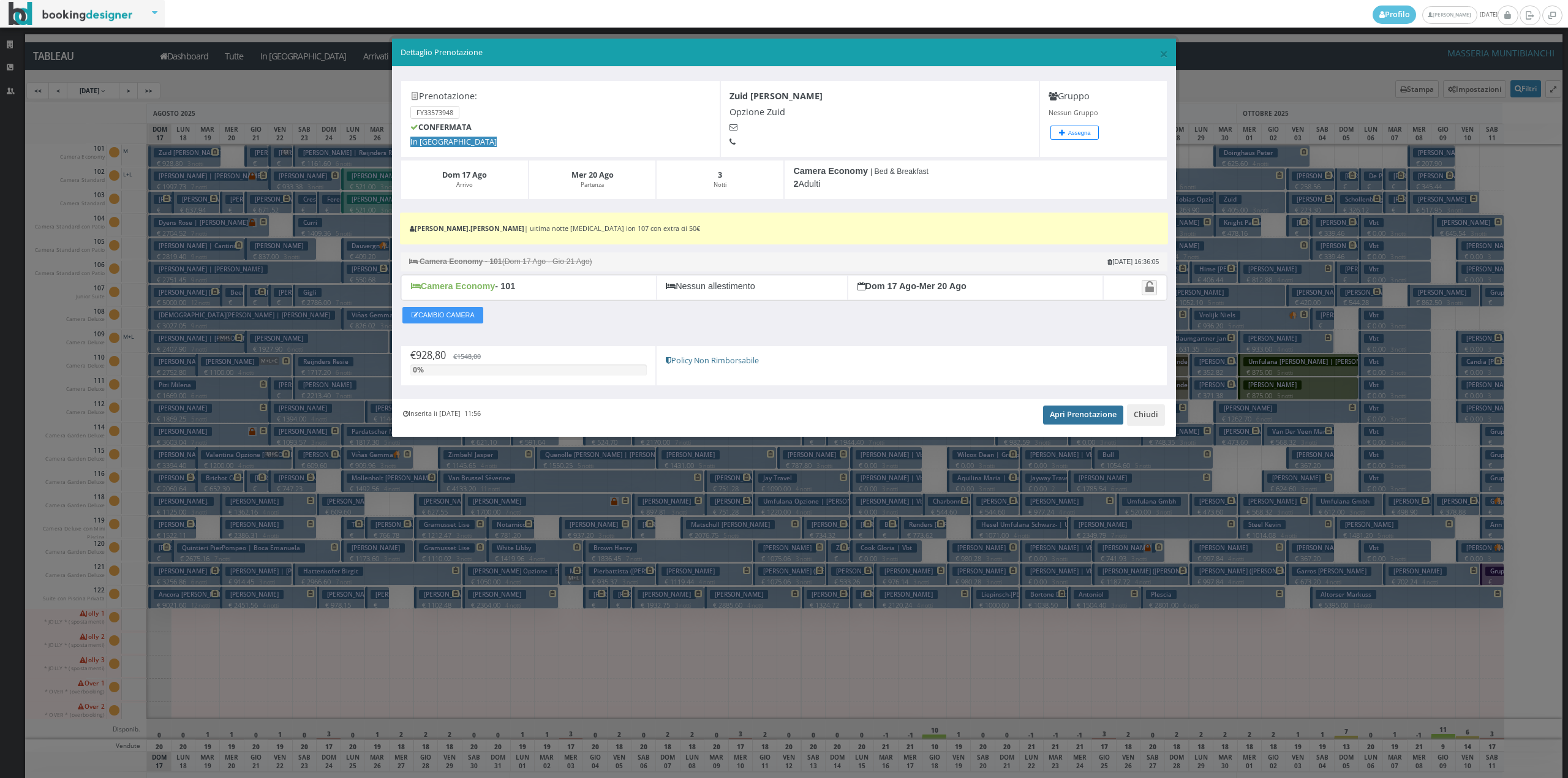
click at [1065, 419] on link "Apri Prenotazione" at bounding box center [1083, 415] width 80 height 18
click at [1142, 426] on button "Chiudi" at bounding box center [1146, 415] width 38 height 21
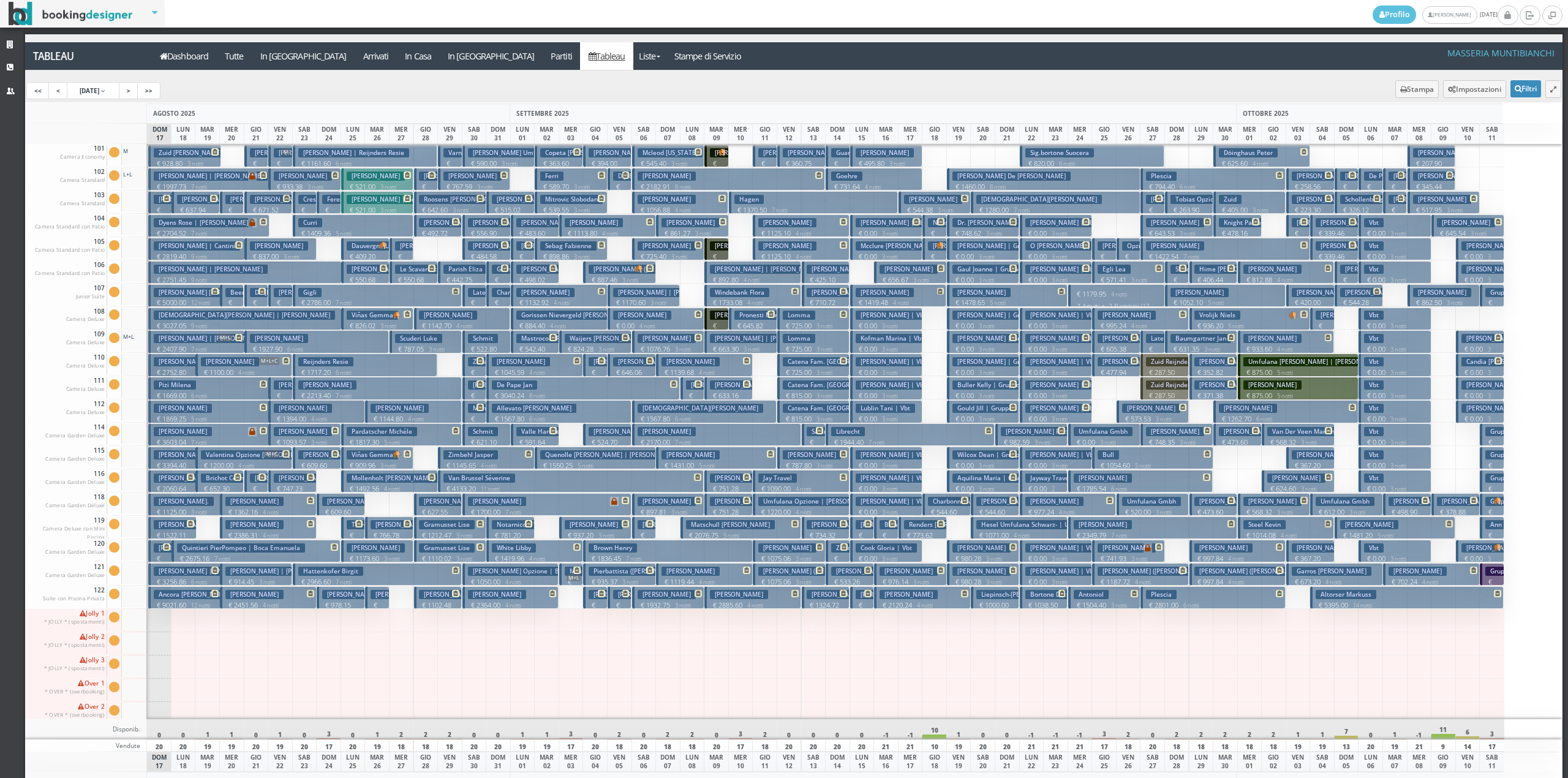
click at [189, 162] on small "3 notti" at bounding box center [192, 164] width 21 height 8
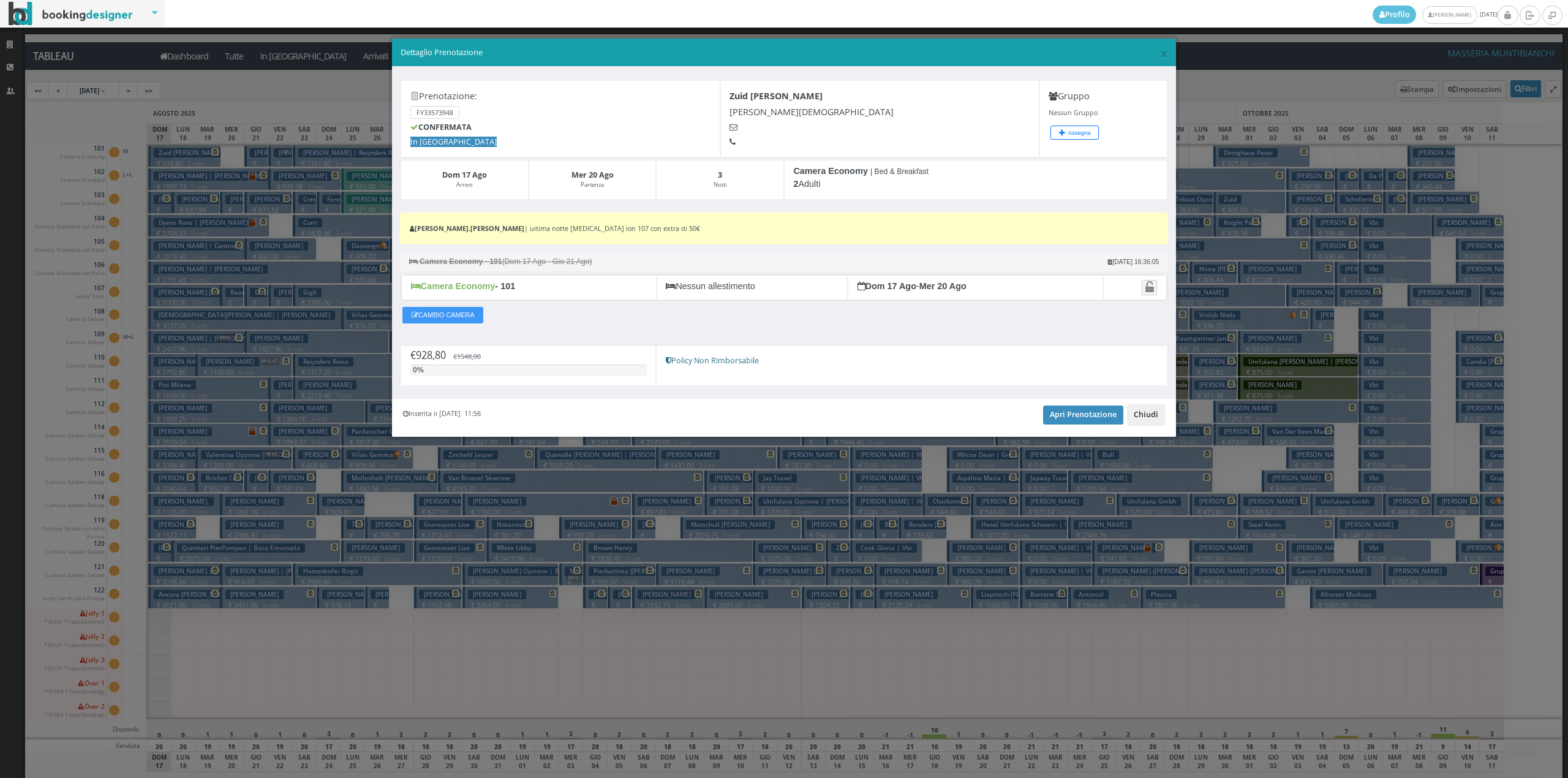
click at [1137, 419] on button "Chiudi" at bounding box center [1146, 415] width 38 height 21
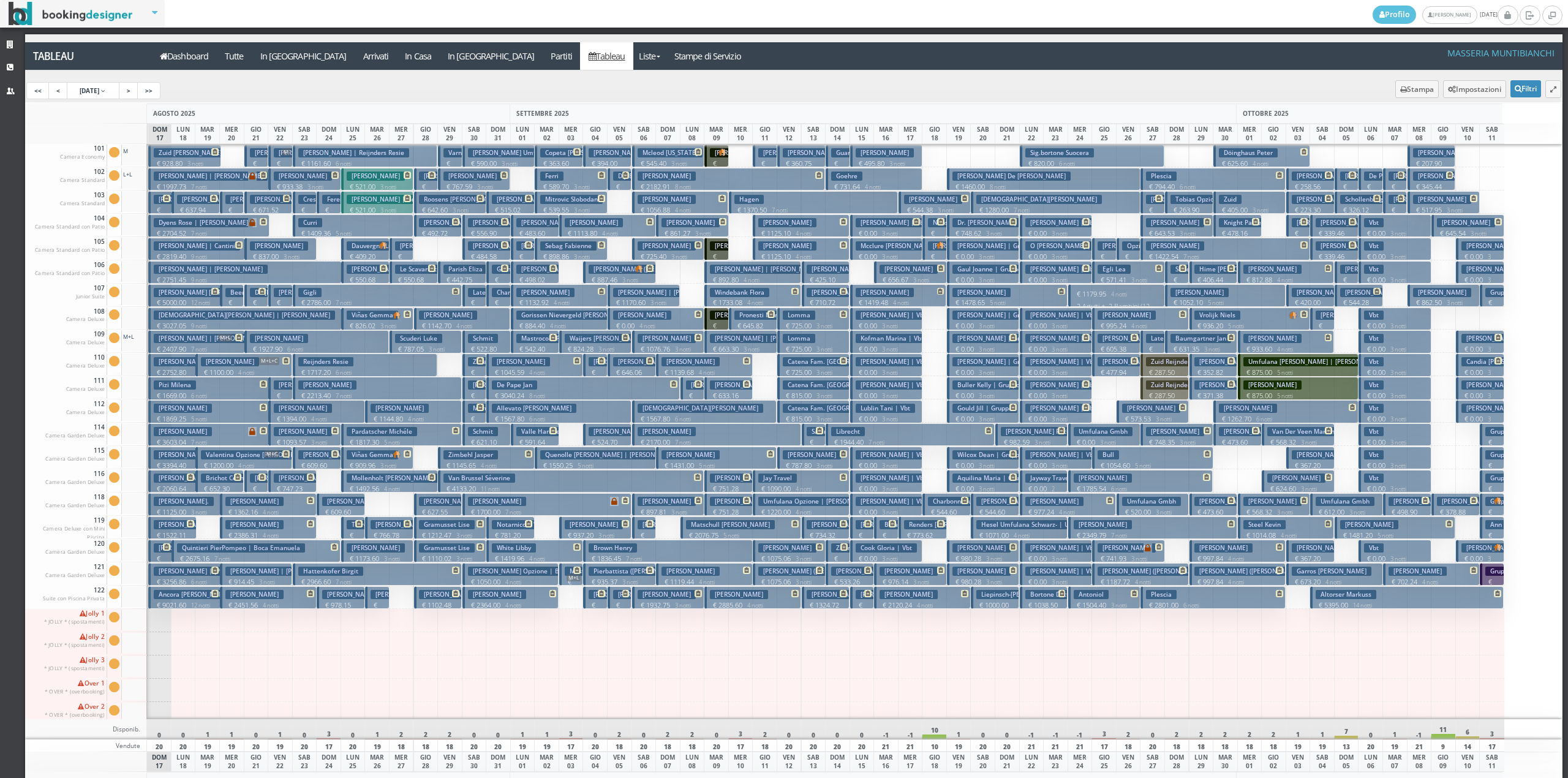
click at [189, 161] on small "3 notti" at bounding box center [192, 164] width 21 height 8
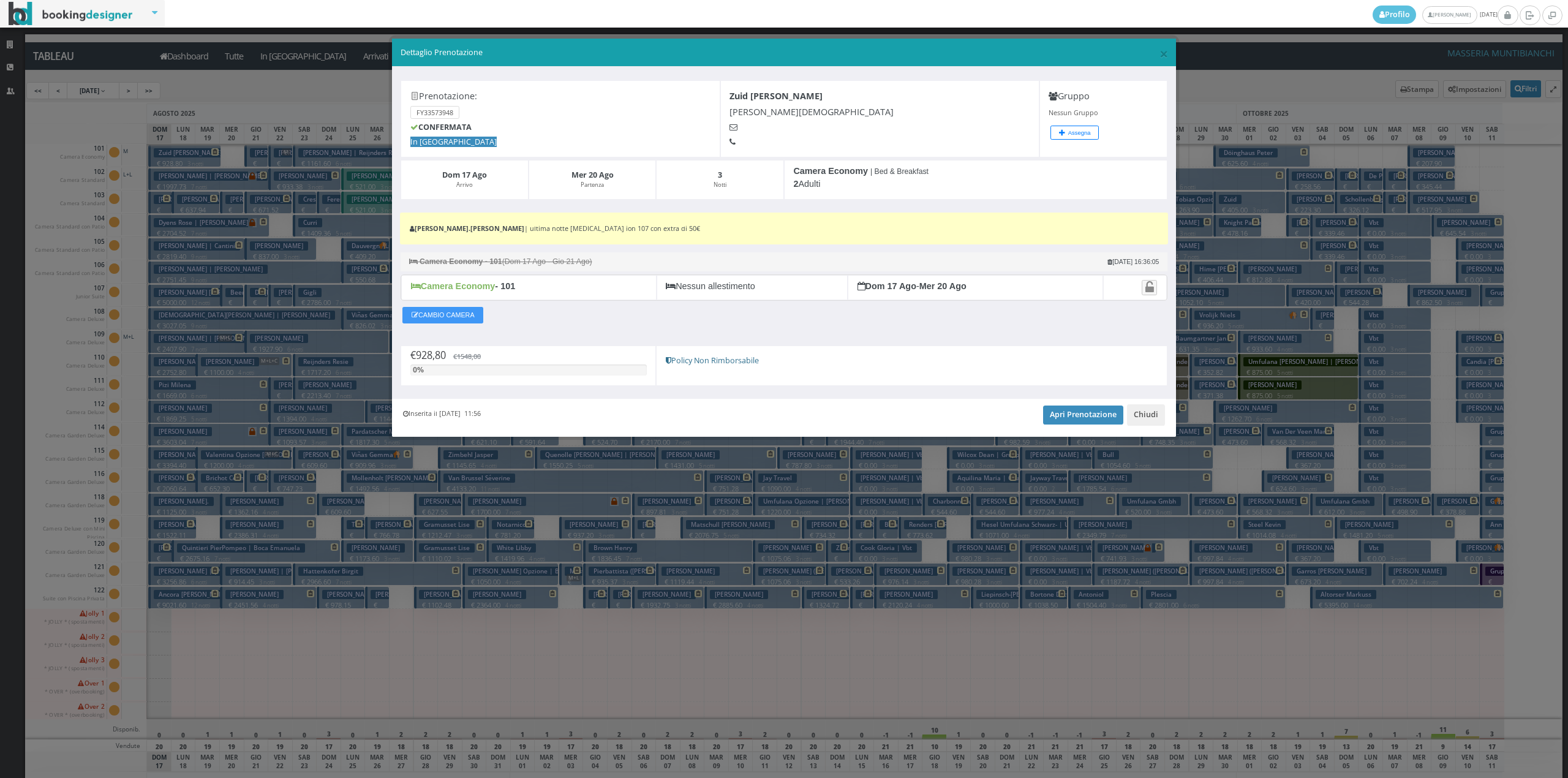
click at [1158, 60] on div "× Dettaglio Prenotazione" at bounding box center [784, 52] width 784 height 28
click at [1158, 52] on h5 "Dettaglio Prenotazione" at bounding box center [784, 52] width 768 height 11
click at [1144, 424] on button "Chiudi" at bounding box center [1146, 415] width 38 height 21
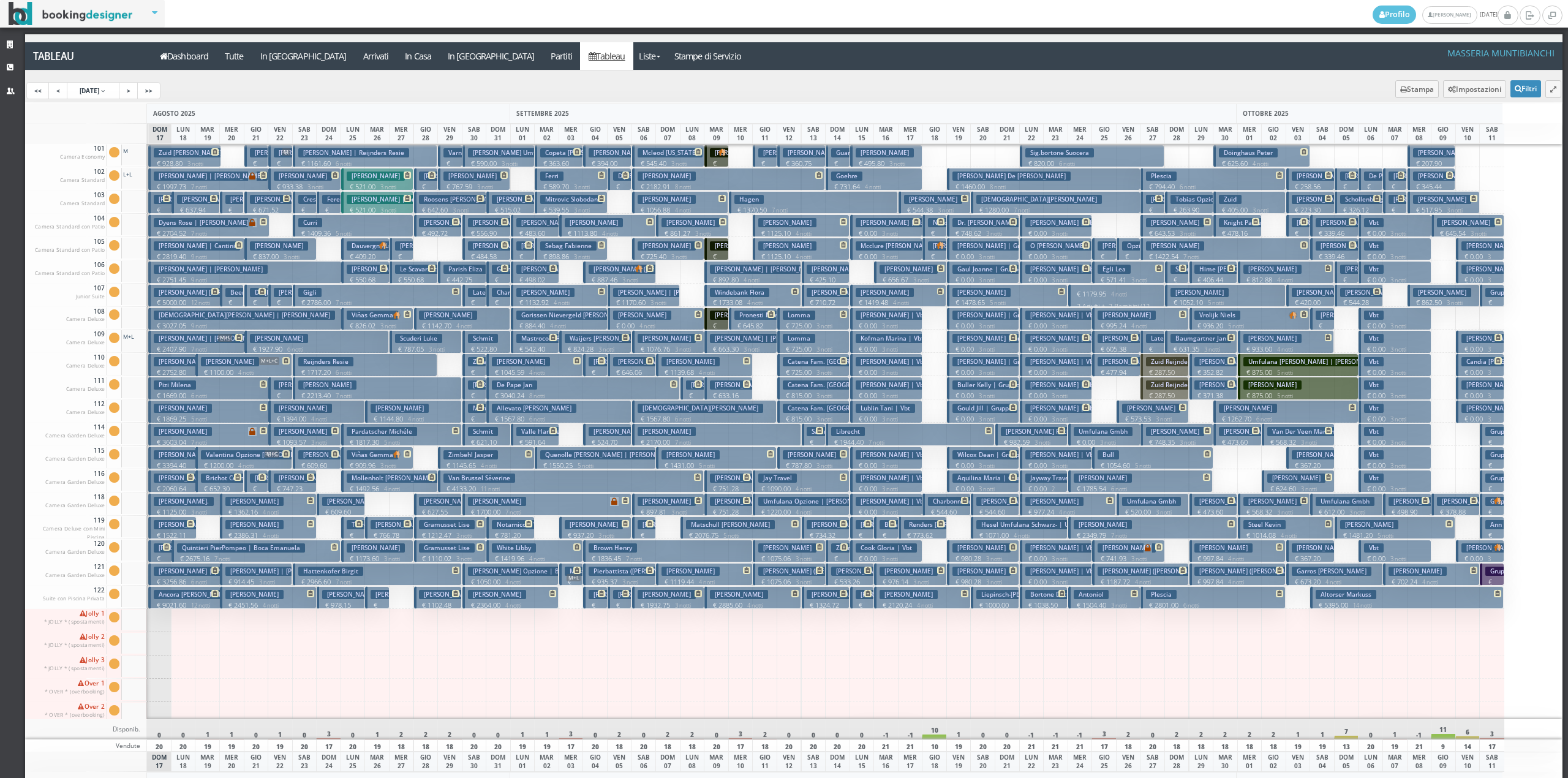
click at [204, 157] on h3 "Zuid Yolanda Been" at bounding box center [190, 153] width 73 height 9
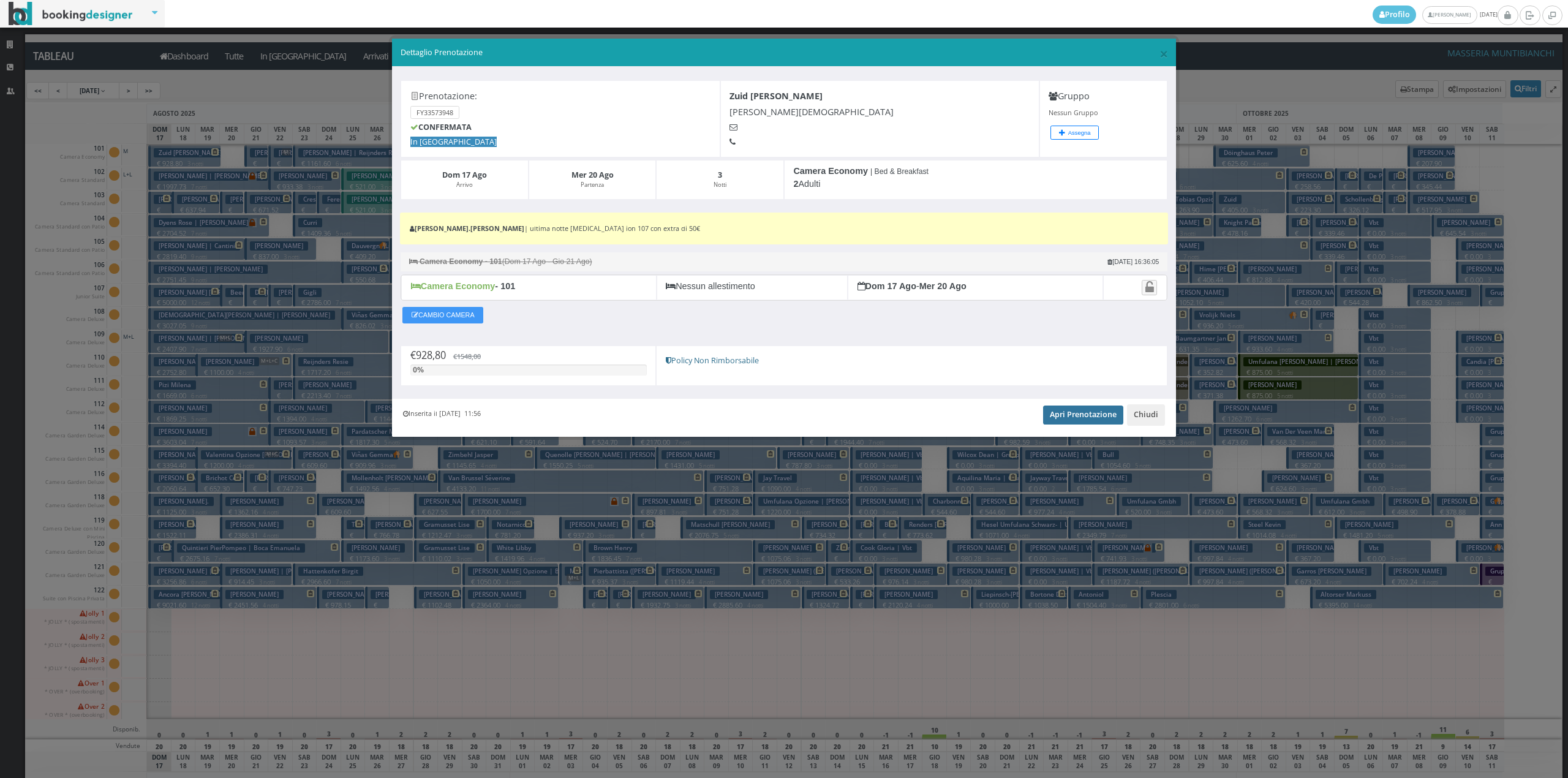
click at [1087, 412] on link "Apri Prenotazione" at bounding box center [1083, 415] width 80 height 18
click at [1138, 414] on button "Chiudi" at bounding box center [1146, 415] width 38 height 21
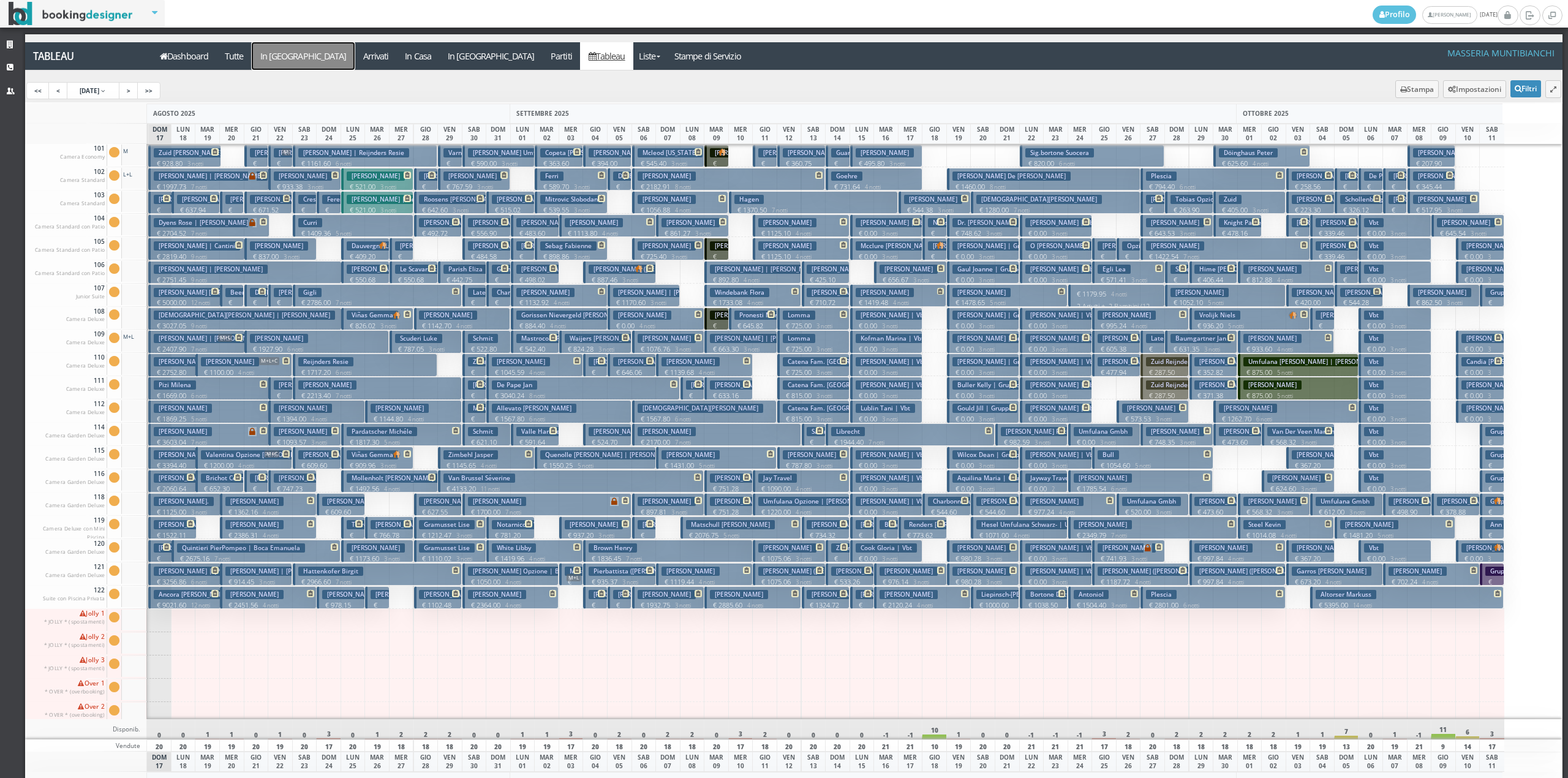
click at [282, 47] on a=pms-arrival-reservations"] "In Arrivo" at bounding box center [303, 56] width 103 height 28
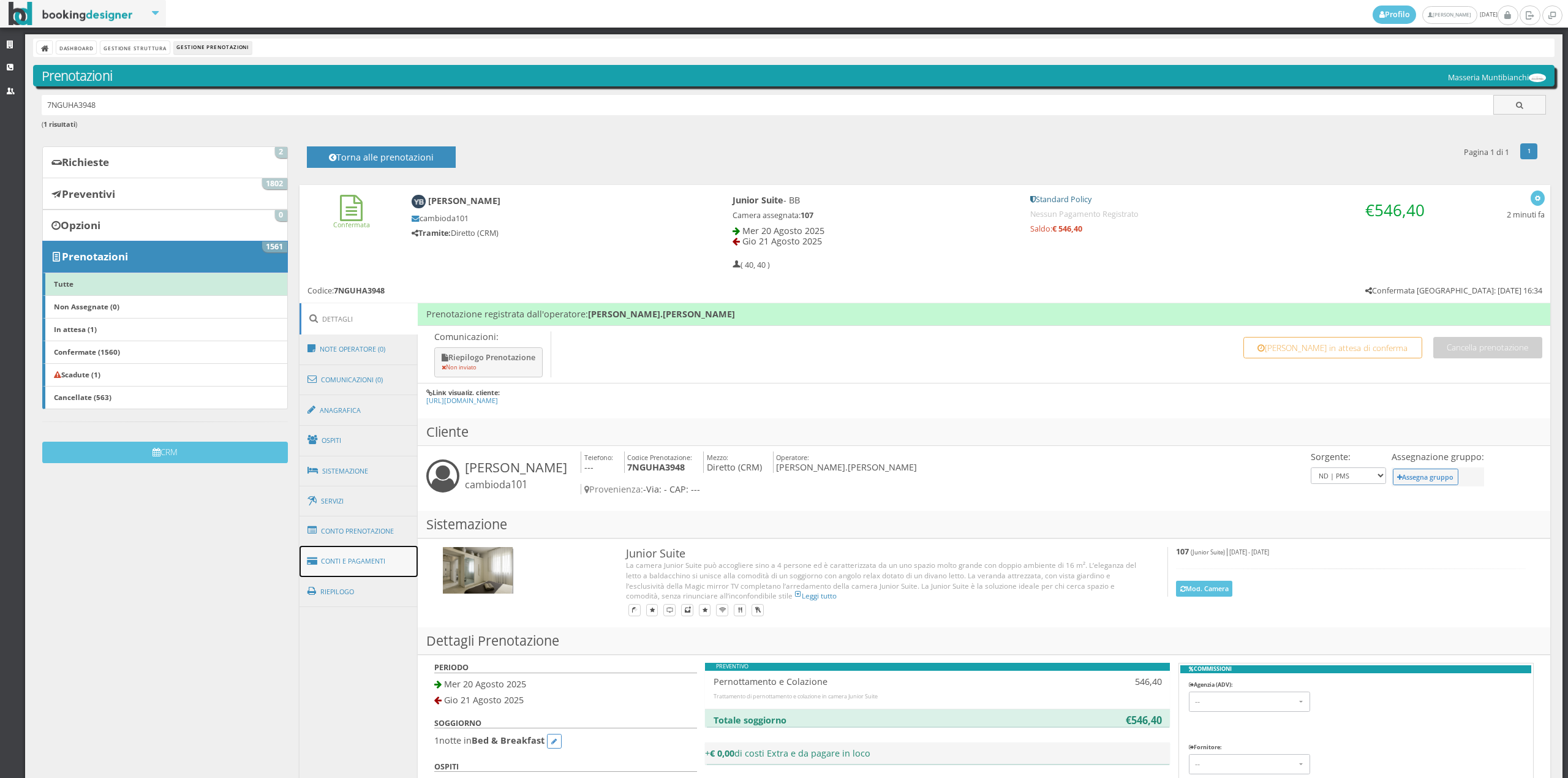
click at [353, 550] on link "Conti e Pagamenti" at bounding box center [359, 561] width 119 height 32
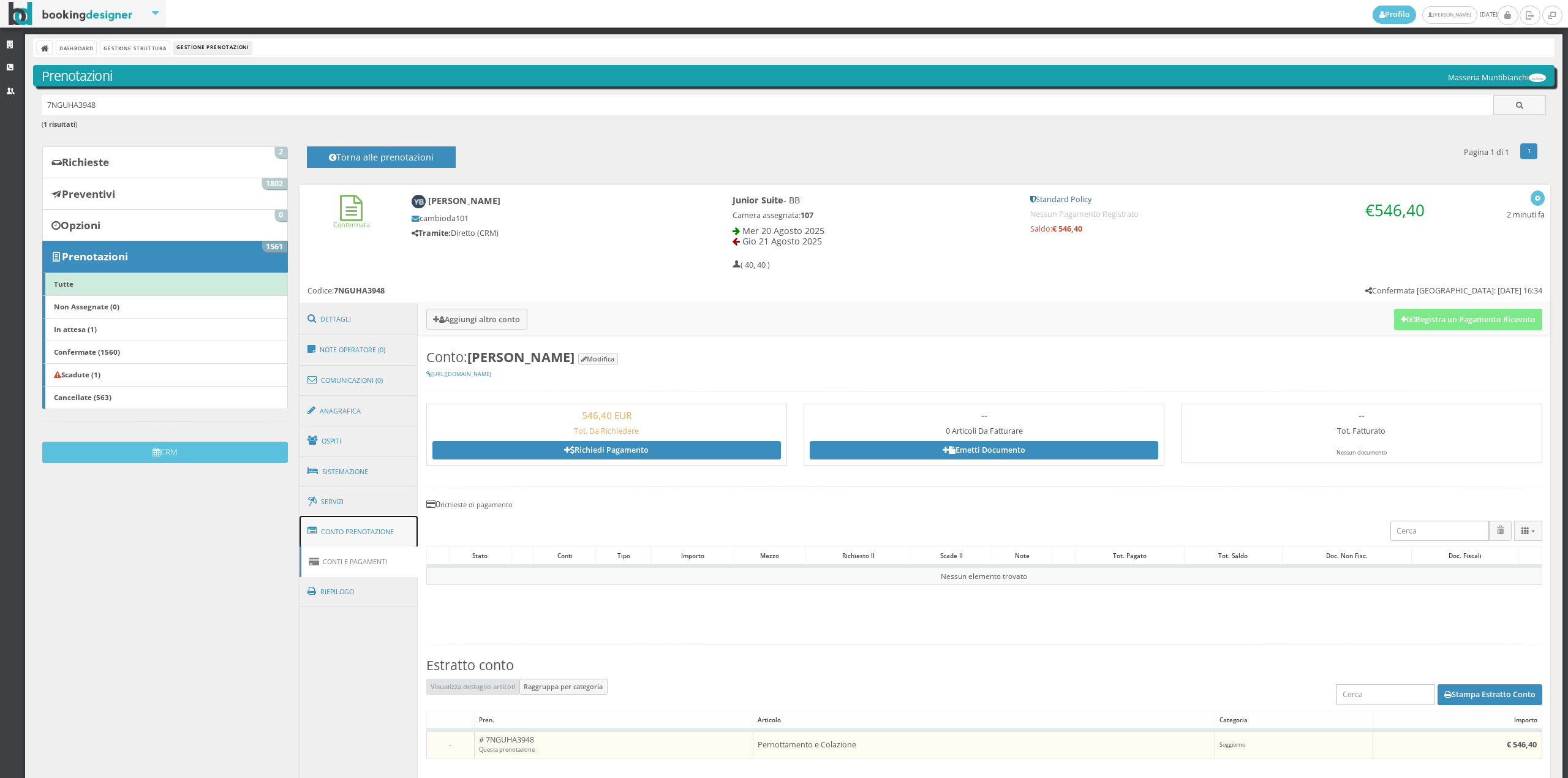
click at [370, 535] on link "Conto Prenotazione" at bounding box center [359, 531] width 119 height 32
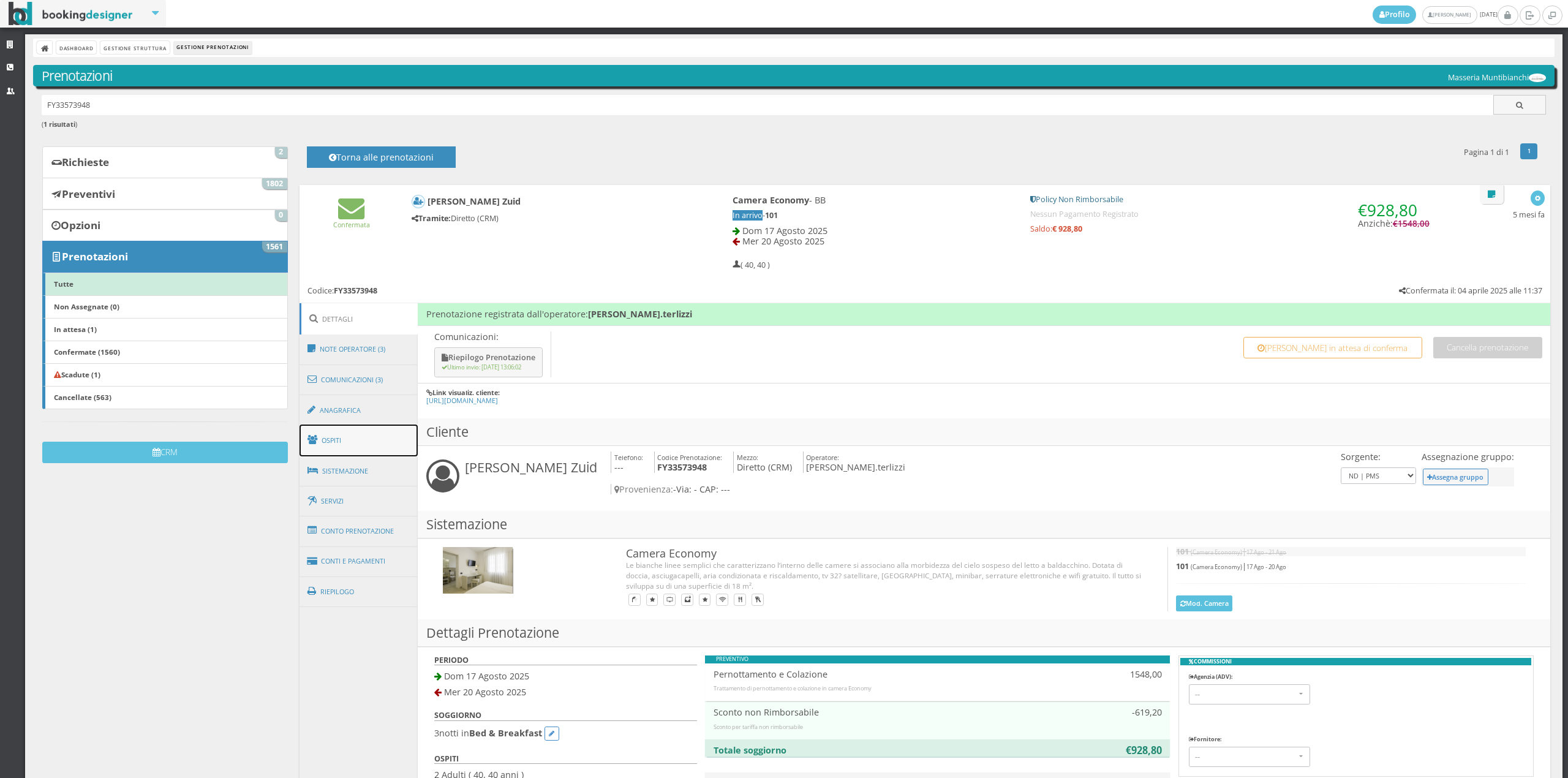
click at [314, 443] on span at bounding box center [314, 440] width 14 height 20
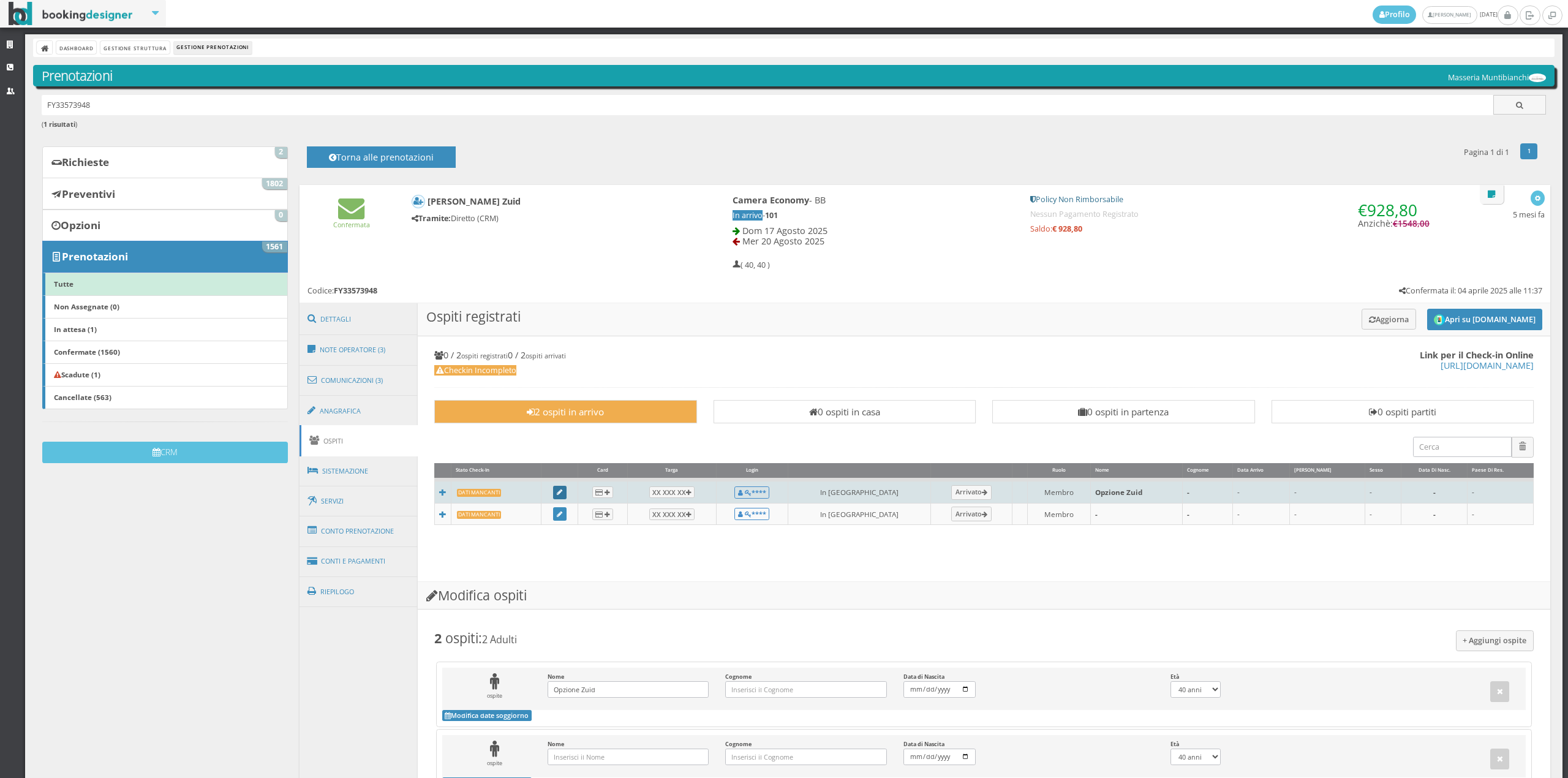
click at [566, 495] on link at bounding box center [559, 492] width 14 height 14
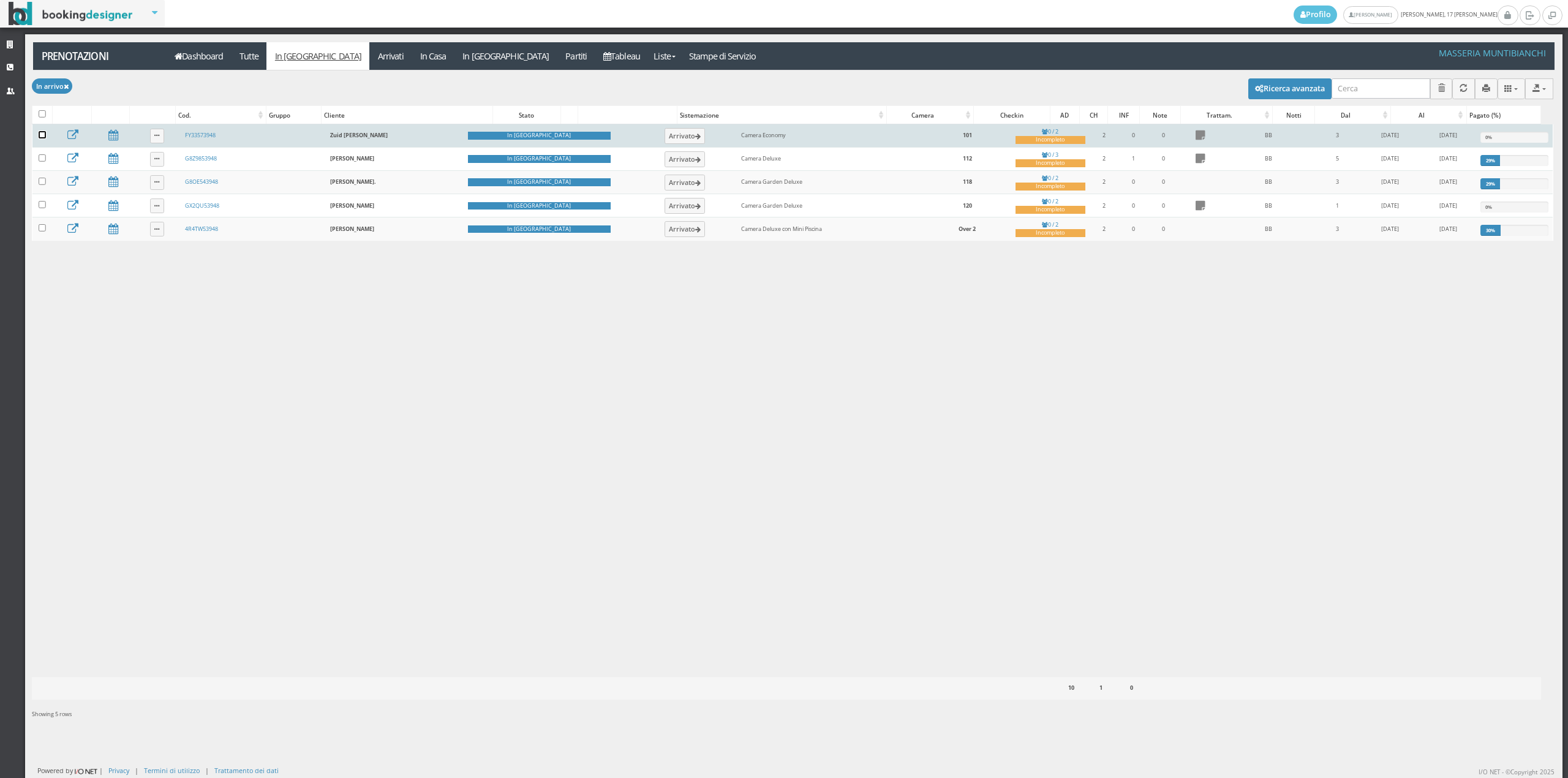
click at [40, 135] on input "checkbox" at bounding box center [42, 135] width 7 height 7
checkbox input "true"
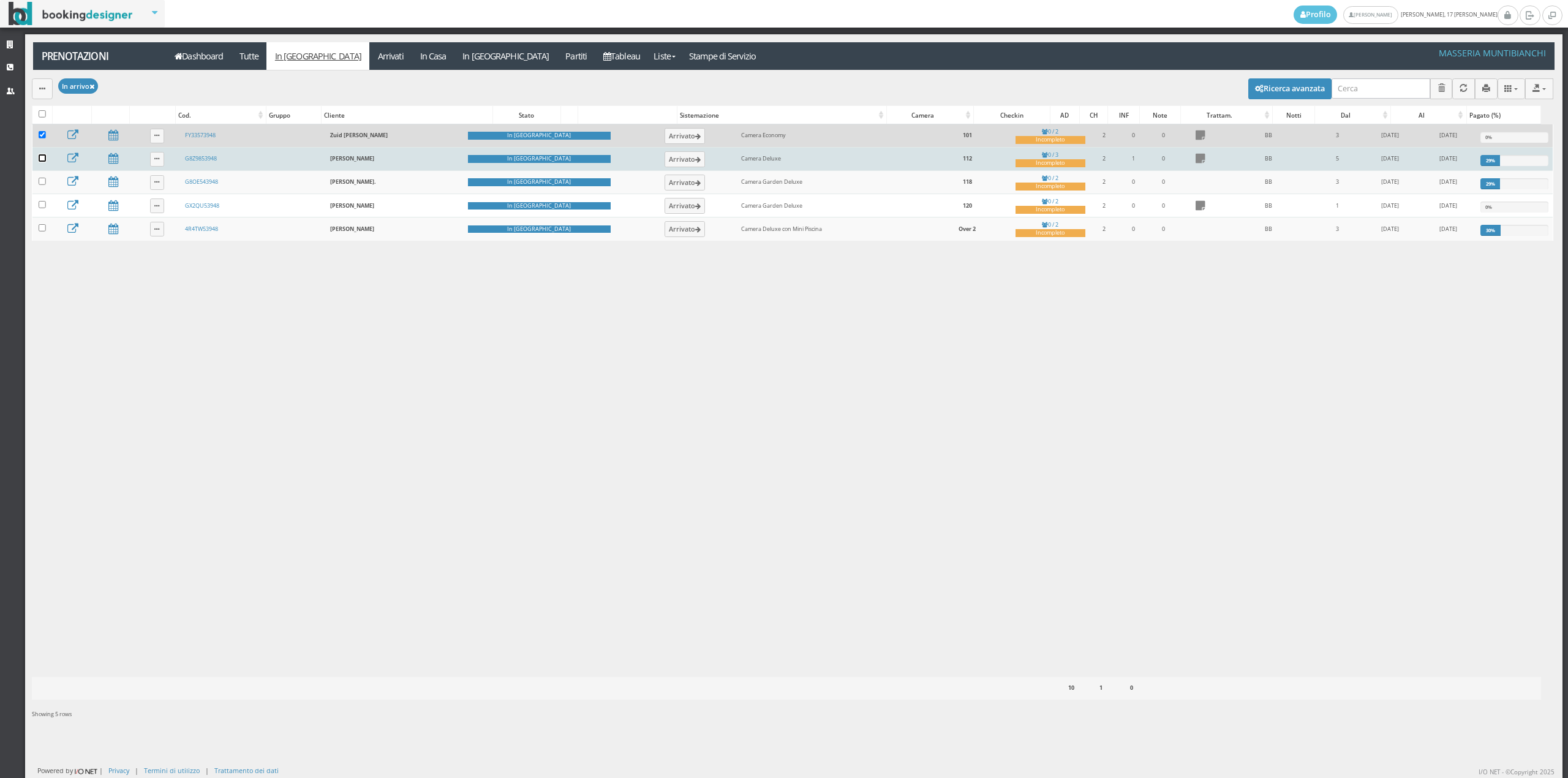
click at [42, 162] on input "checkbox" at bounding box center [42, 158] width 7 height 7
checkbox input "true"
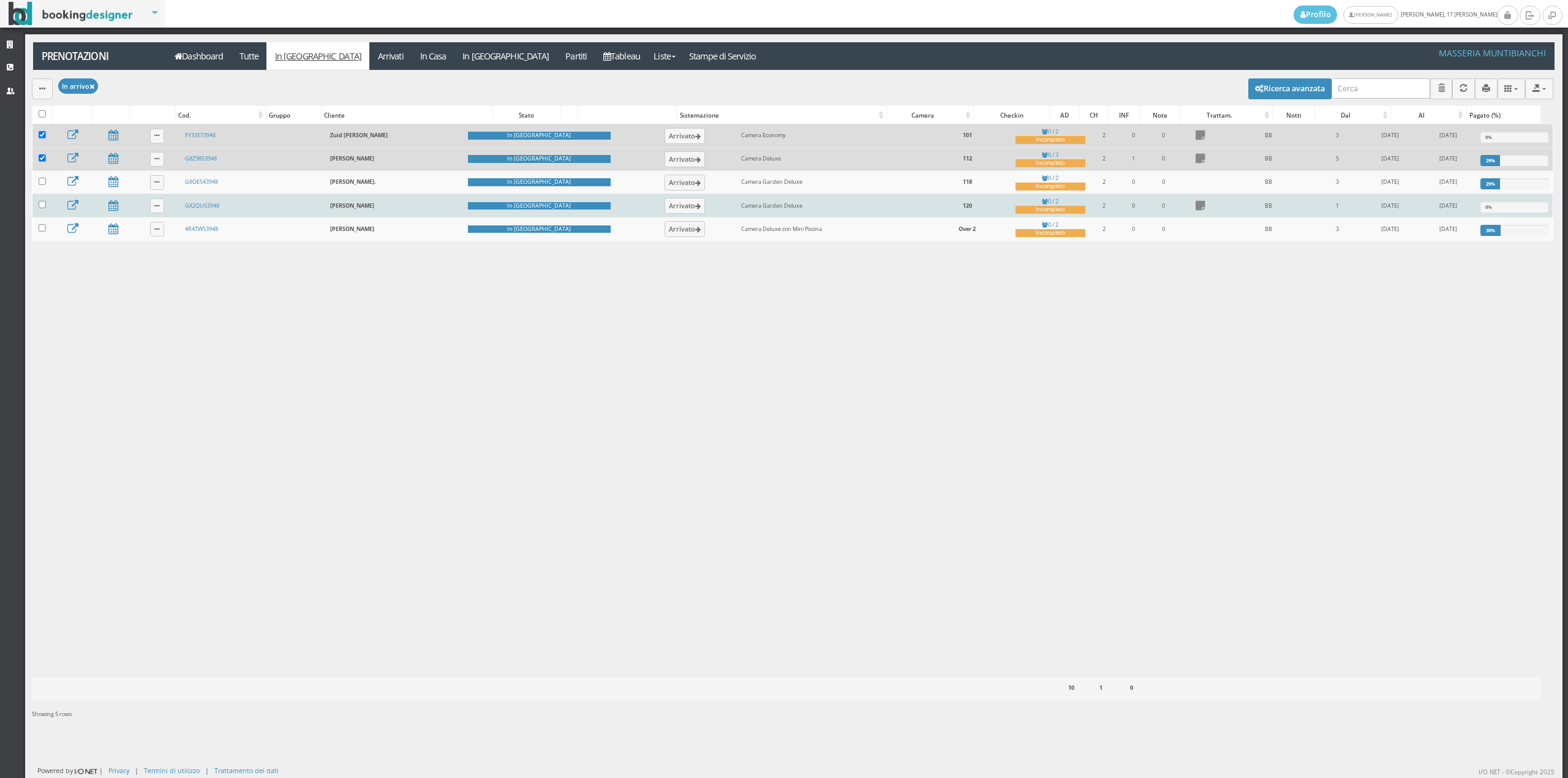
click at [42, 218] on td at bounding box center [42, 206] width 20 height 23
click at [39, 209] on input "checkbox" at bounding box center [42, 204] width 7 height 7
checkbox input "true"
click at [45, 87] on icon "button" at bounding box center [42, 89] width 6 height 8
click at [70, 127] on link "Segna come "Arrivato"" at bounding box center [84, 130] width 105 height 14
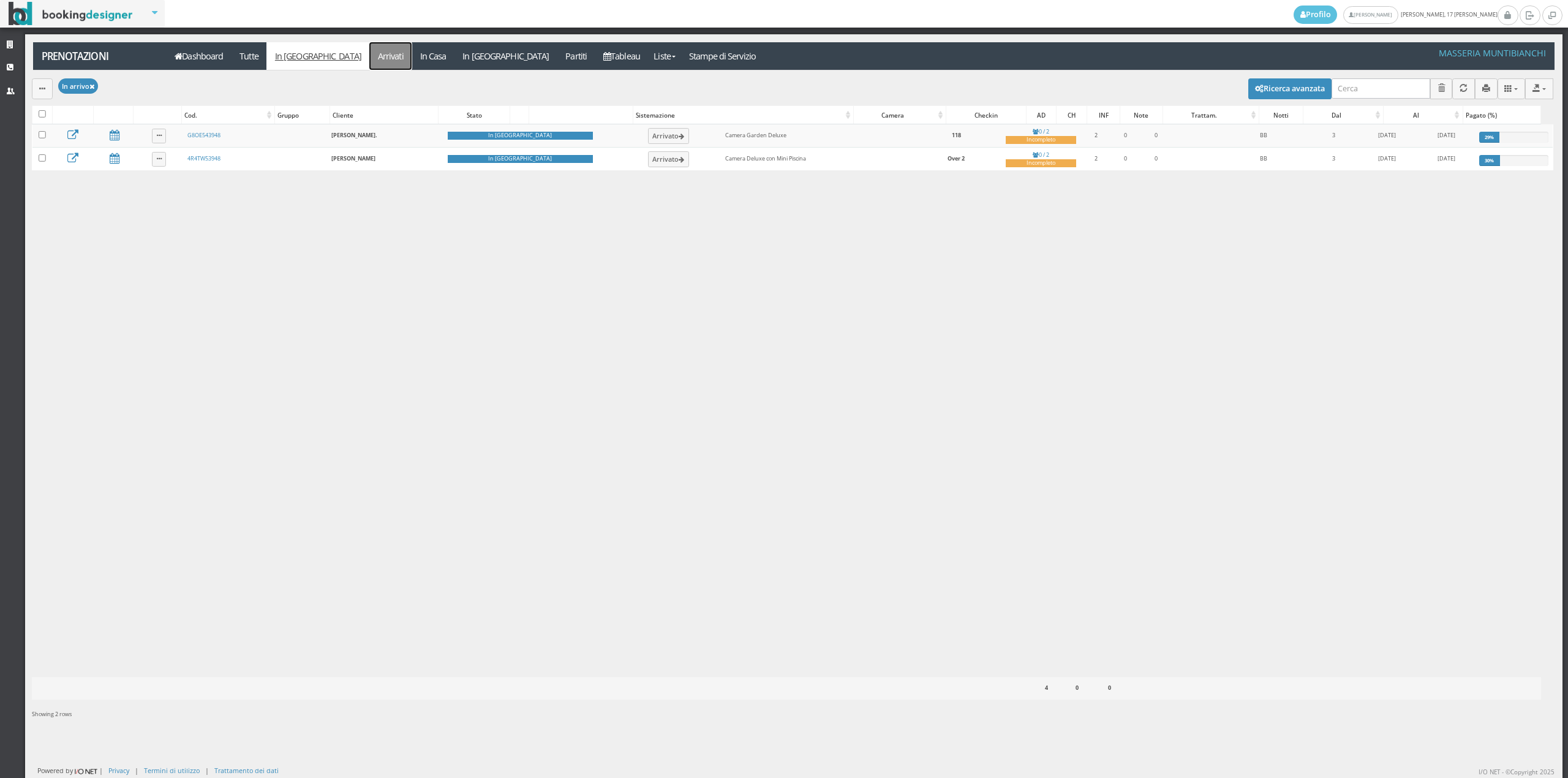
click at [369, 47] on link "Arrivati" at bounding box center [390, 56] width 42 height 28
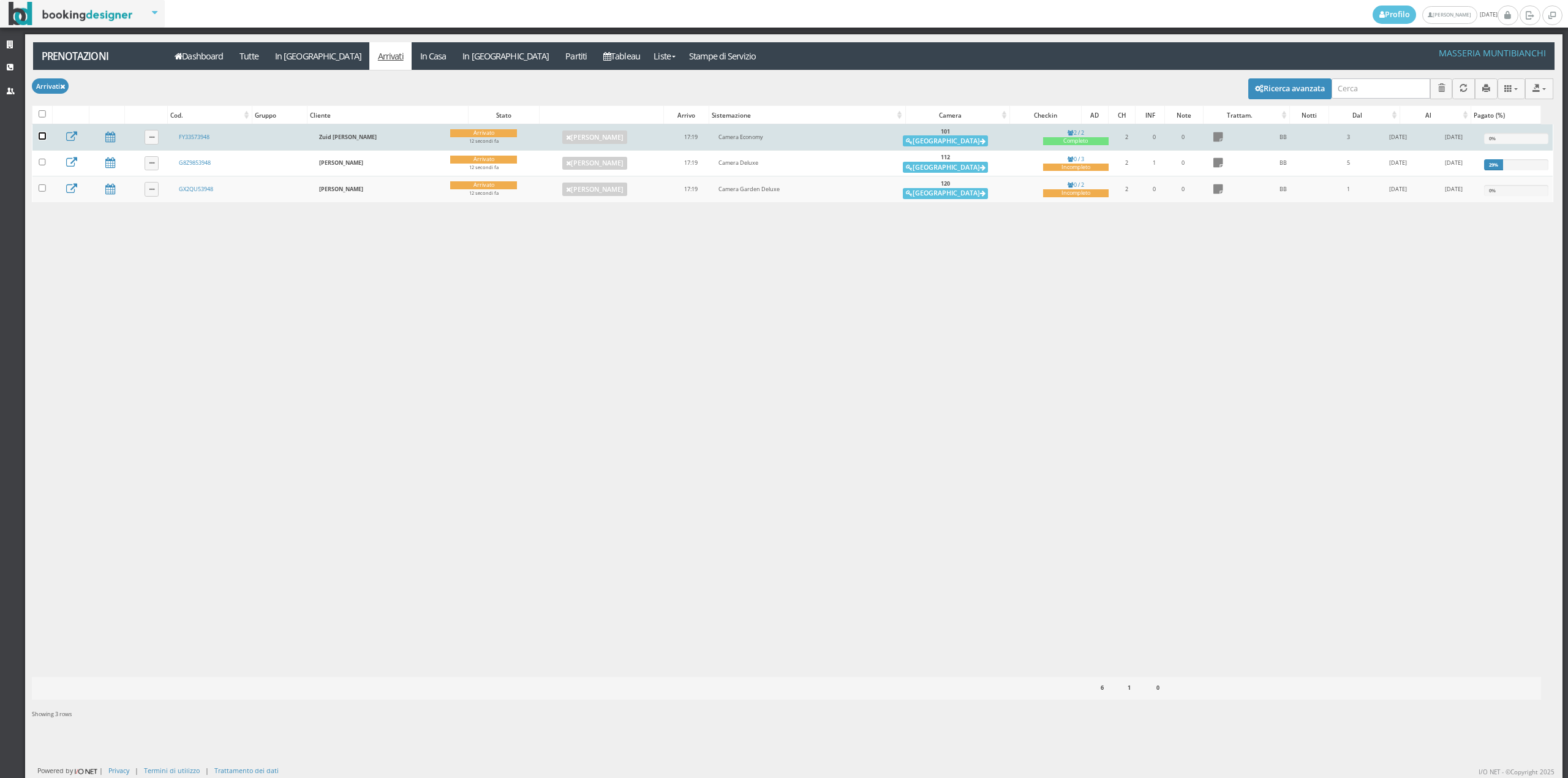
click at [42, 136] on input "checkbox" at bounding box center [42, 136] width 7 height 7
checkbox input "true"
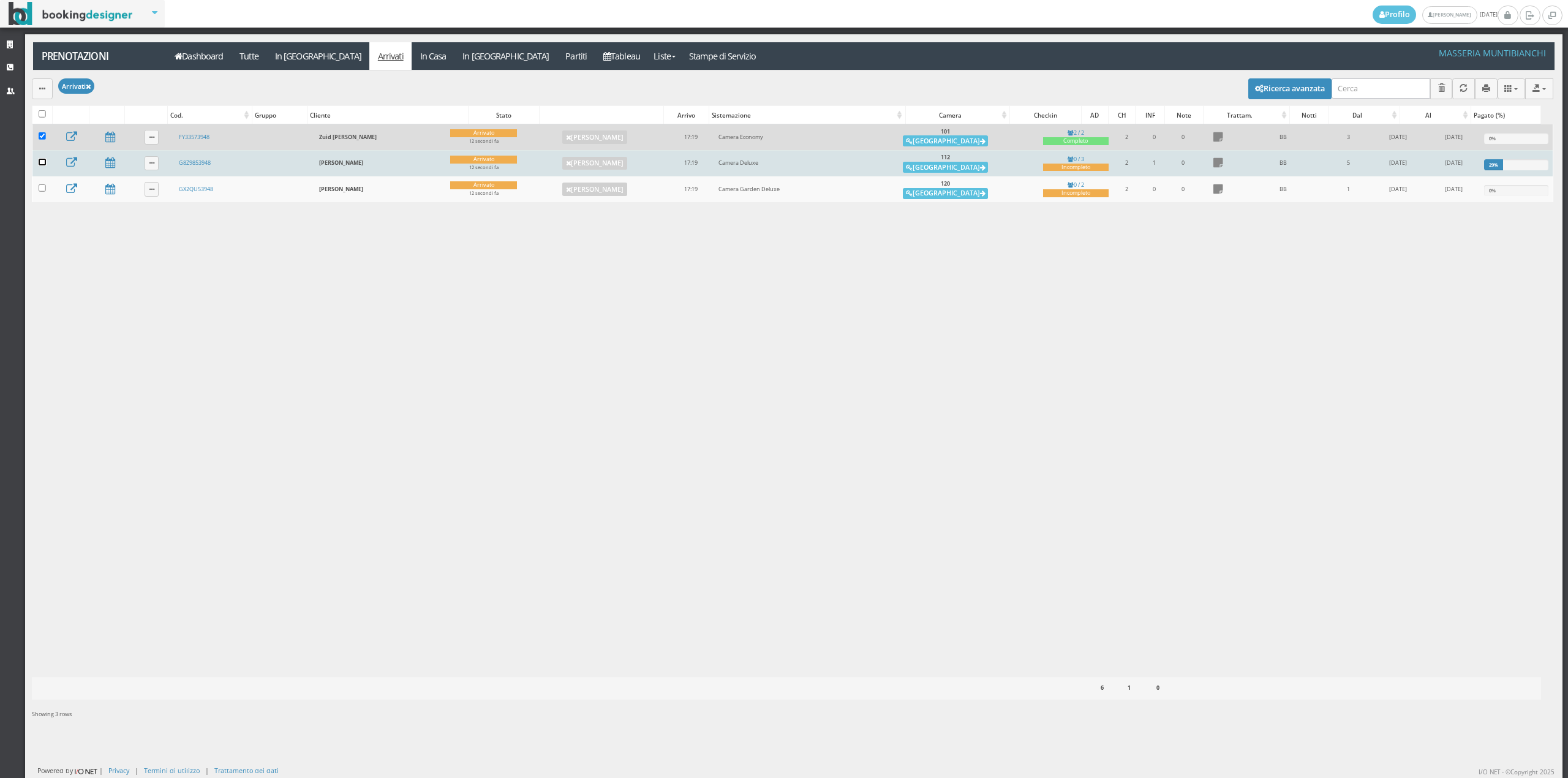
click at [41, 164] on input "checkbox" at bounding box center [42, 163] width 7 height 7
checkbox input "false"
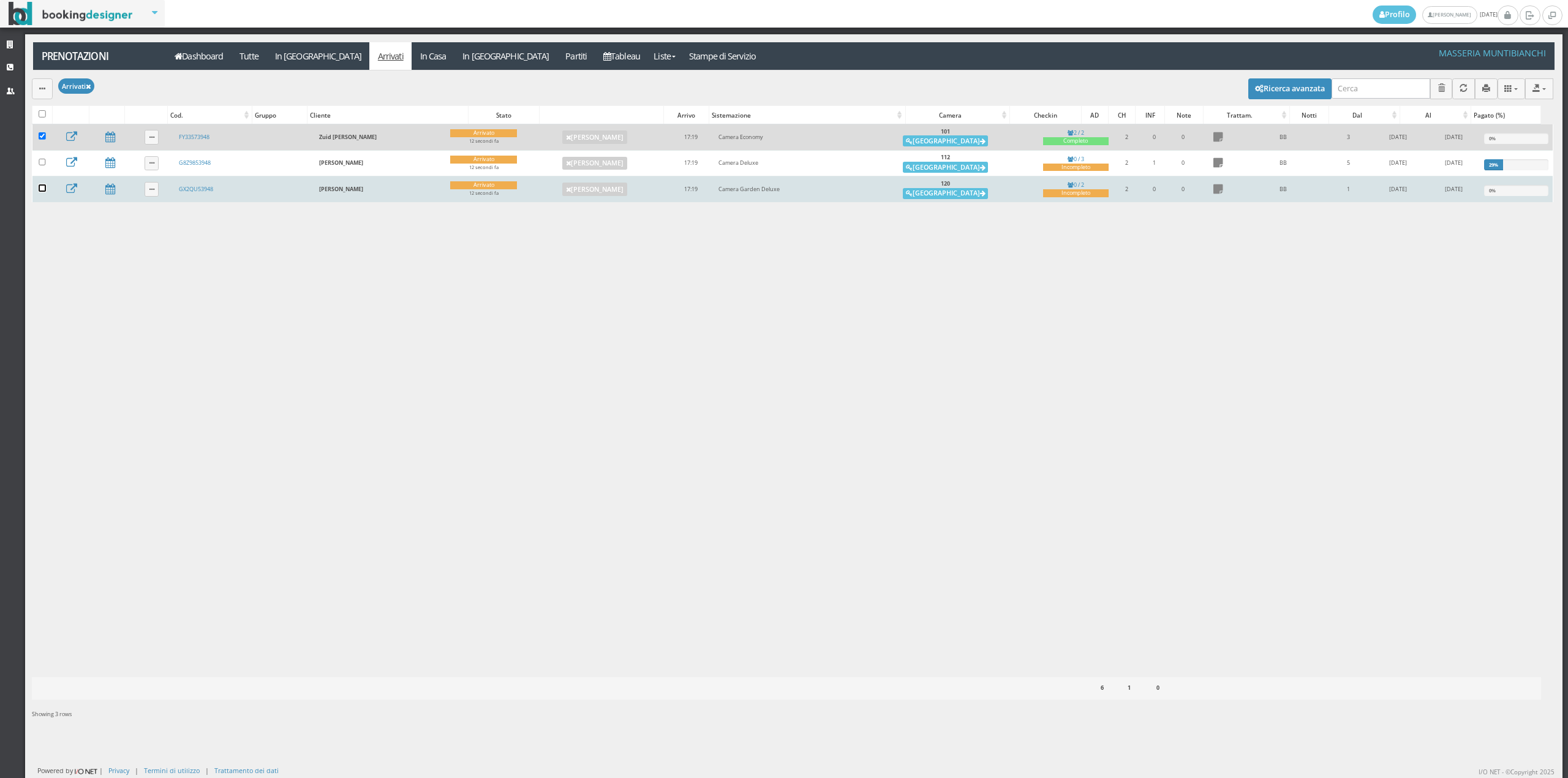
click at [42, 192] on input "checkbox" at bounding box center [42, 188] width 7 height 7
checkbox input "true"
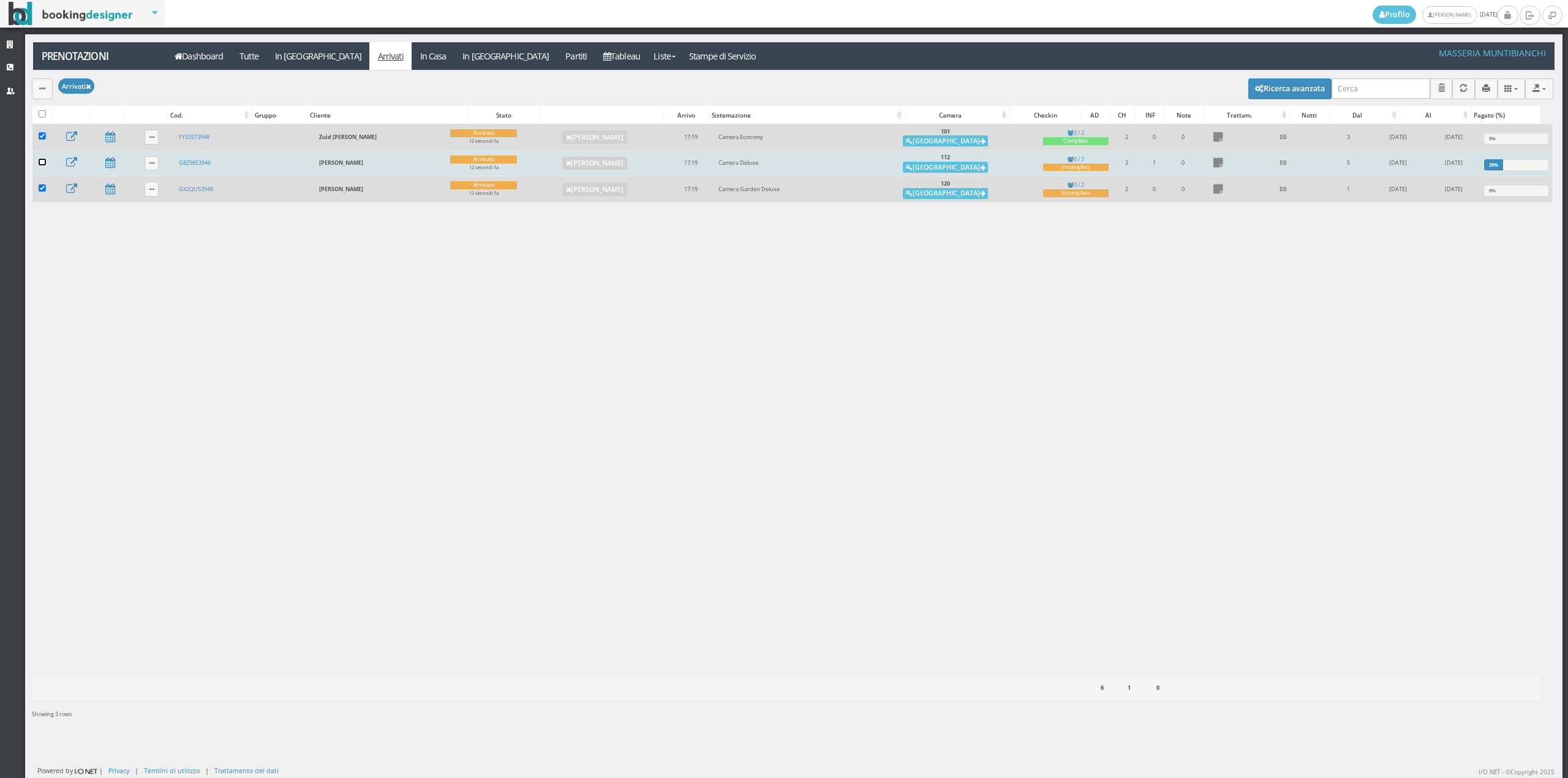
click at [41, 166] on input "checkbox" at bounding box center [42, 163] width 7 height 7
checkbox input "true"
click at [37, 87] on button "button" at bounding box center [42, 89] width 21 height 20
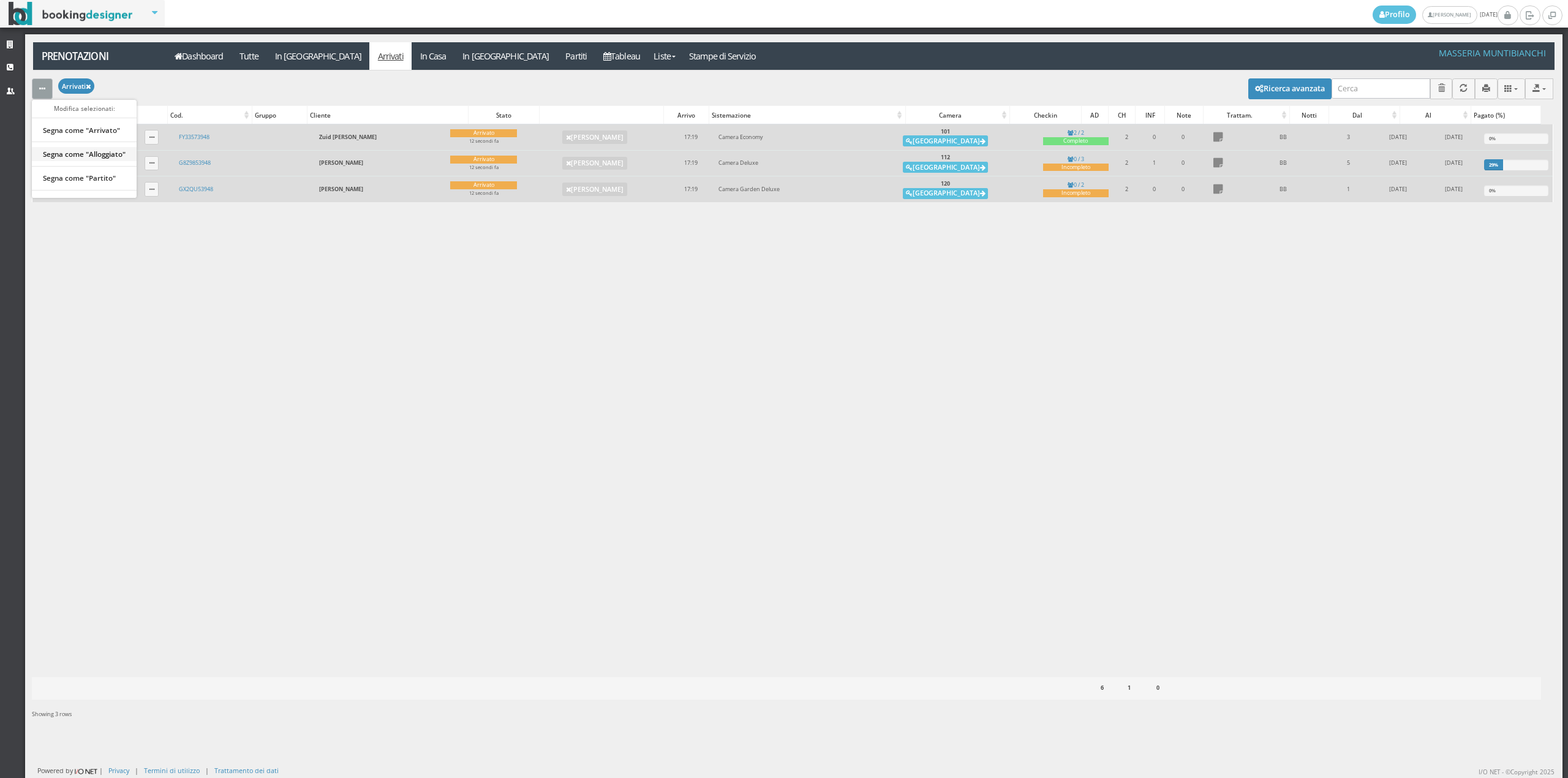
click at [56, 161] on link "Segna come "Alloggiato"" at bounding box center [84, 154] width 105 height 14
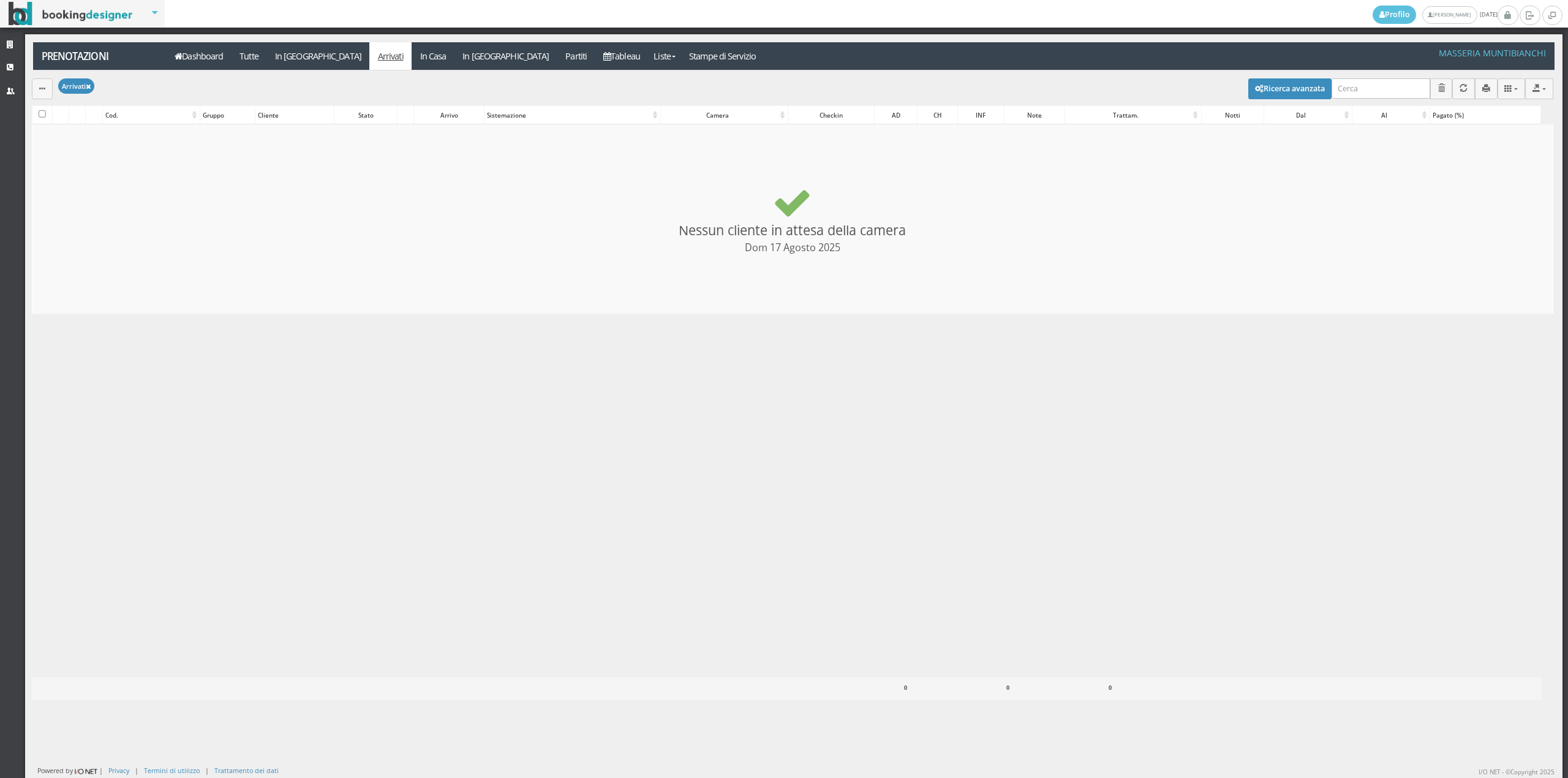
checkbox input "false"
click at [196, 54] on link "Dashboard" at bounding box center [199, 56] width 65 height 28
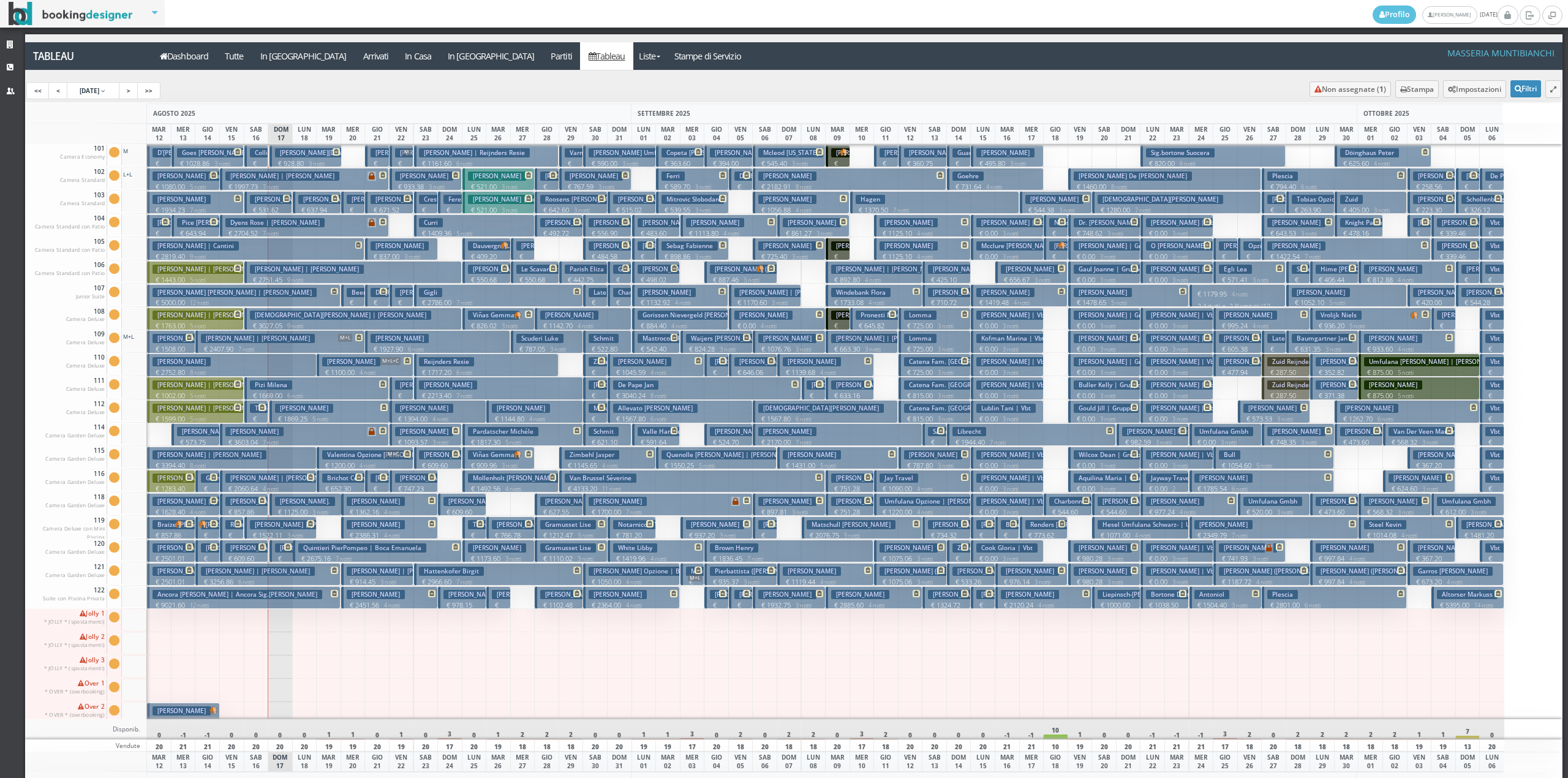
click at [303, 201] on h3 "Pankratz Julian" at bounding box center [327, 200] width 58 height 9
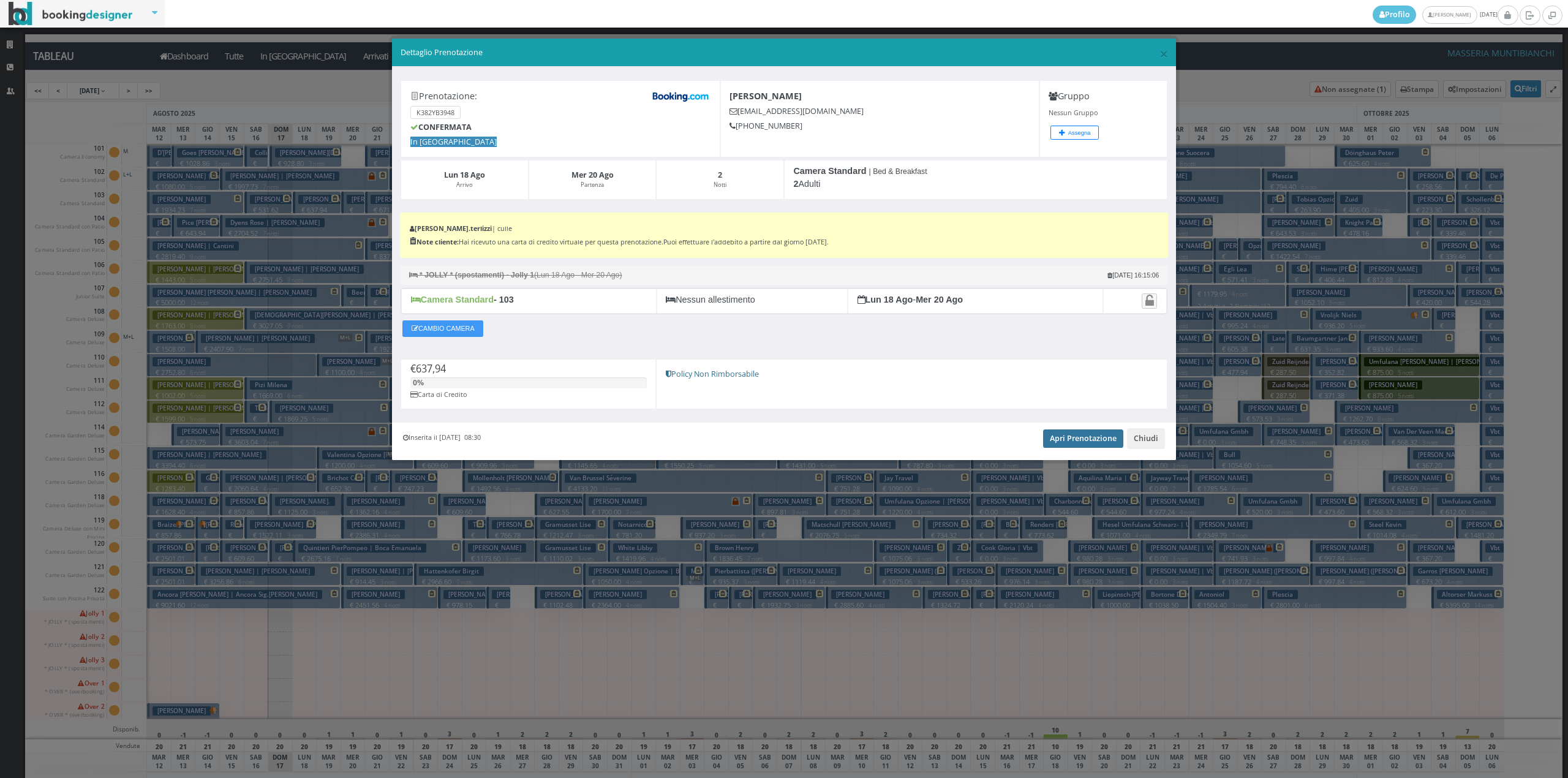
click at [1062, 435] on link "Apri Prenotazione" at bounding box center [1083, 438] width 80 height 18
click at [1154, 445] on button "Chiudi" at bounding box center [1146, 438] width 38 height 21
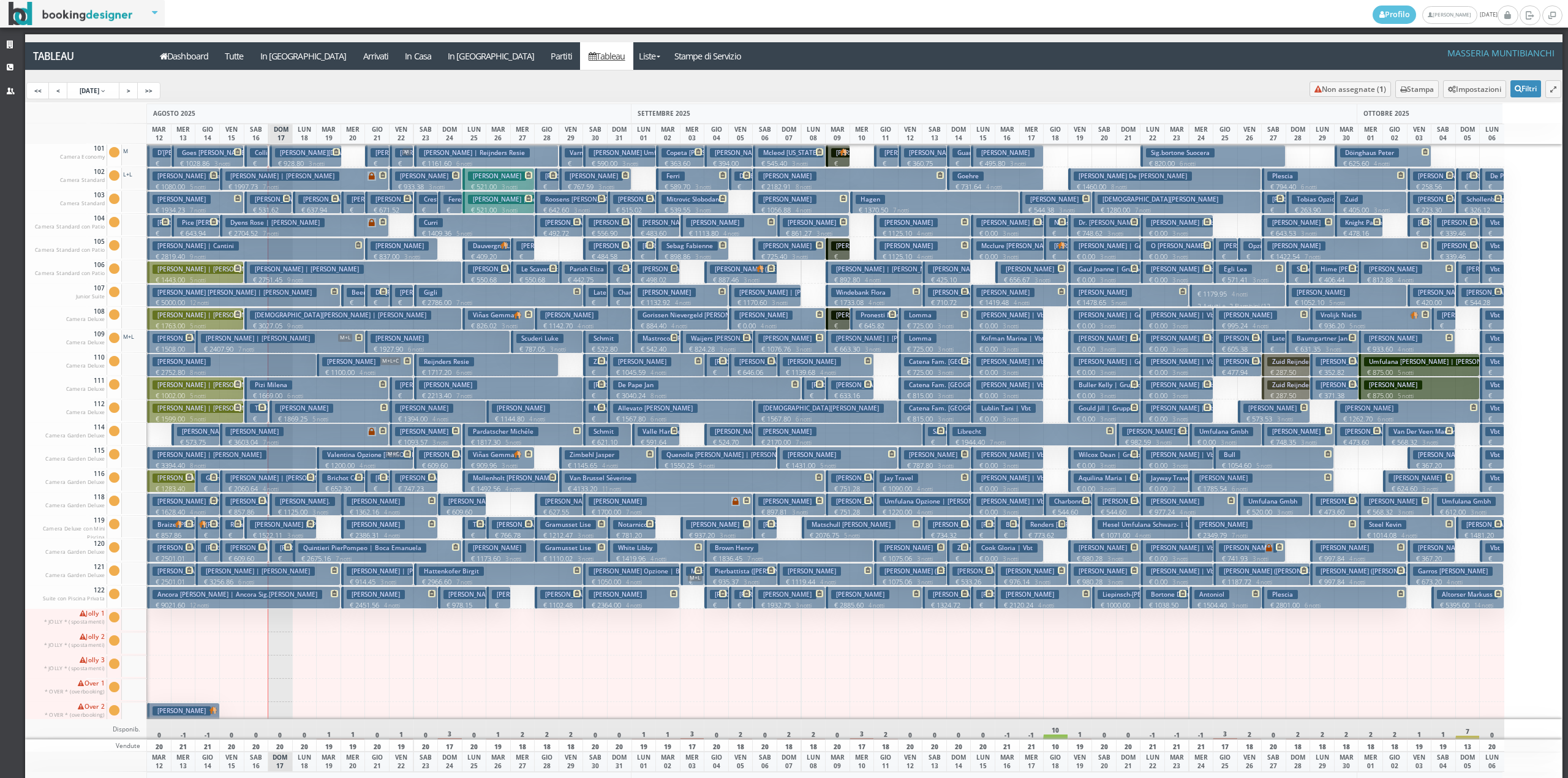
click at [307, 551] on h3 "Quintieri PierPompeo | Boca Emanuela" at bounding box center [362, 548] width 128 height 9
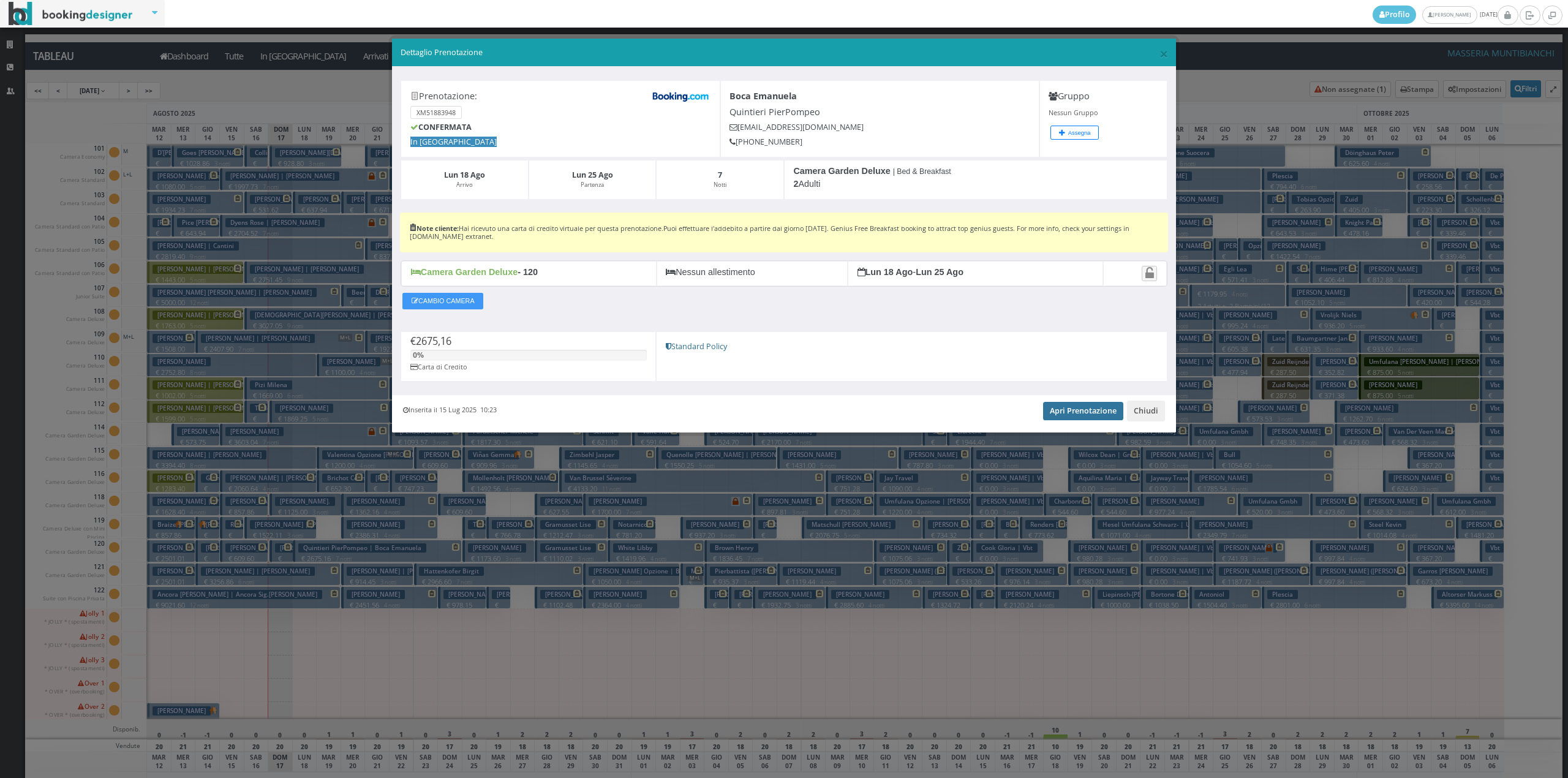
click at [1050, 410] on link "Apri Prenotazione" at bounding box center [1083, 411] width 80 height 18
click at [1156, 406] on button "Chiudi" at bounding box center [1146, 410] width 38 height 21
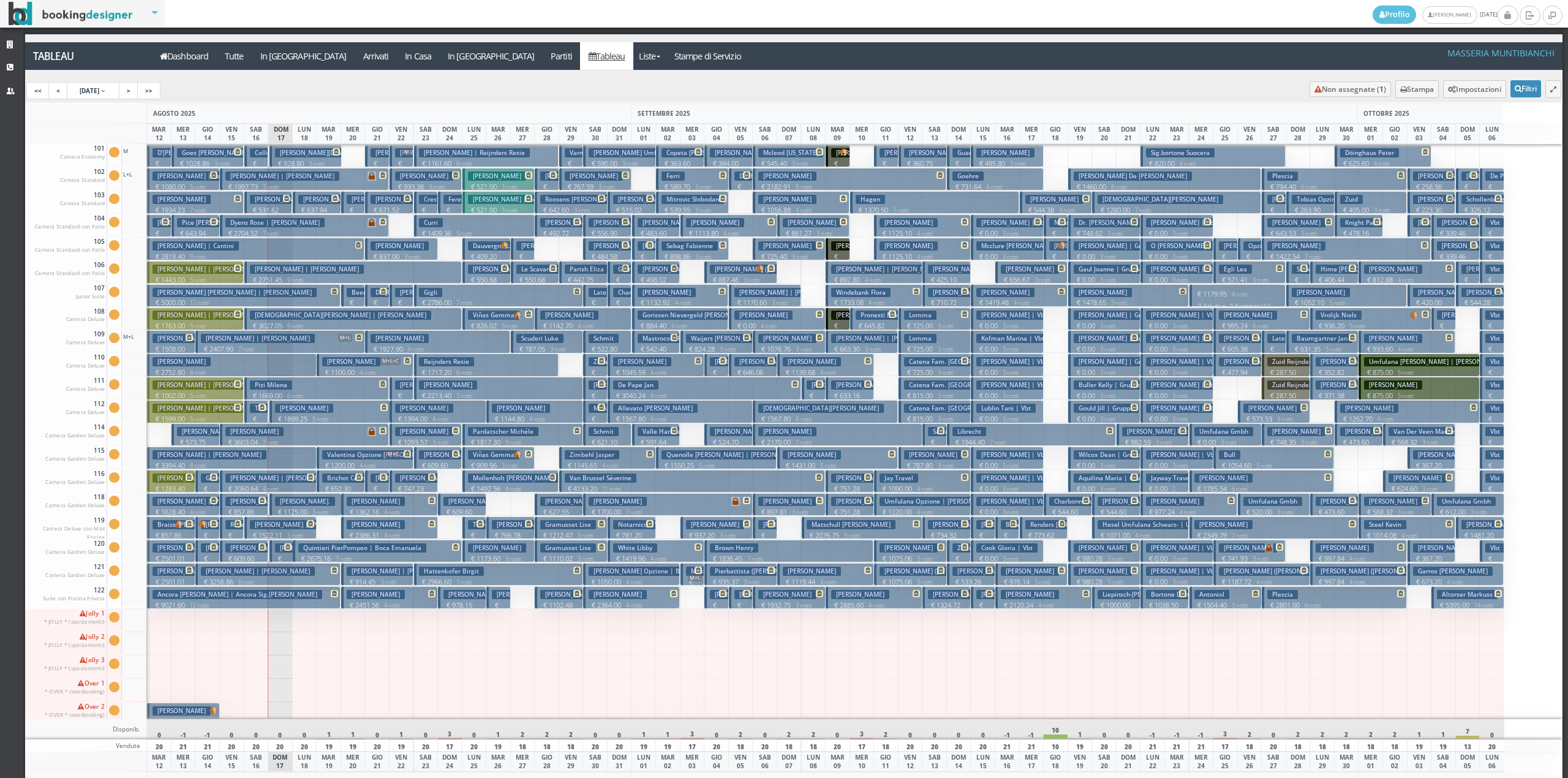
click at [434, 23] on div "Profilo Fiorillo Eleonora domenica, 17 agosto Strutture CRM Utenti Tableau Dash…" at bounding box center [784, 389] width 1568 height 778
click at [226, 14] on nav "Profilo Fiorillo Eleonora domenica, 17 agosto" at bounding box center [784, 14] width 1568 height 28
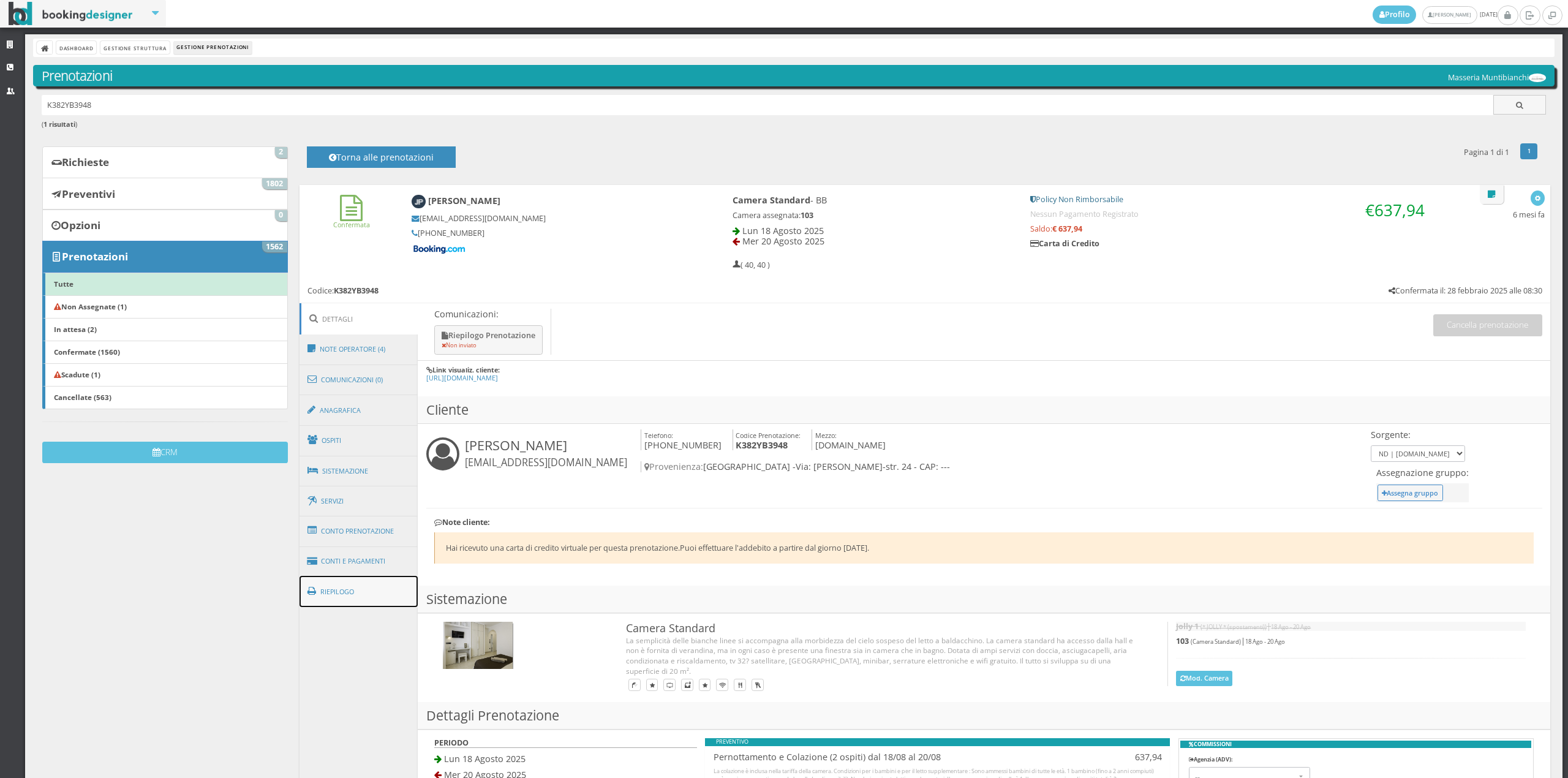
click at [356, 594] on link "Riepilogo" at bounding box center [359, 591] width 119 height 32
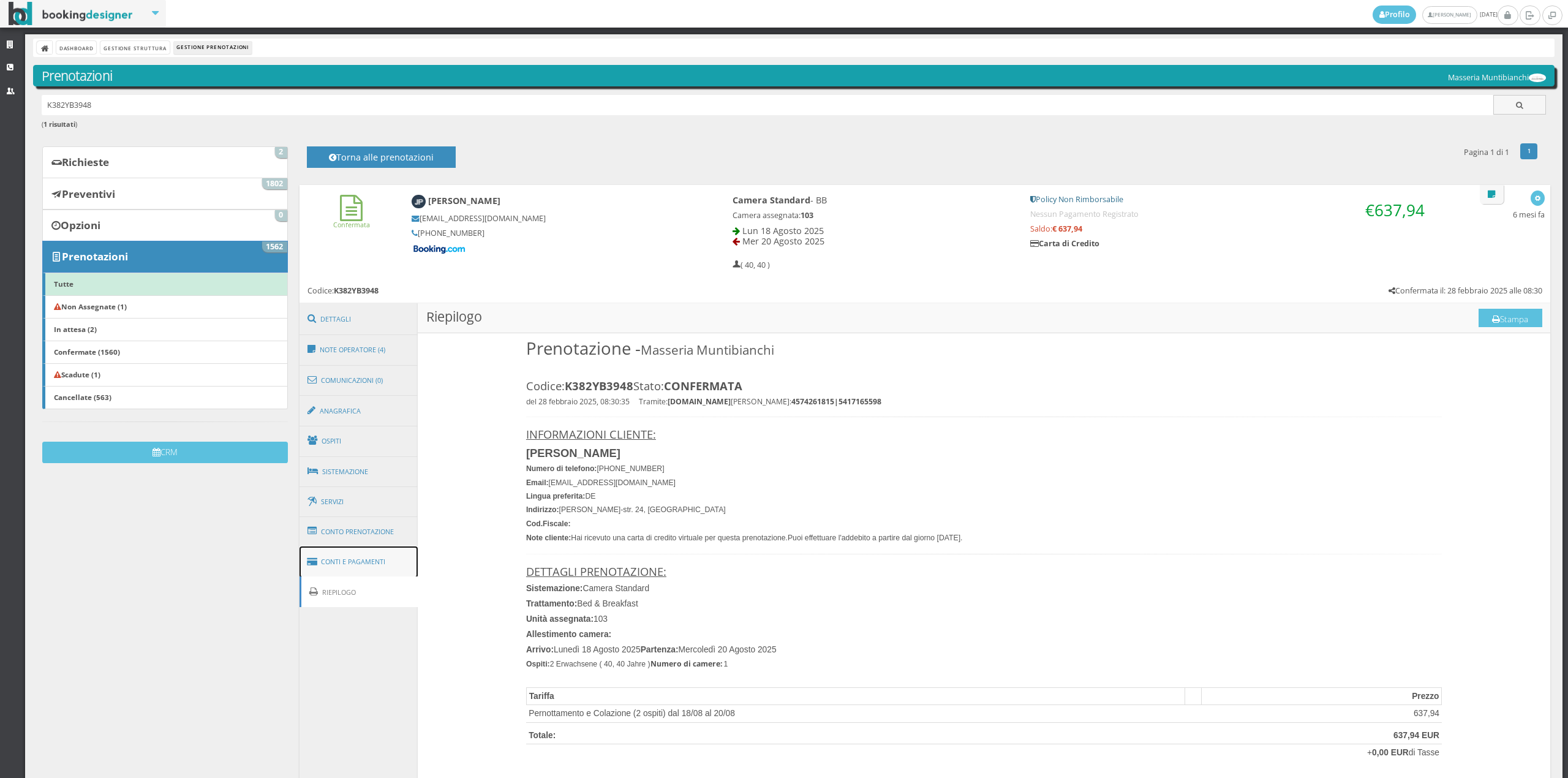
click at [354, 550] on link "Conti e Pagamenti" at bounding box center [359, 562] width 119 height 32
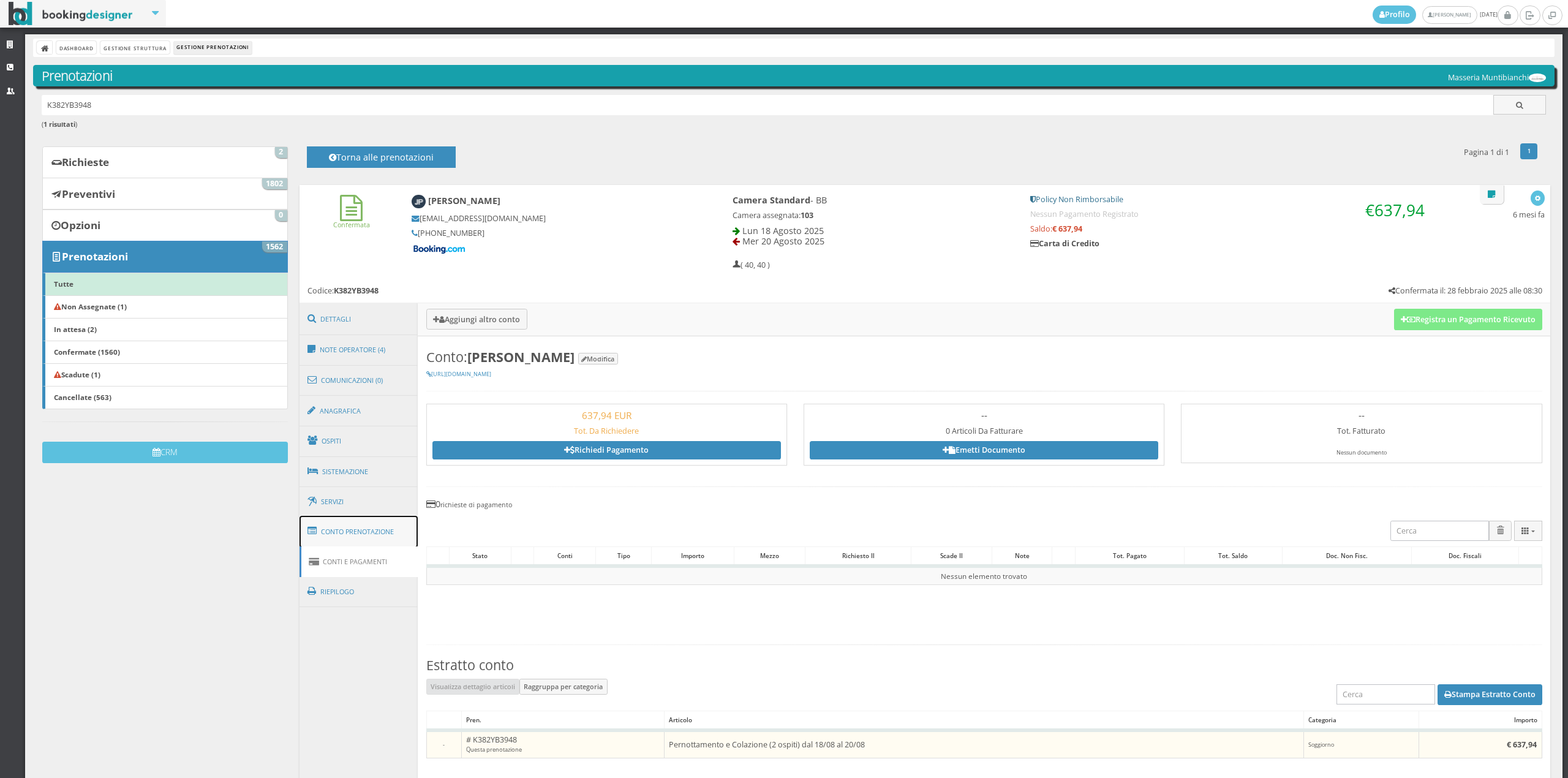
click at [354, 526] on link "Conto Prenotazione" at bounding box center [359, 531] width 119 height 32
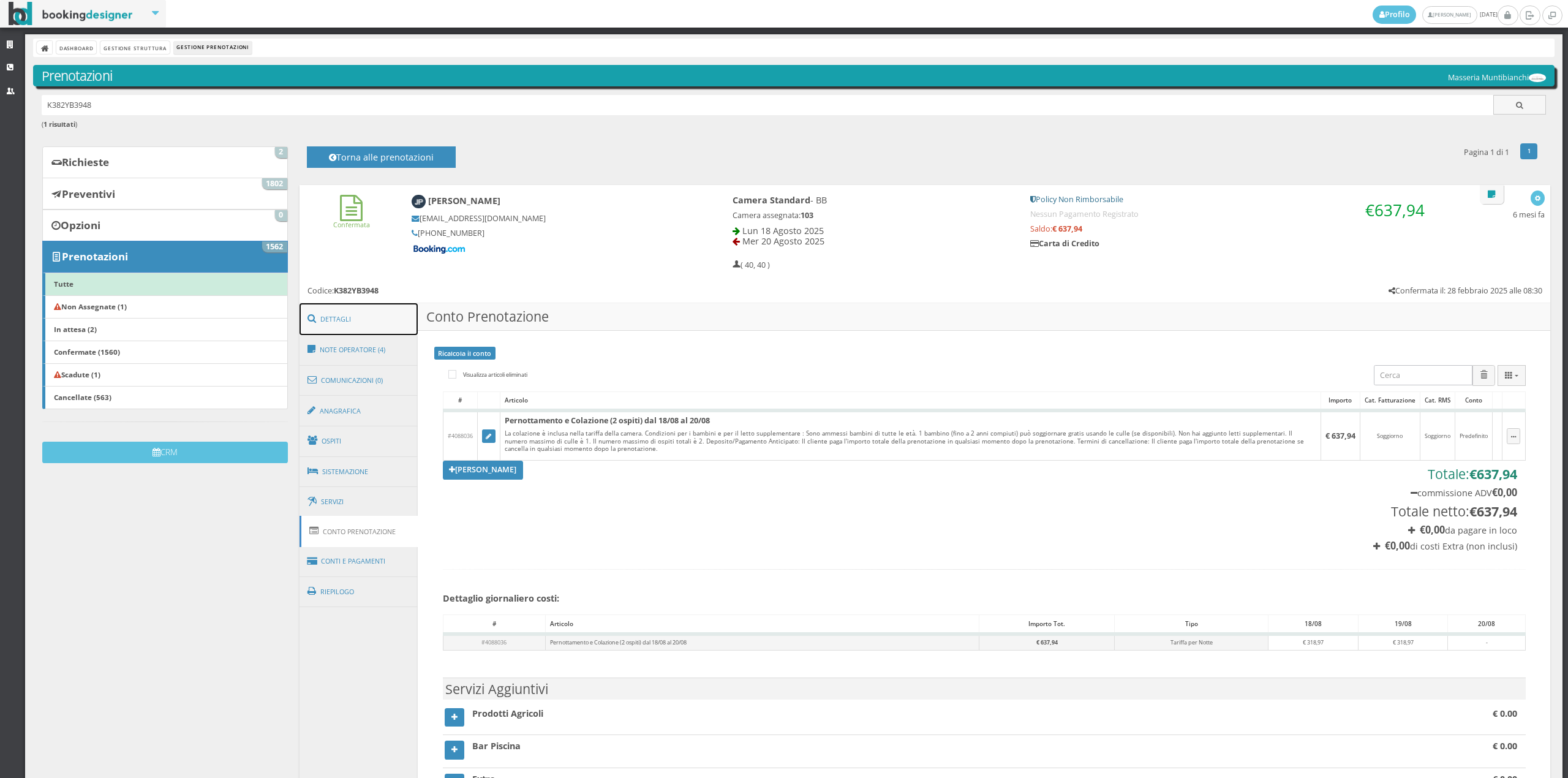
click at [366, 323] on link "Dettagli" at bounding box center [359, 319] width 119 height 32
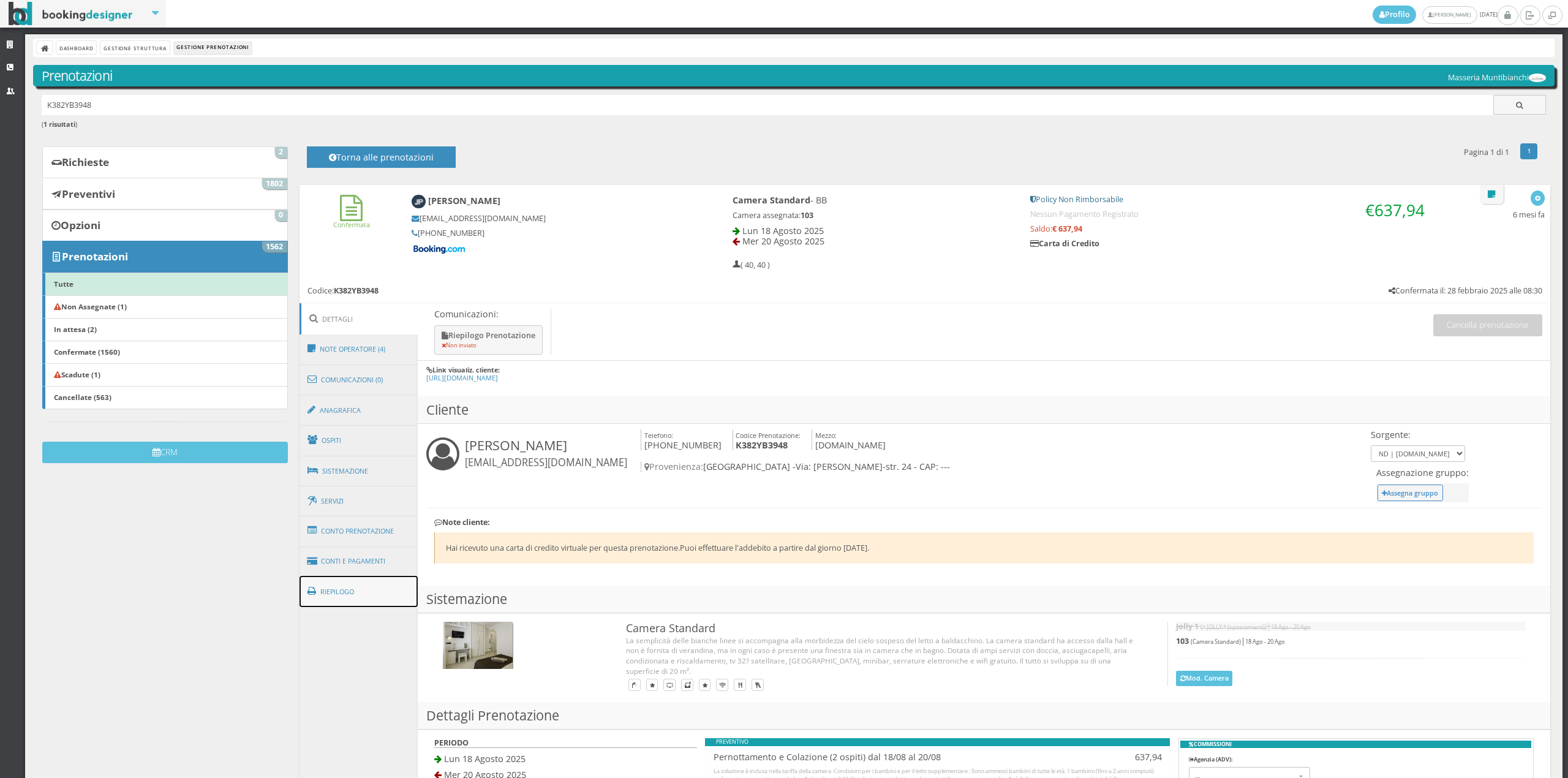
click at [313, 595] on span at bounding box center [313, 592] width 13 height 20
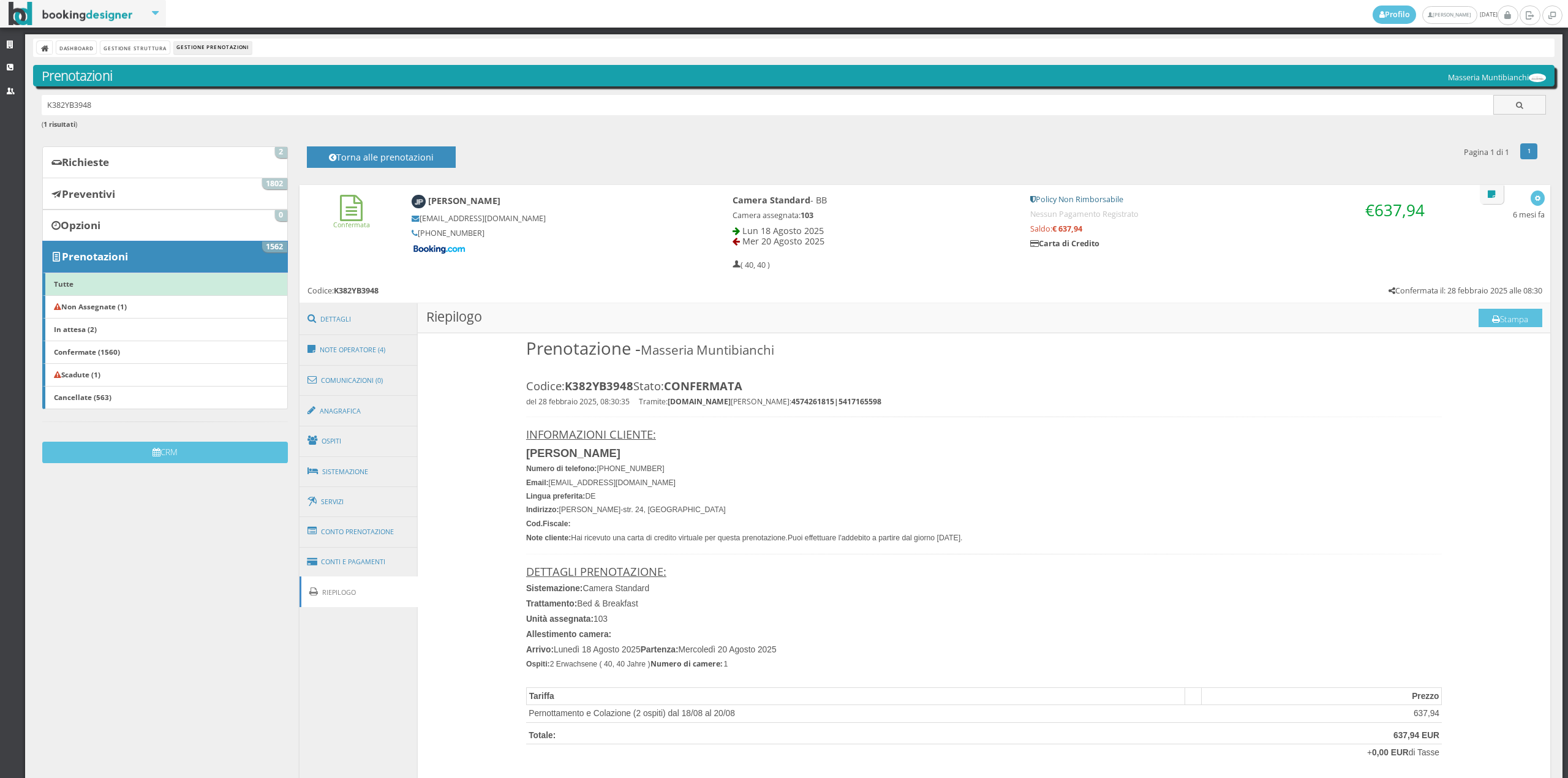
click at [1524, 307] on h3 "Riepilogo Stampa" at bounding box center [984, 318] width 1133 height 30
click at [1515, 319] on button "Stampa" at bounding box center [1510, 318] width 64 height 18
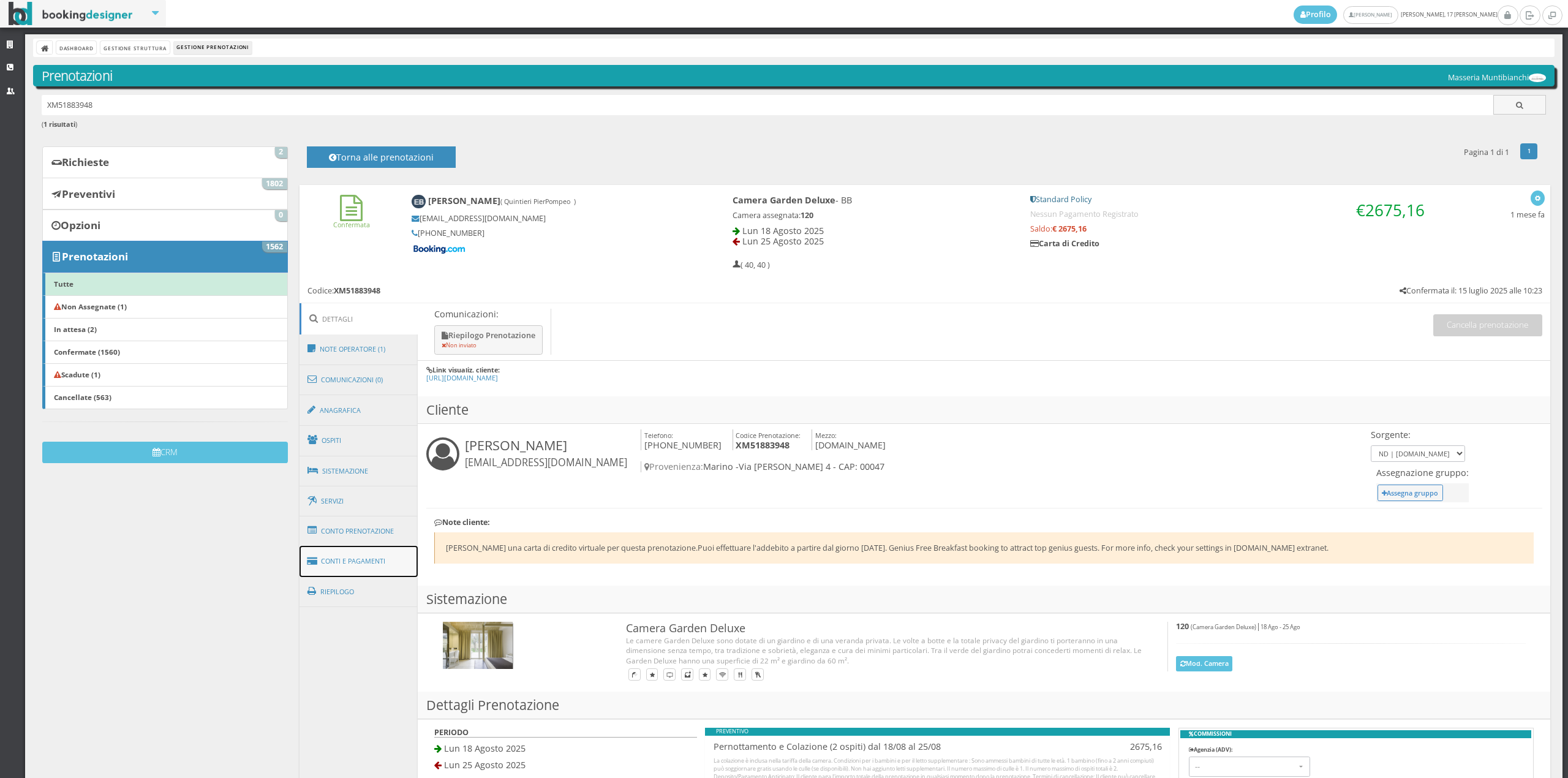
click at [369, 561] on link "Conti e Pagamenti" at bounding box center [359, 561] width 119 height 32
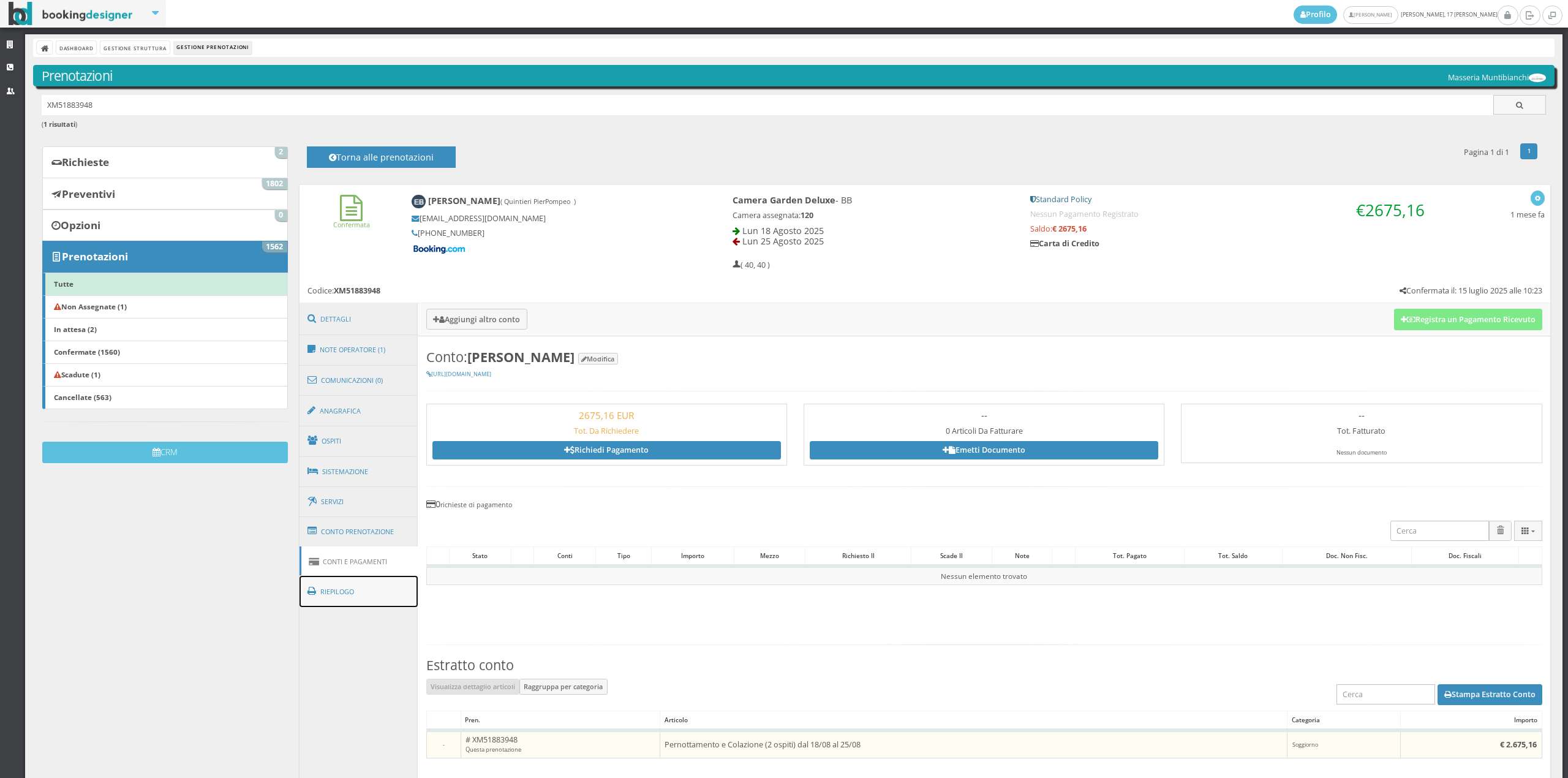
click at [389, 596] on link "Riepilogo" at bounding box center [359, 591] width 119 height 32
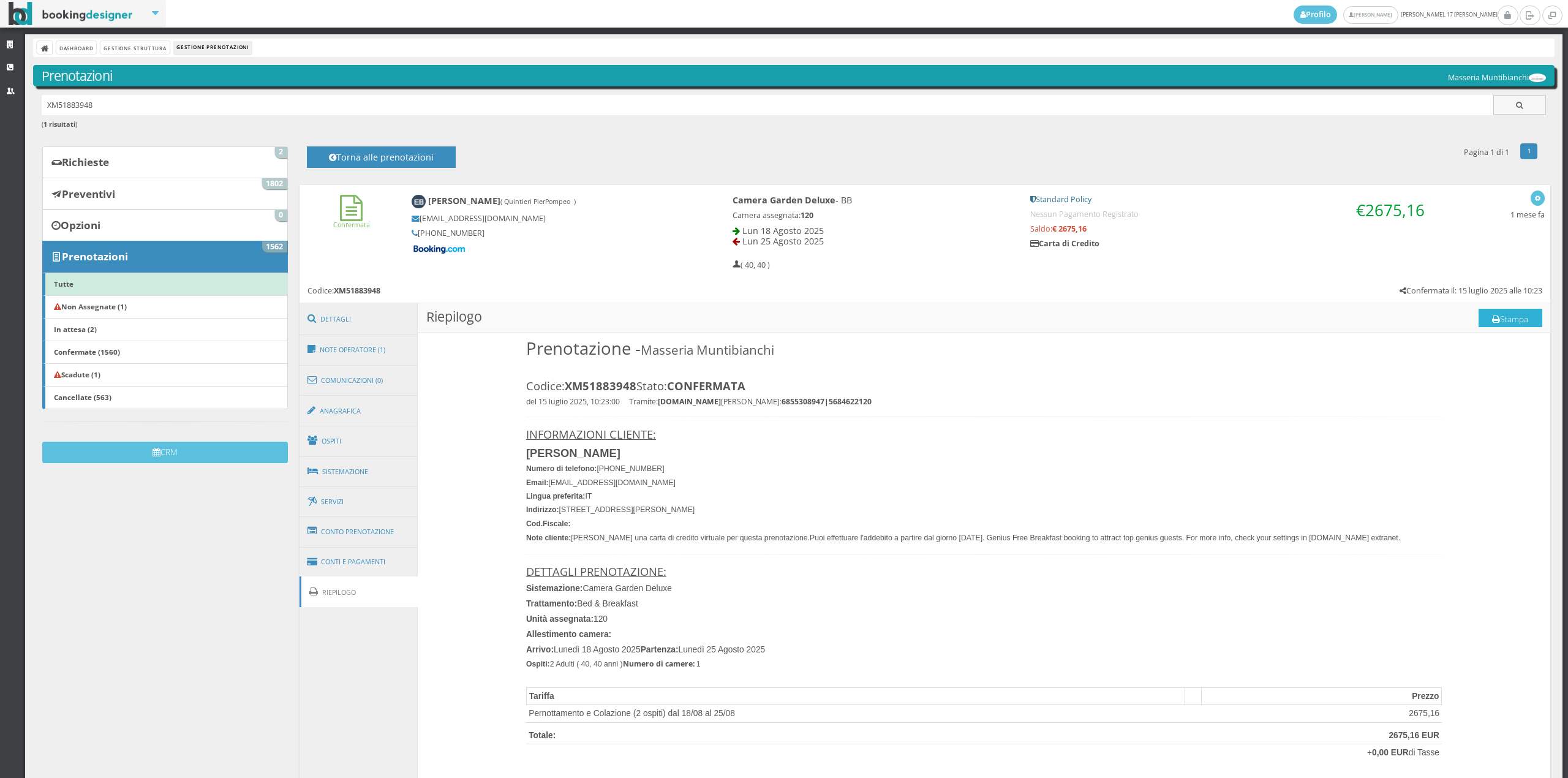
click at [1512, 320] on button "Stampa" at bounding box center [1510, 318] width 64 height 18
click at [730, 297] on div "Confermata [PERSON_NAME] ( Quintieri PierPompeo ) [EMAIL_ADDRESS][DOMAIN_NAME] …" at bounding box center [925, 244] width 1251 height 118
